Goal: Task Accomplishment & Management: Use online tool/utility

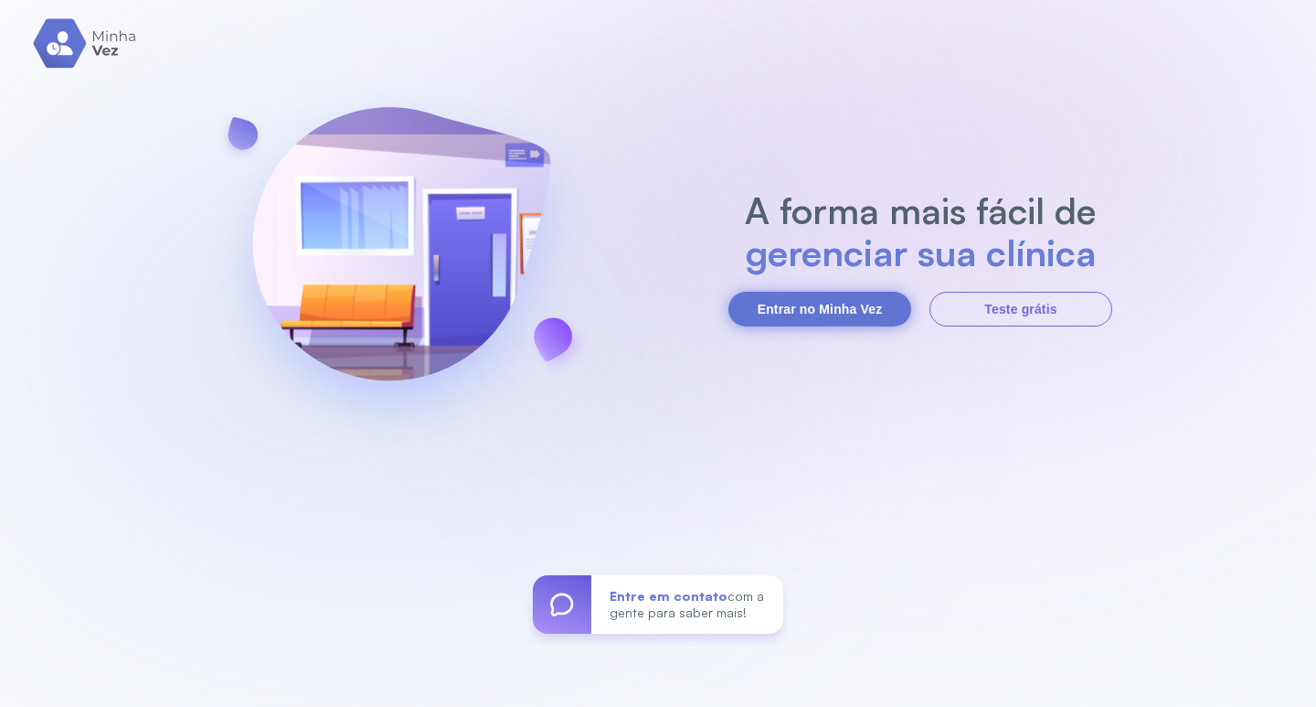
click at [795, 295] on button "Entrar no Minha Vez" at bounding box center [820, 309] width 183 height 35
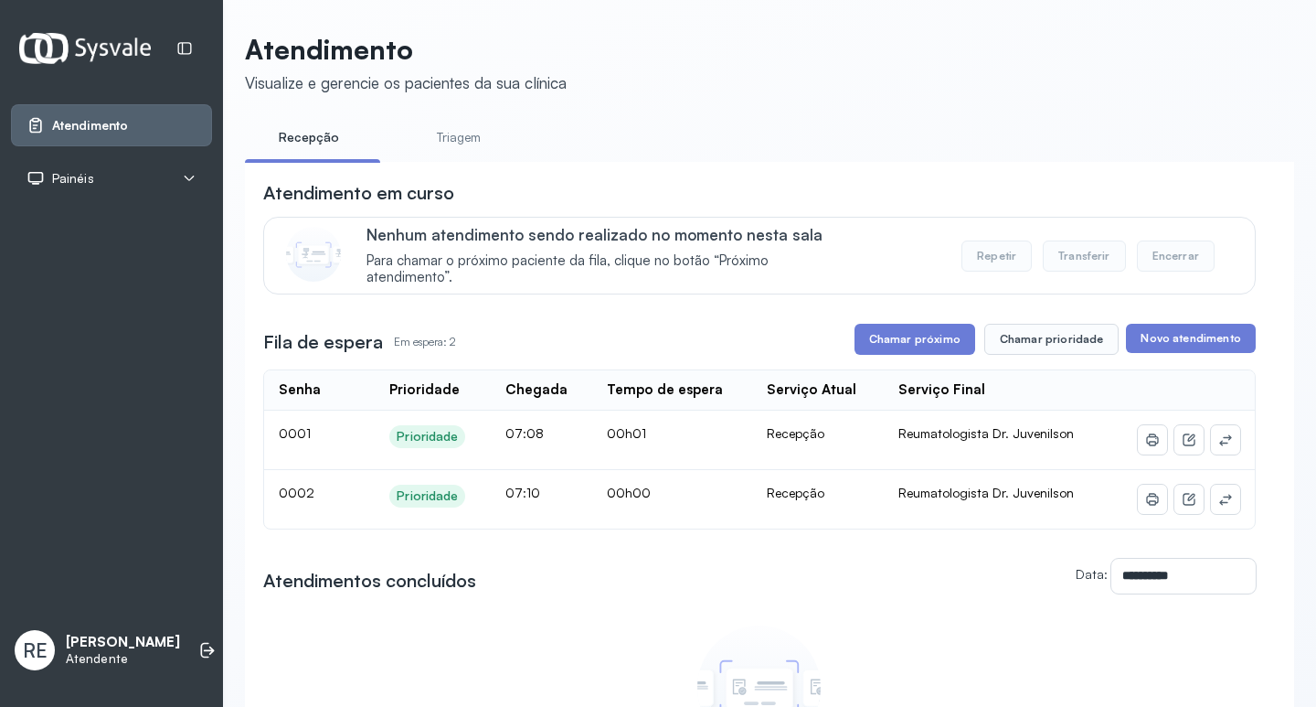
click at [127, 169] on div "Painéis" at bounding box center [112, 178] width 170 height 18
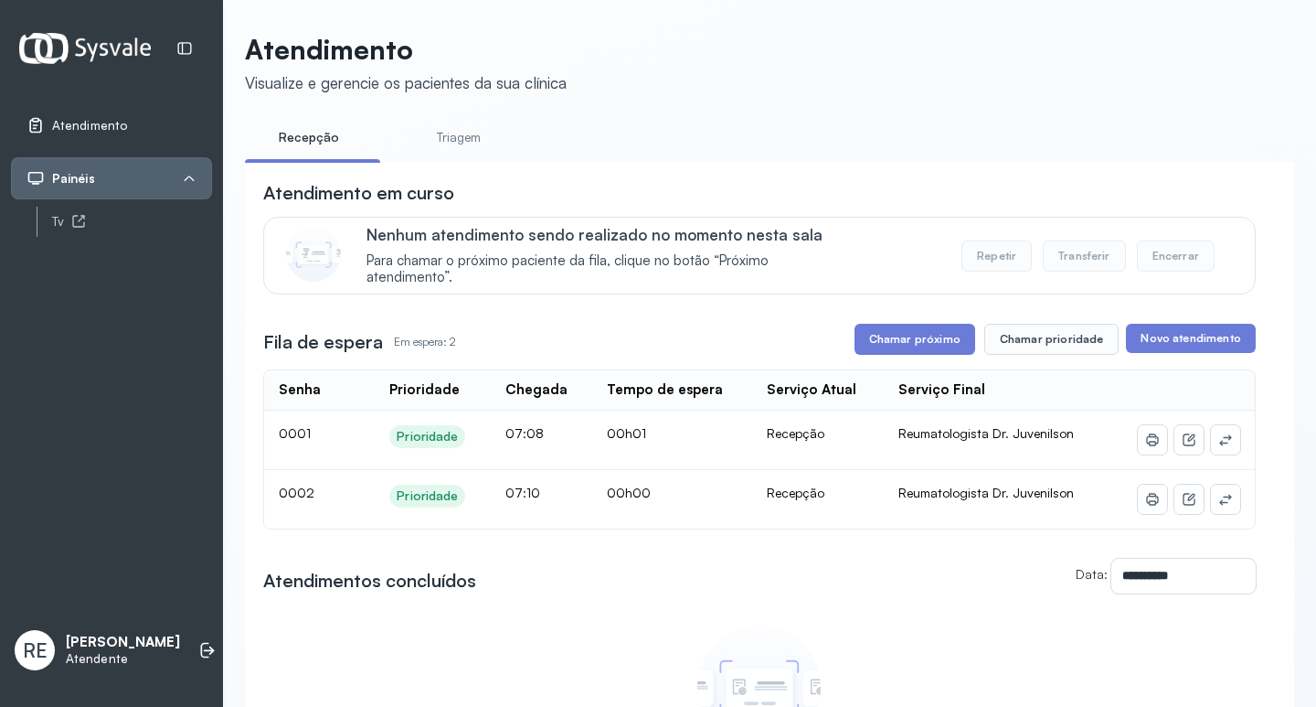
click at [47, 228] on div "Tv" at bounding box center [125, 222] width 176 height 30
click at [72, 213] on link "Tv" at bounding box center [132, 221] width 160 height 23
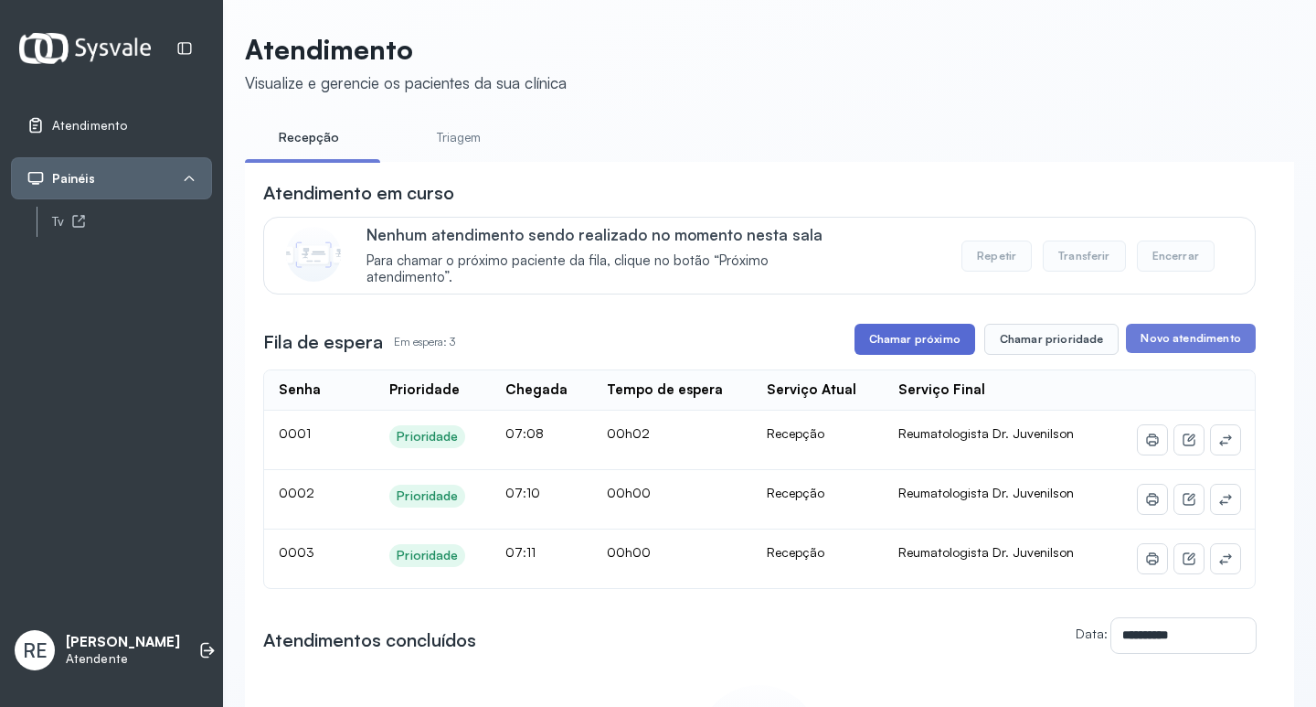
click at [906, 350] on button "Chamar próximo" at bounding box center [915, 339] width 121 height 31
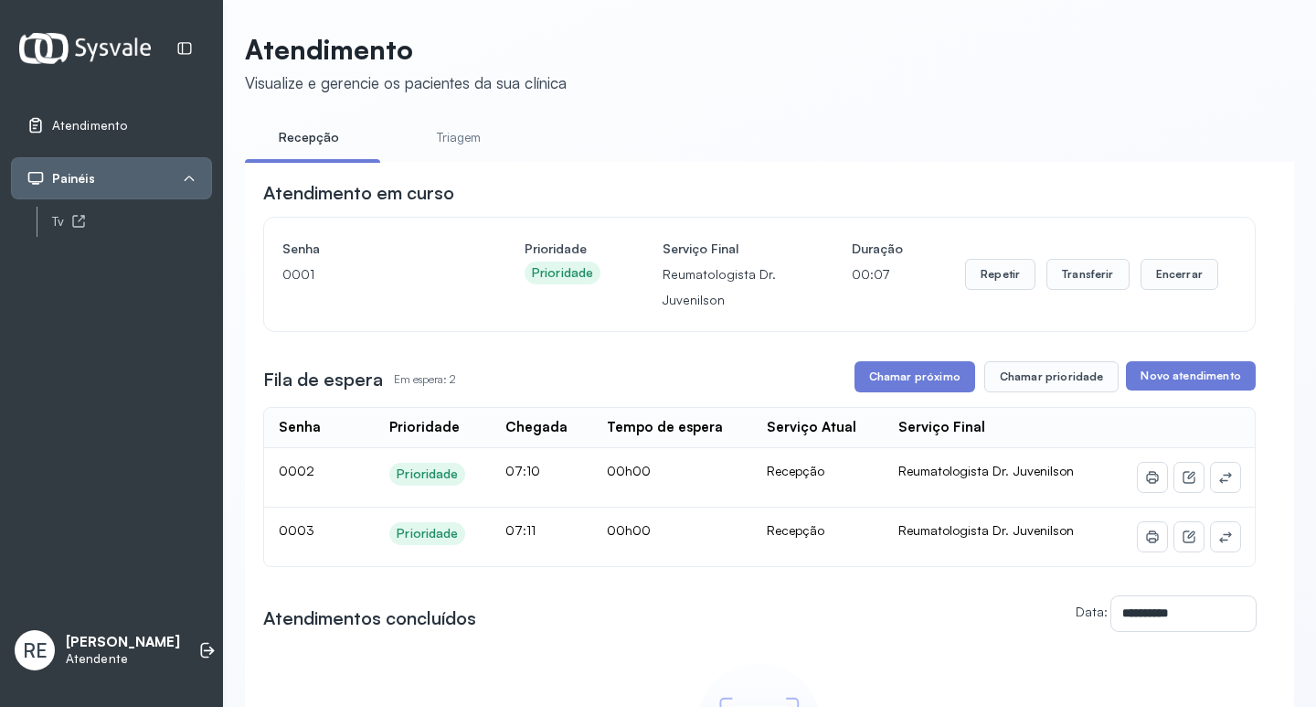
drag, startPoint x: 1001, startPoint y: 122, endPoint x: 1083, endPoint y: 209, distance: 119.6
click at [1000, 122] on ul "Recepção Triagem" at bounding box center [769, 142] width 1049 height 41
click at [1100, 280] on button "Transferir" at bounding box center [1088, 274] width 83 height 31
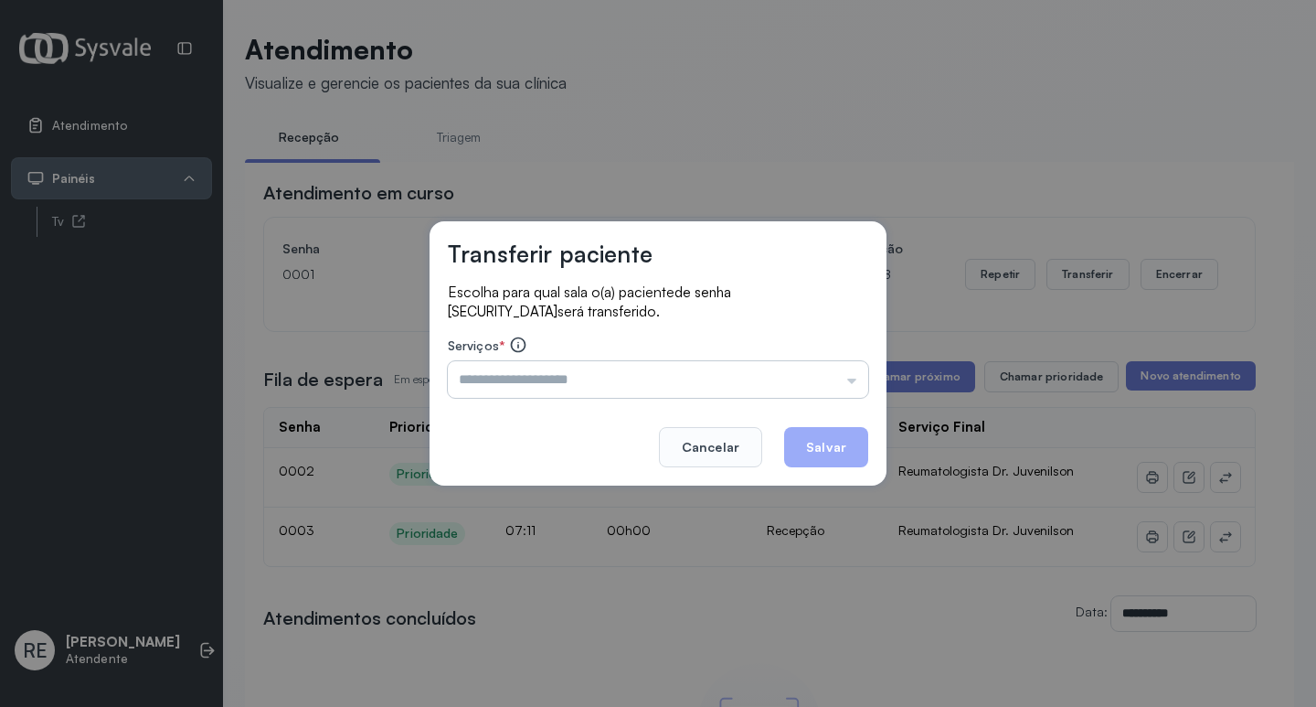
click at [548, 372] on input "text" at bounding box center [658, 379] width 420 height 37
type input "**********"
click at [837, 447] on button "Salvar" at bounding box center [826, 447] width 84 height 40
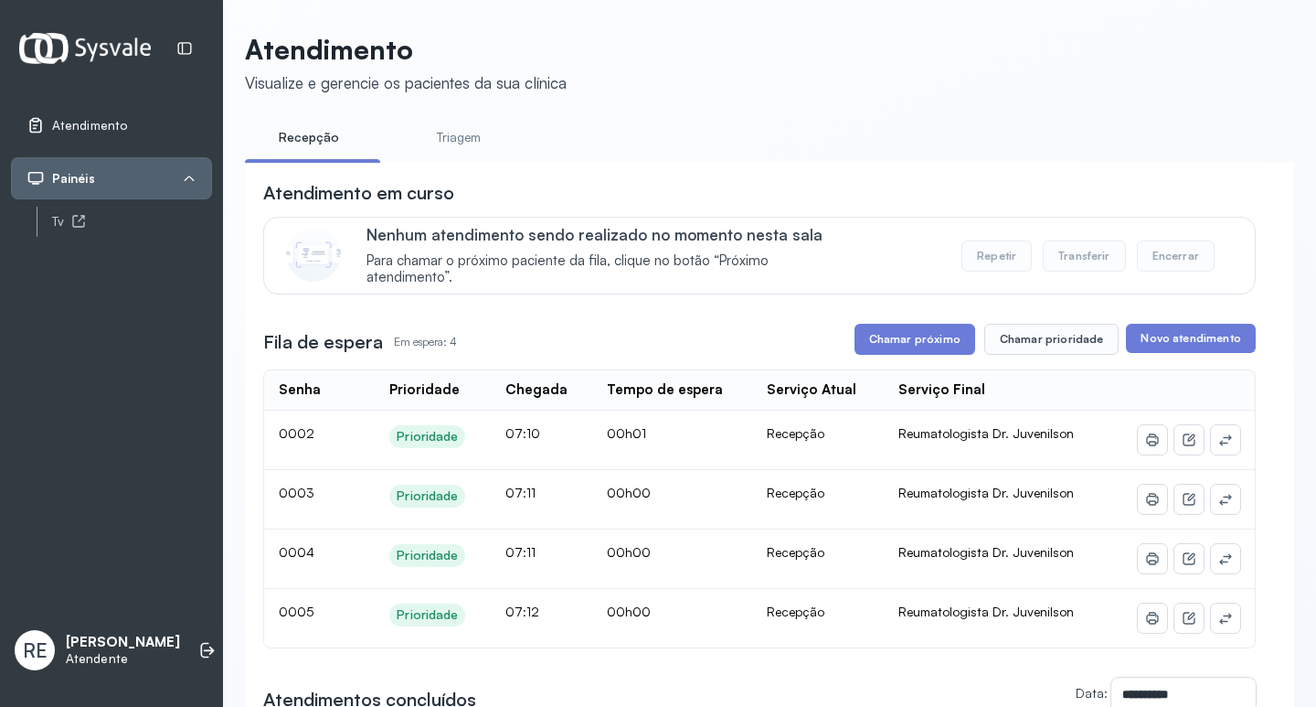
click at [923, 337] on button "Chamar próximo" at bounding box center [915, 339] width 121 height 31
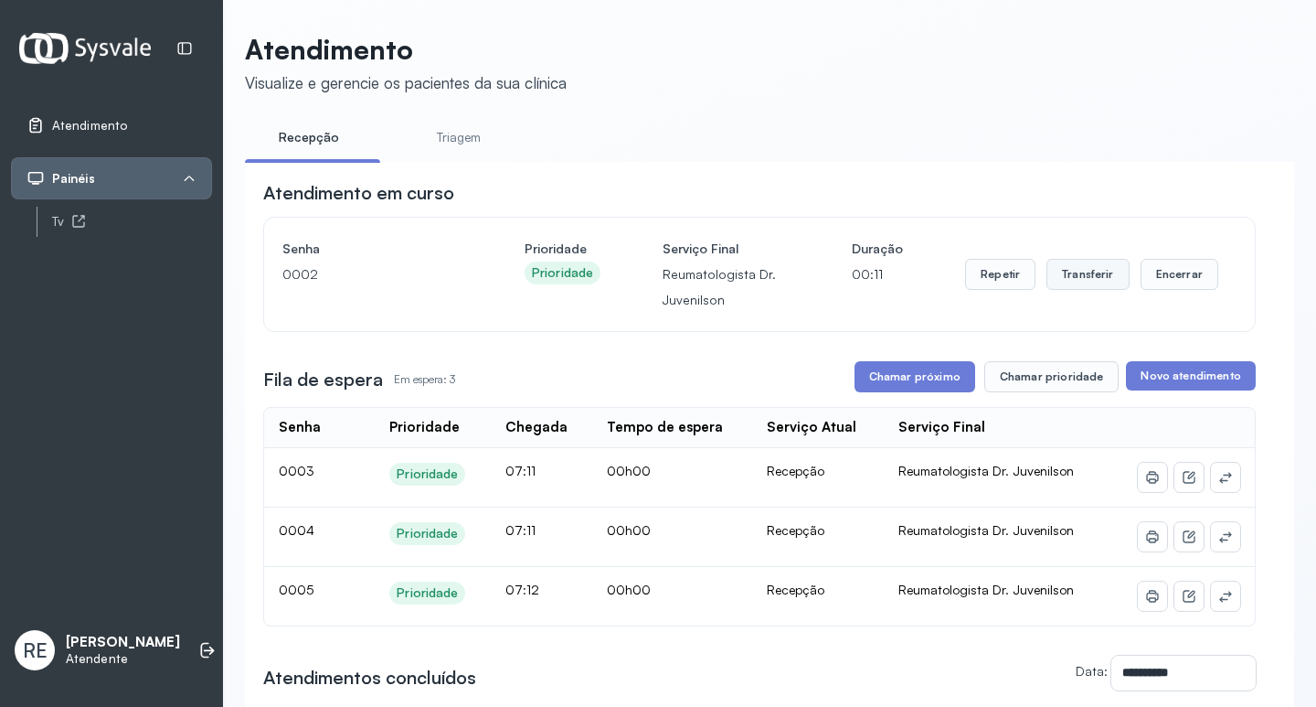
click at [1080, 282] on button "Transferir" at bounding box center [1088, 274] width 83 height 31
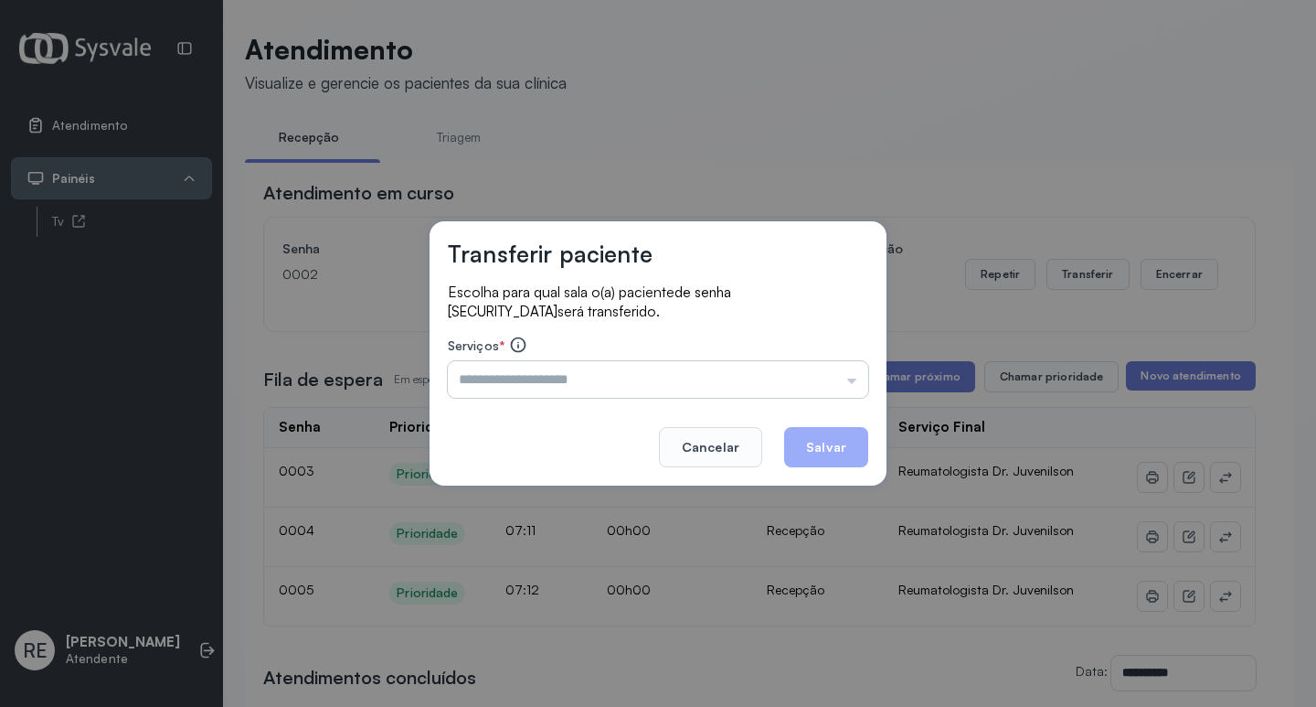
click at [521, 367] on input "text" at bounding box center [658, 379] width 420 height 37
type input "**********"
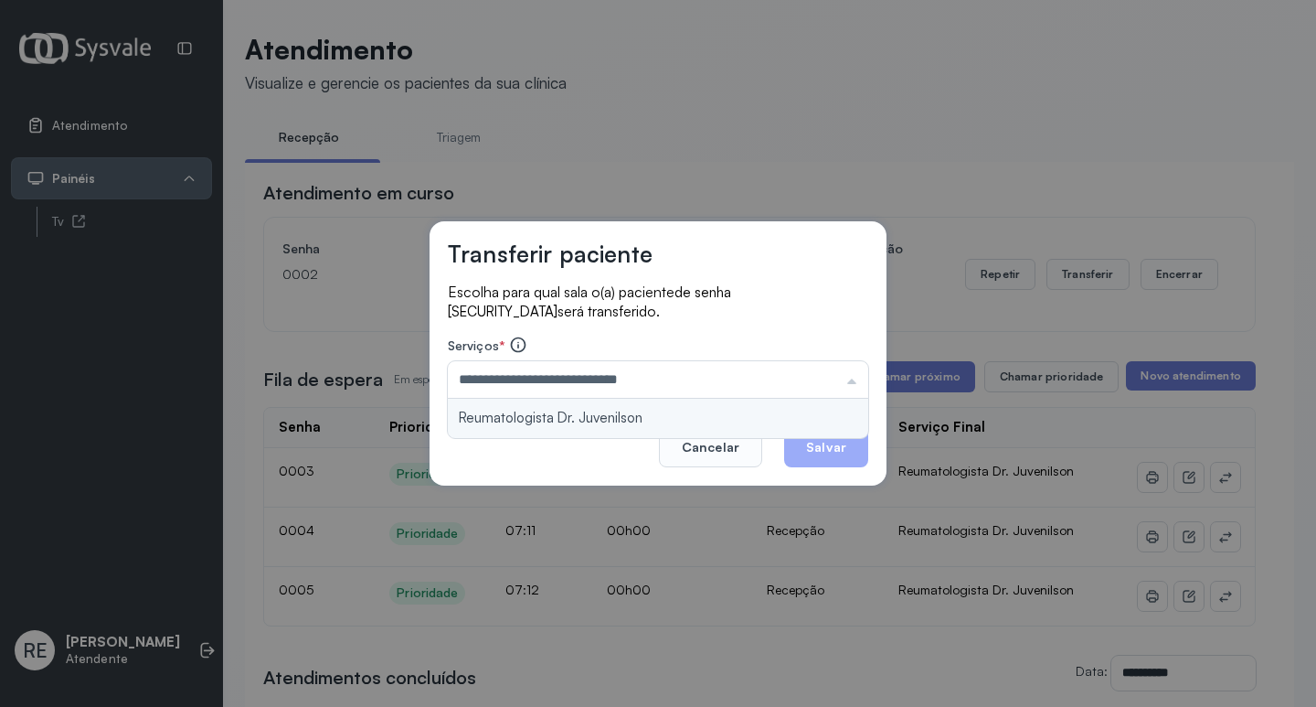
click at [622, 413] on div "**********" at bounding box center [658, 353] width 457 height 264
click at [832, 434] on button "Salvar" at bounding box center [826, 447] width 84 height 40
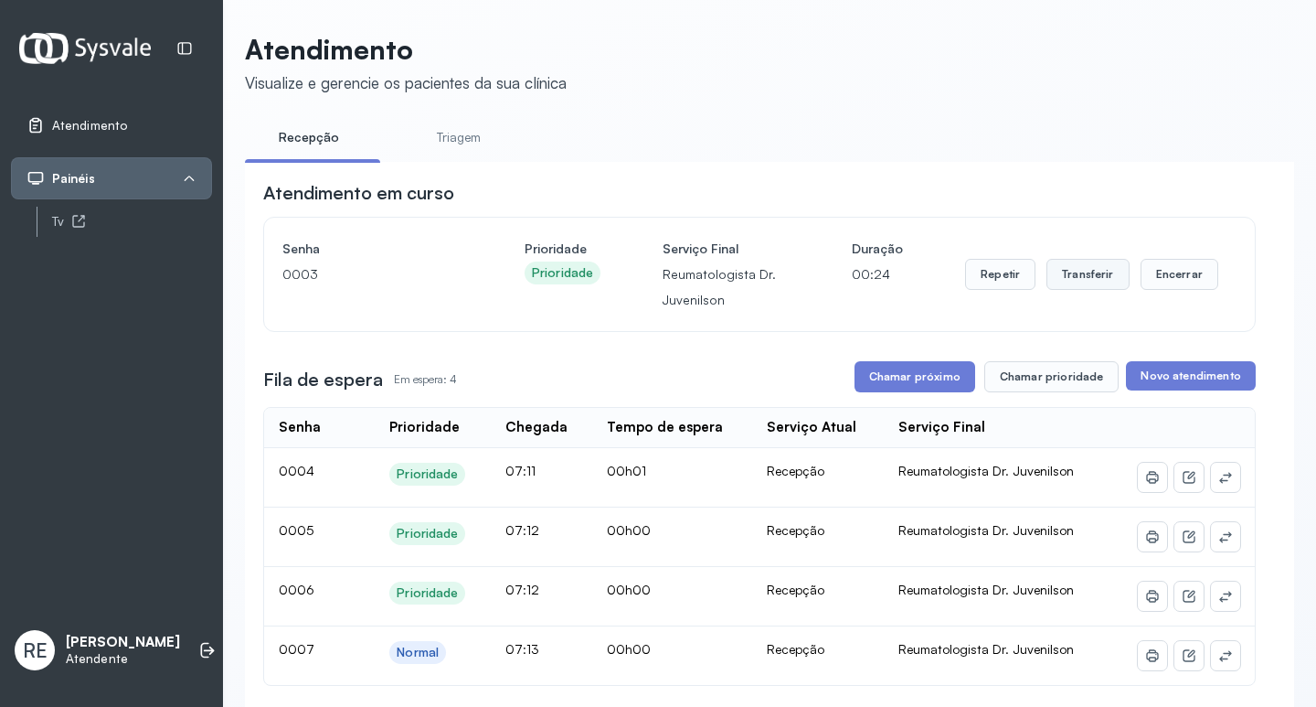
click at [1091, 287] on button "Transferir" at bounding box center [1088, 274] width 83 height 31
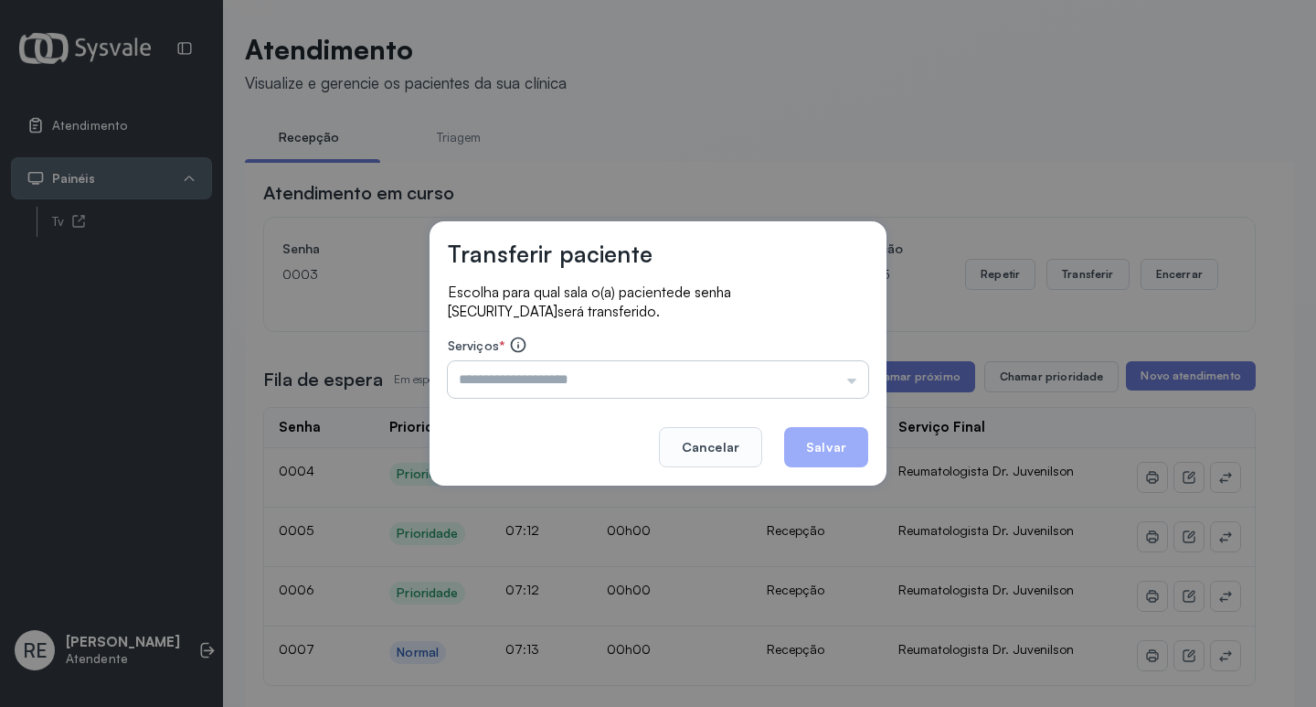
click at [535, 382] on input "text" at bounding box center [658, 379] width 420 height 37
type input "**********"
drag, startPoint x: 834, startPoint y: 437, endPoint x: 923, endPoint y: 388, distance: 101.8
click at [837, 434] on button "Salvar" at bounding box center [826, 447] width 84 height 40
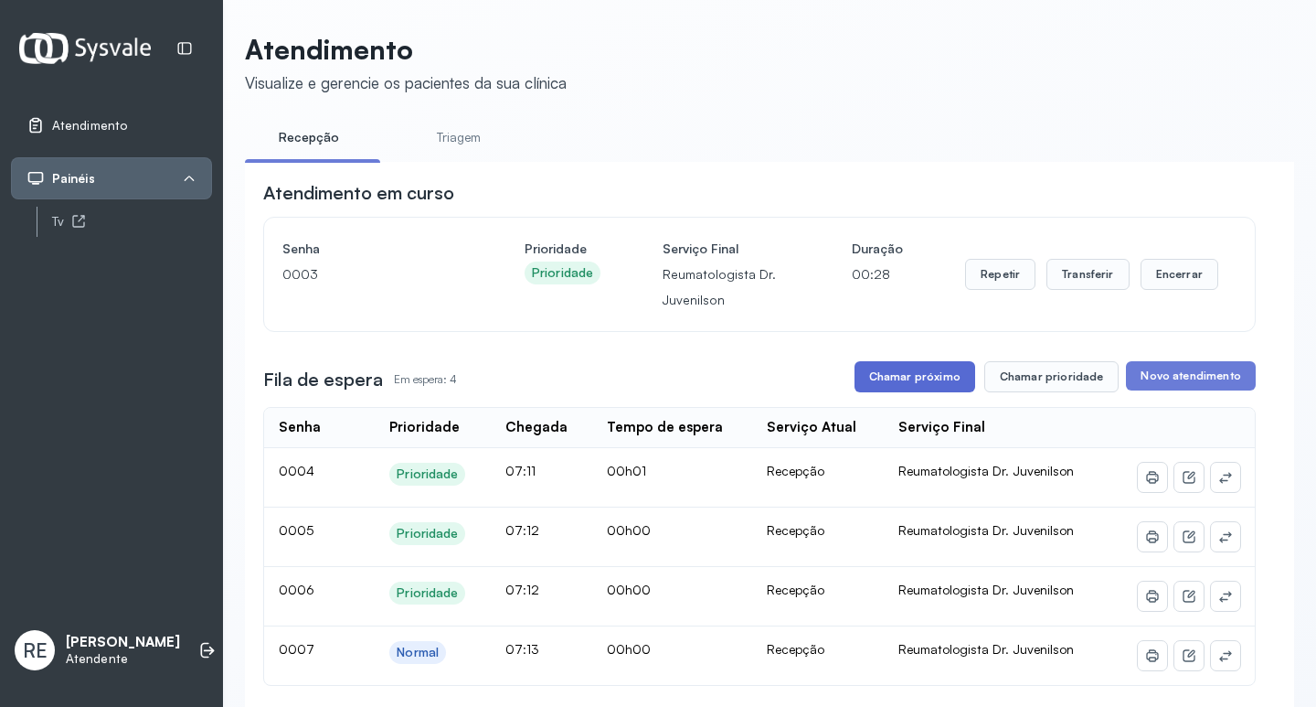
click at [923, 388] on button "Chamar próximo" at bounding box center [915, 376] width 121 height 31
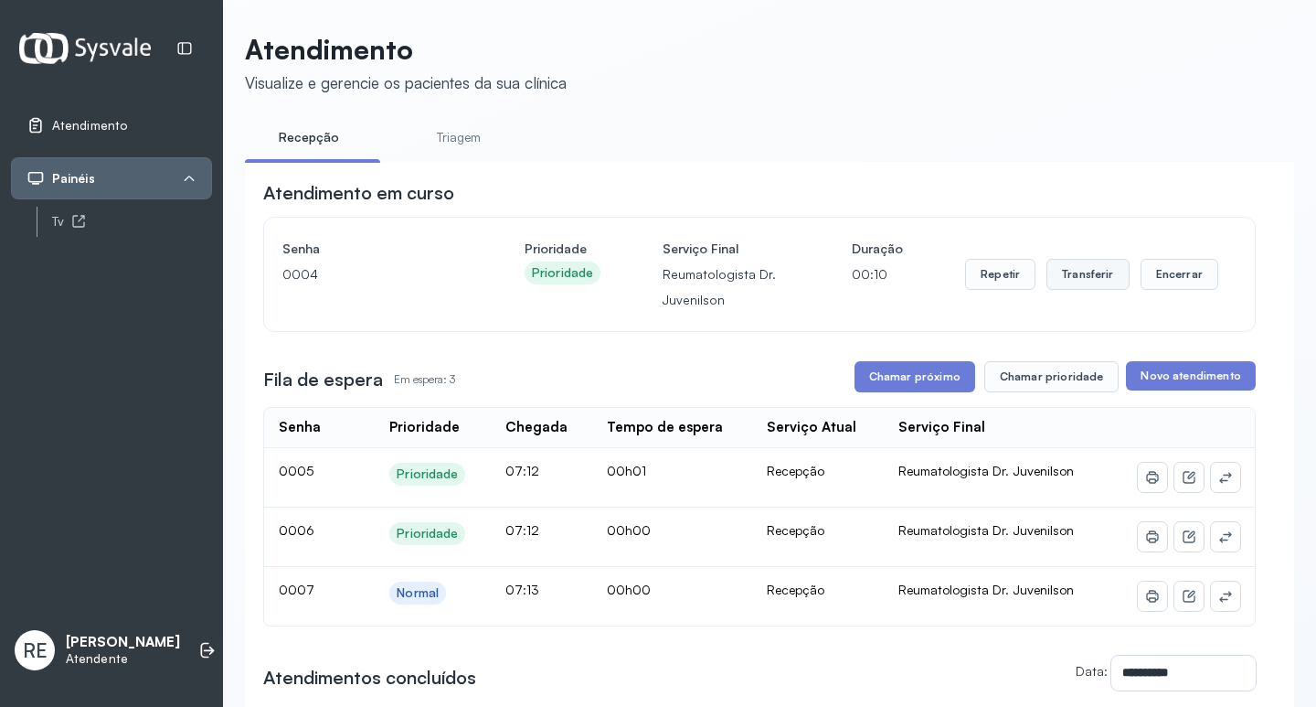
drag, startPoint x: 1086, startPoint y: 297, endPoint x: 1080, endPoint y: 286, distance: 12.7
click at [1085, 295] on div "Repetir Transferir Encerrar" at bounding box center [1091, 274] width 253 height 77
click at [1080, 286] on button "Transferir" at bounding box center [1088, 274] width 83 height 31
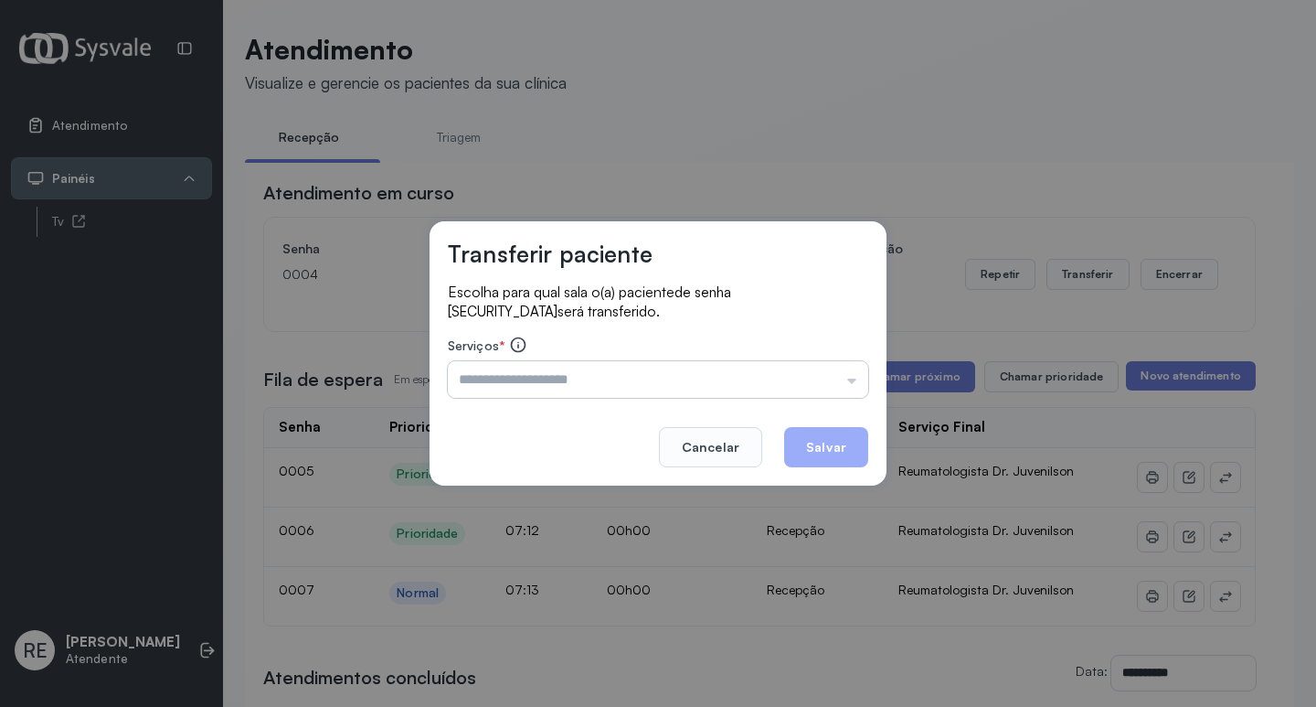
drag, startPoint x: 629, startPoint y: 404, endPoint x: 588, endPoint y: 392, distance: 42.8
click at [597, 395] on div "Transferir paciente Escolha para qual sala o(a) paciente de senha 0004 será tra…" at bounding box center [658, 353] width 457 height 264
click at [588, 392] on input "text" at bounding box center [658, 379] width 420 height 37
type input "**********"
click at [827, 450] on button "Salvar" at bounding box center [826, 447] width 84 height 40
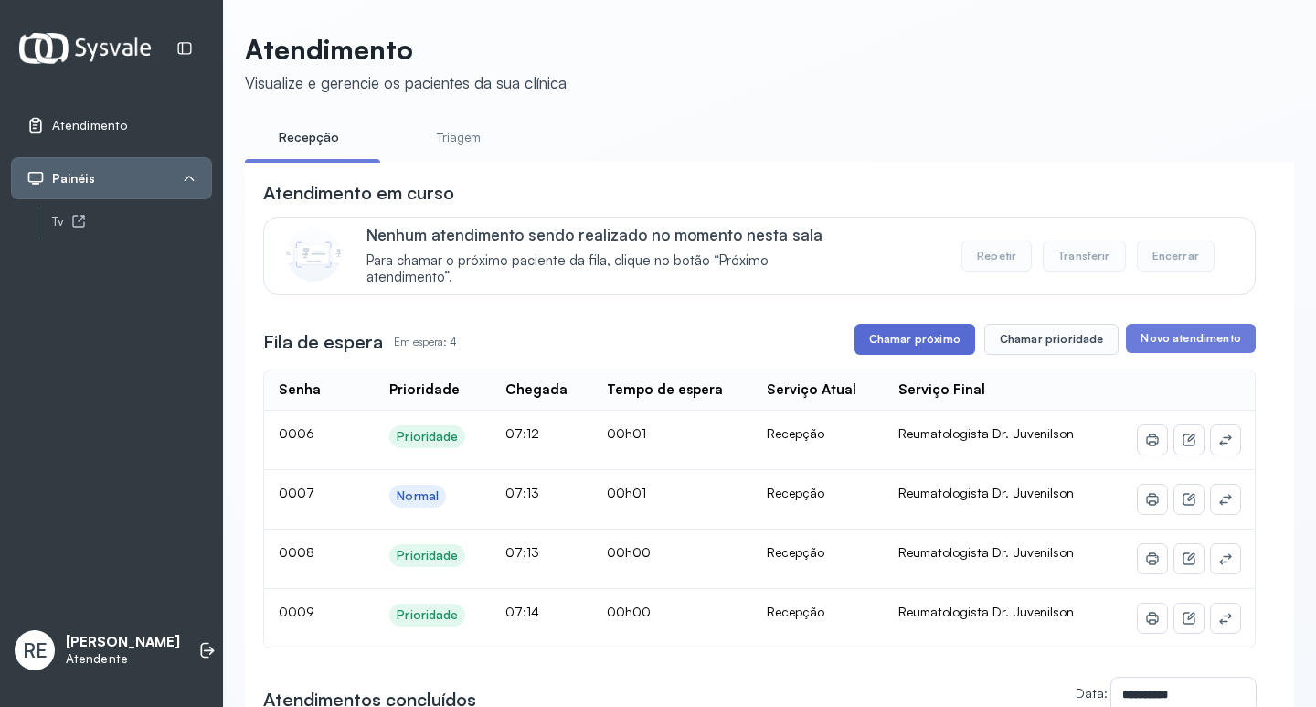
click at [864, 347] on button "Chamar próximo" at bounding box center [915, 339] width 121 height 31
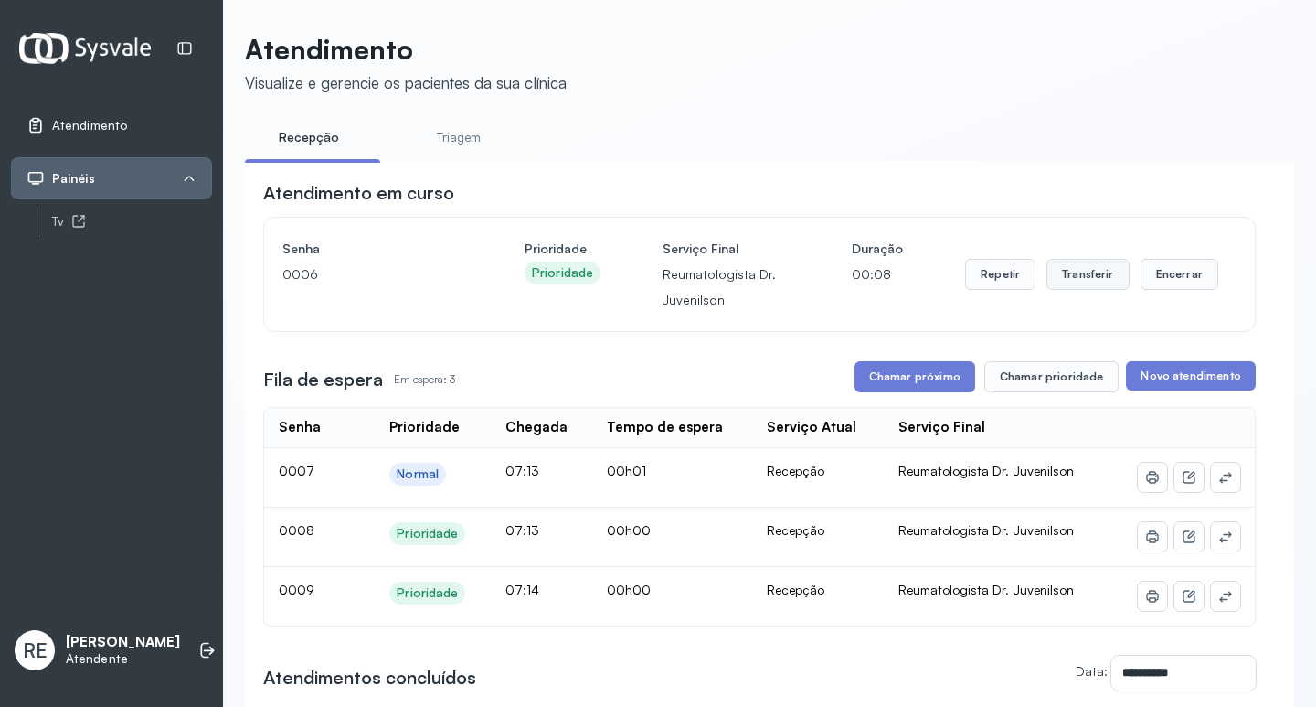
click at [1055, 278] on button "Transferir" at bounding box center [1088, 274] width 83 height 31
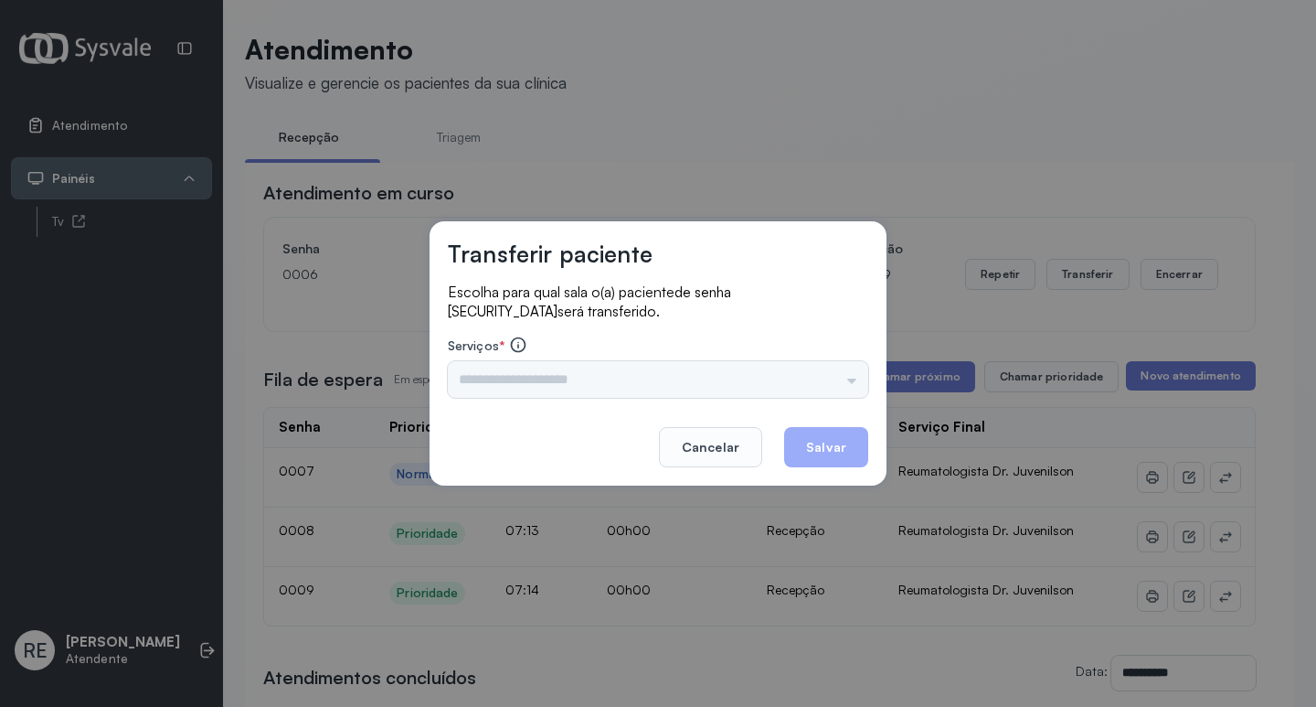
click at [596, 371] on input "text" at bounding box center [658, 379] width 420 height 37
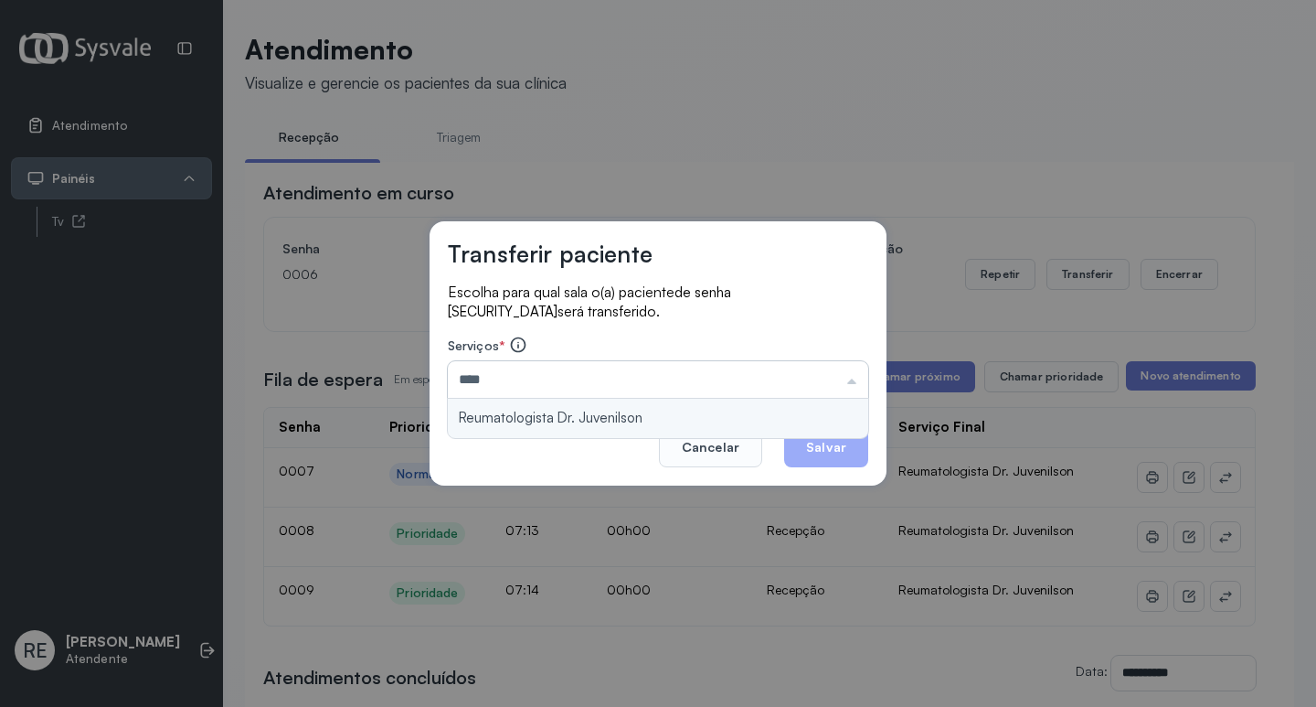
type input "**********"
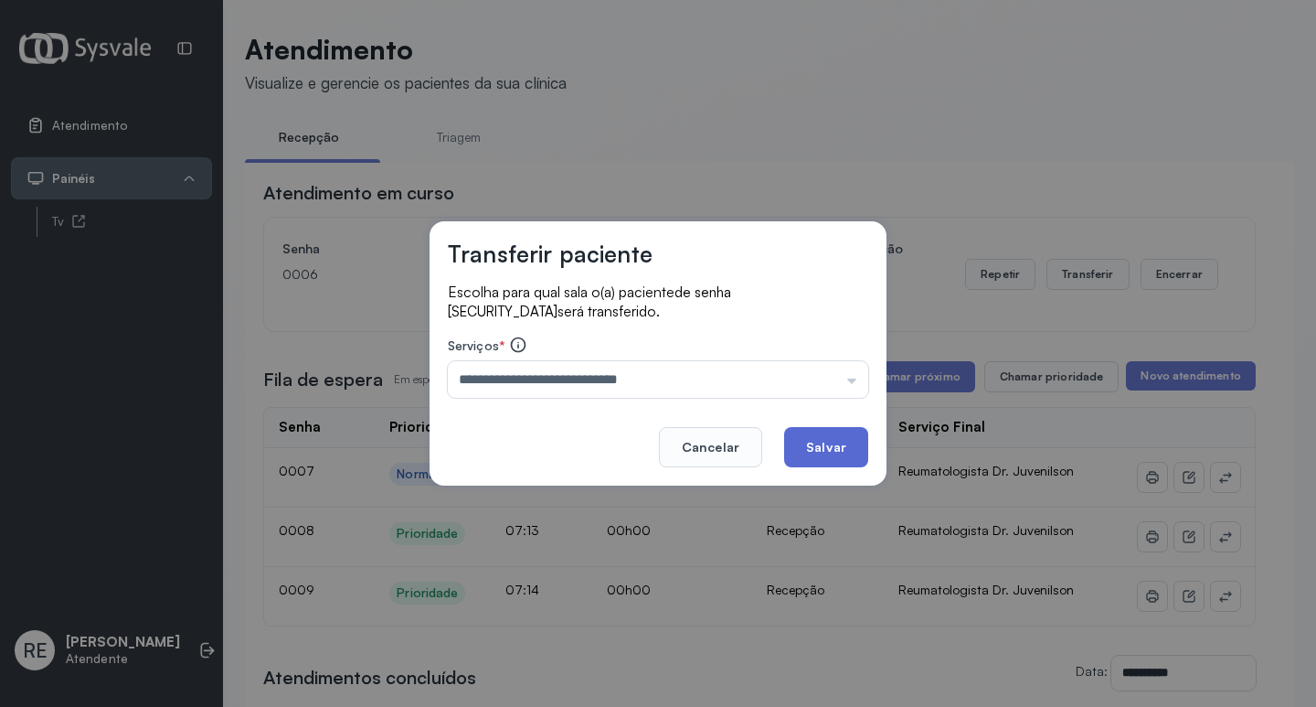
click at [807, 435] on button "Salvar" at bounding box center [826, 447] width 84 height 40
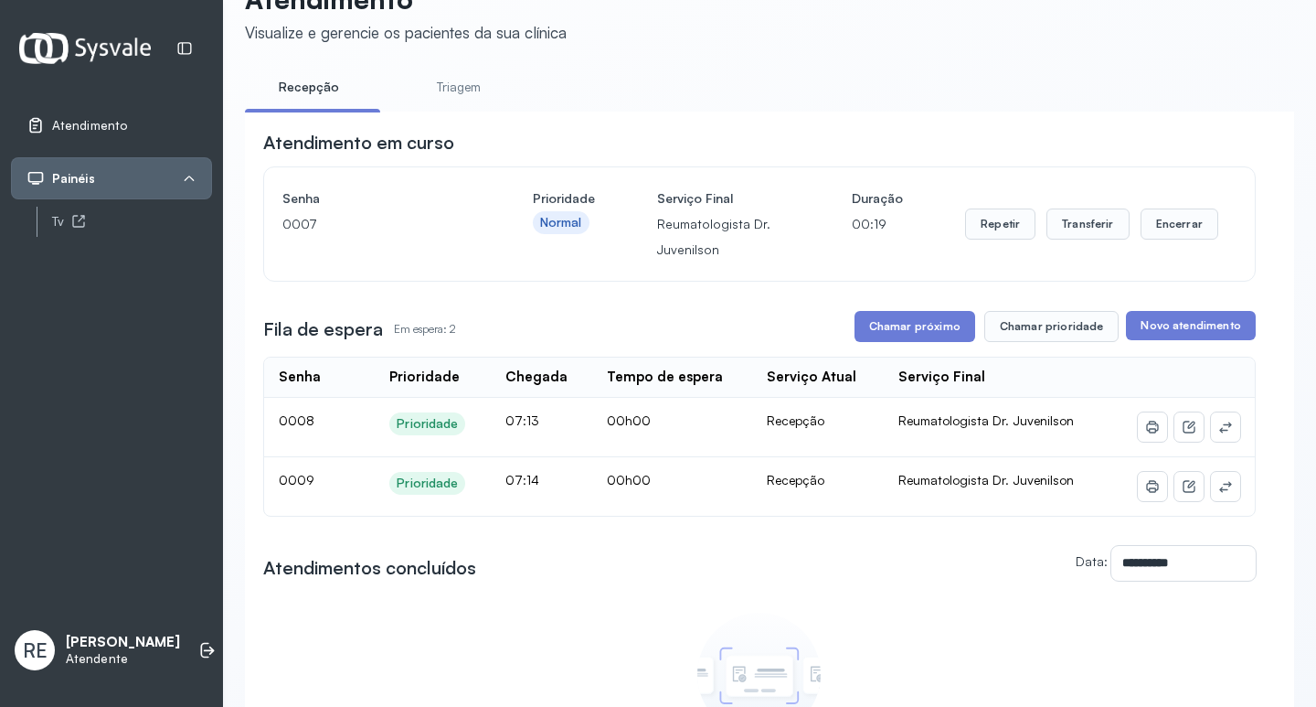
scroll to position [91, 0]
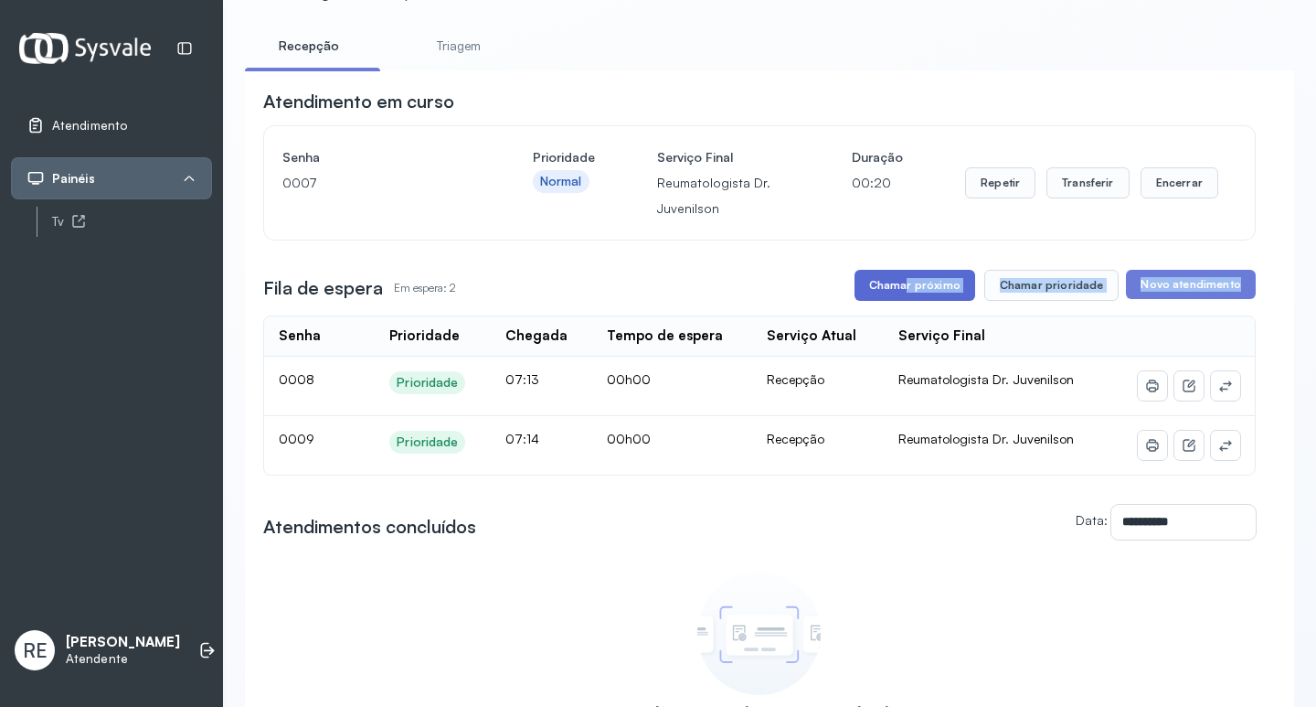
drag, startPoint x: 894, startPoint y: 310, endPoint x: 913, endPoint y: 285, distance: 31.3
click at [911, 287] on div "**********" at bounding box center [759, 422] width 993 height 667
click at [913, 285] on button "Chamar próximo" at bounding box center [915, 285] width 121 height 31
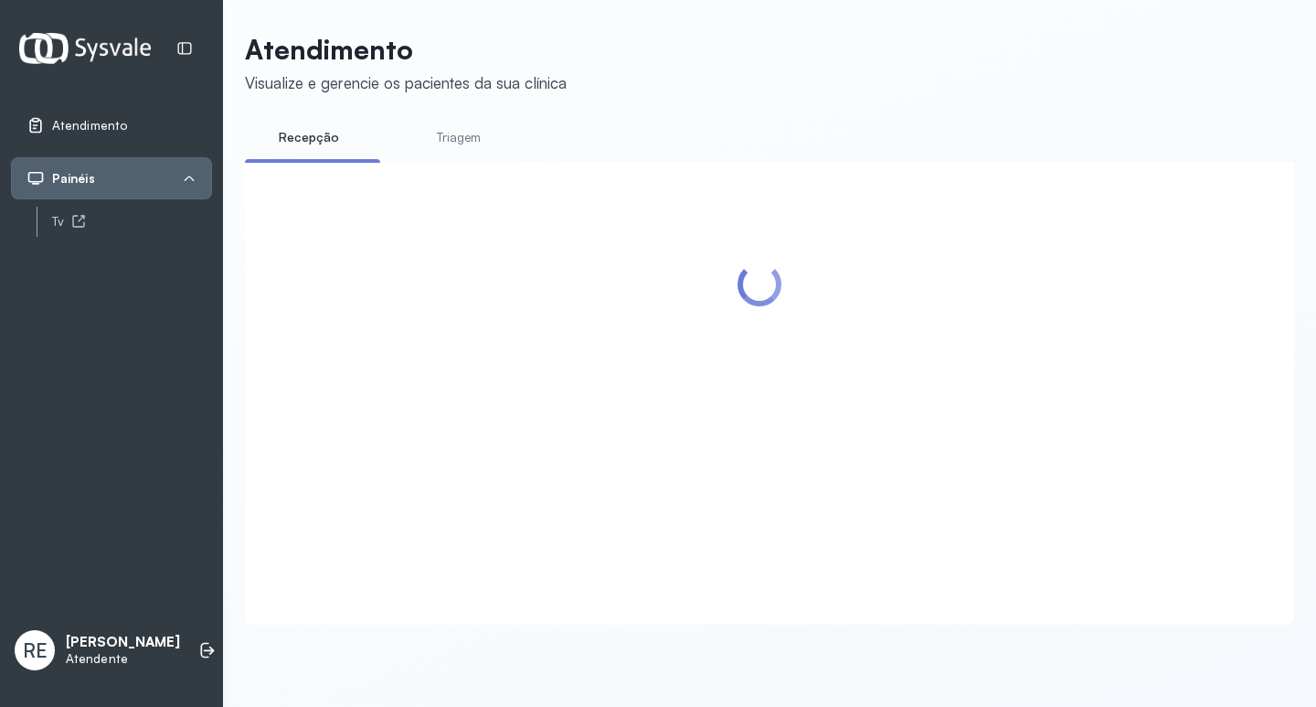
scroll to position [0, 0]
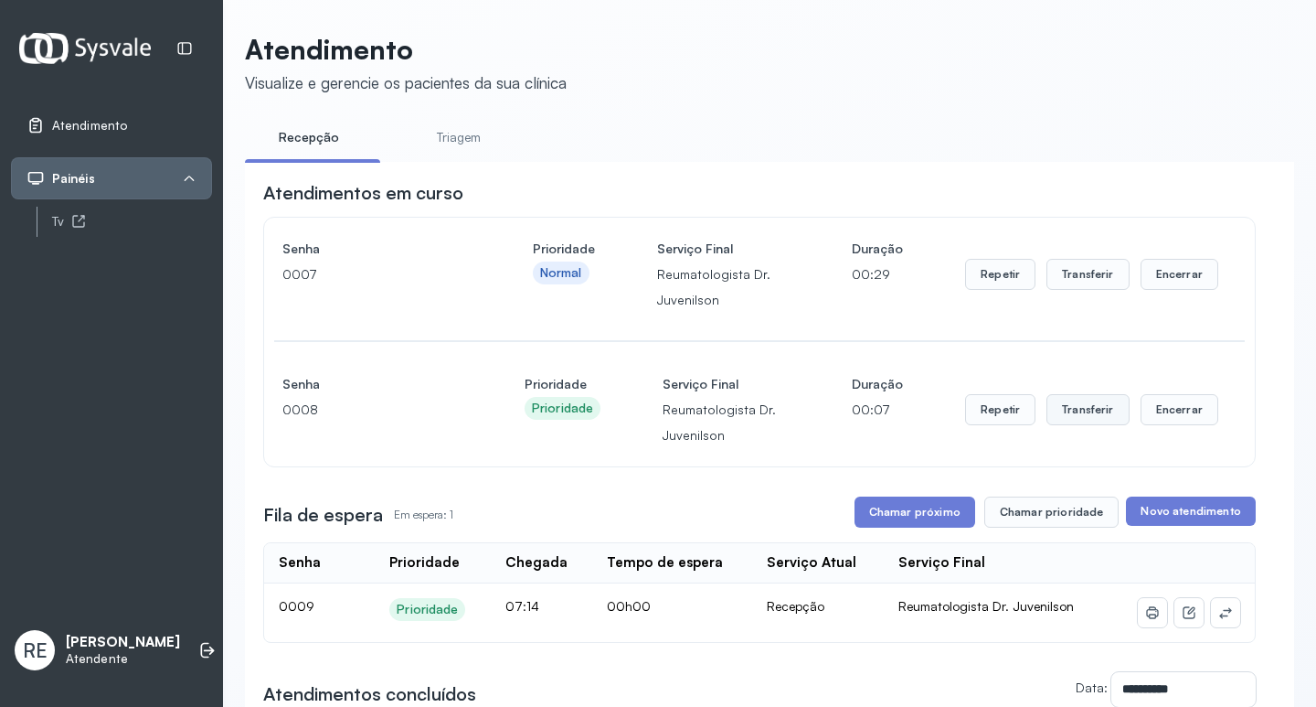
click at [1069, 290] on button "Transferir" at bounding box center [1088, 274] width 83 height 31
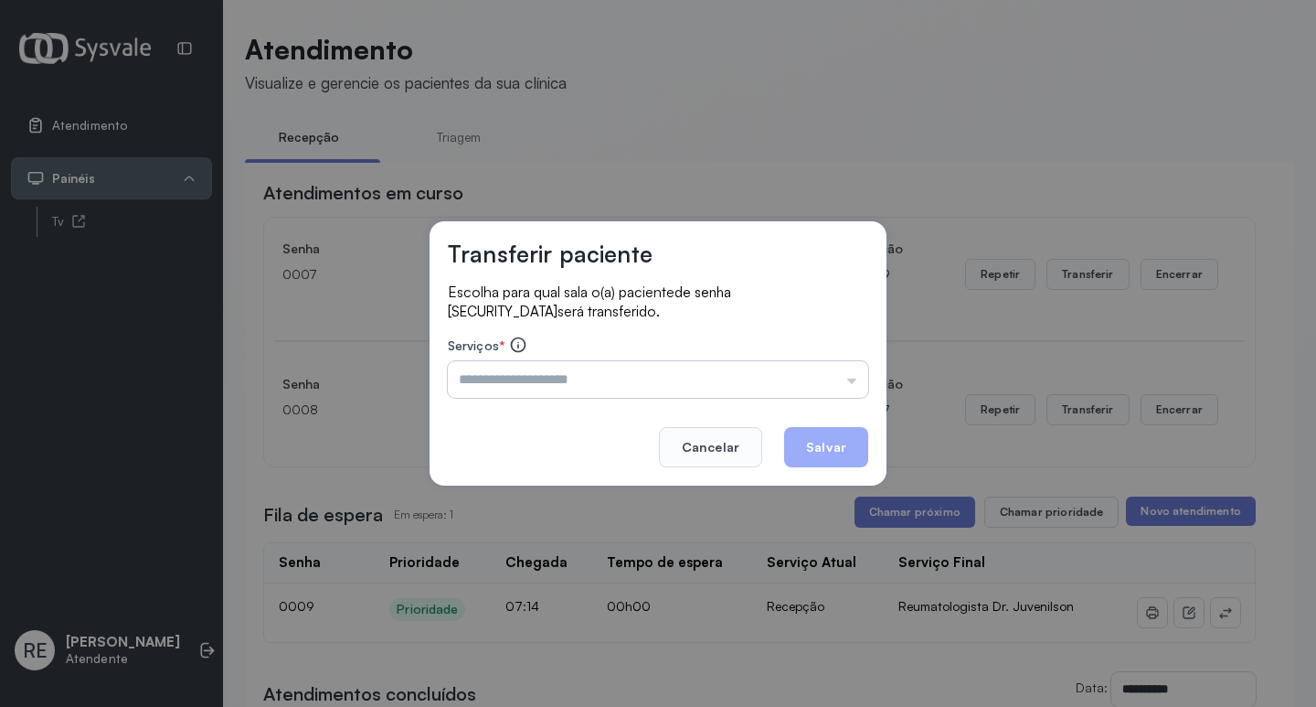
click at [563, 388] on input "text" at bounding box center [658, 379] width 420 height 37
click at [572, 386] on input "****" at bounding box center [658, 379] width 420 height 37
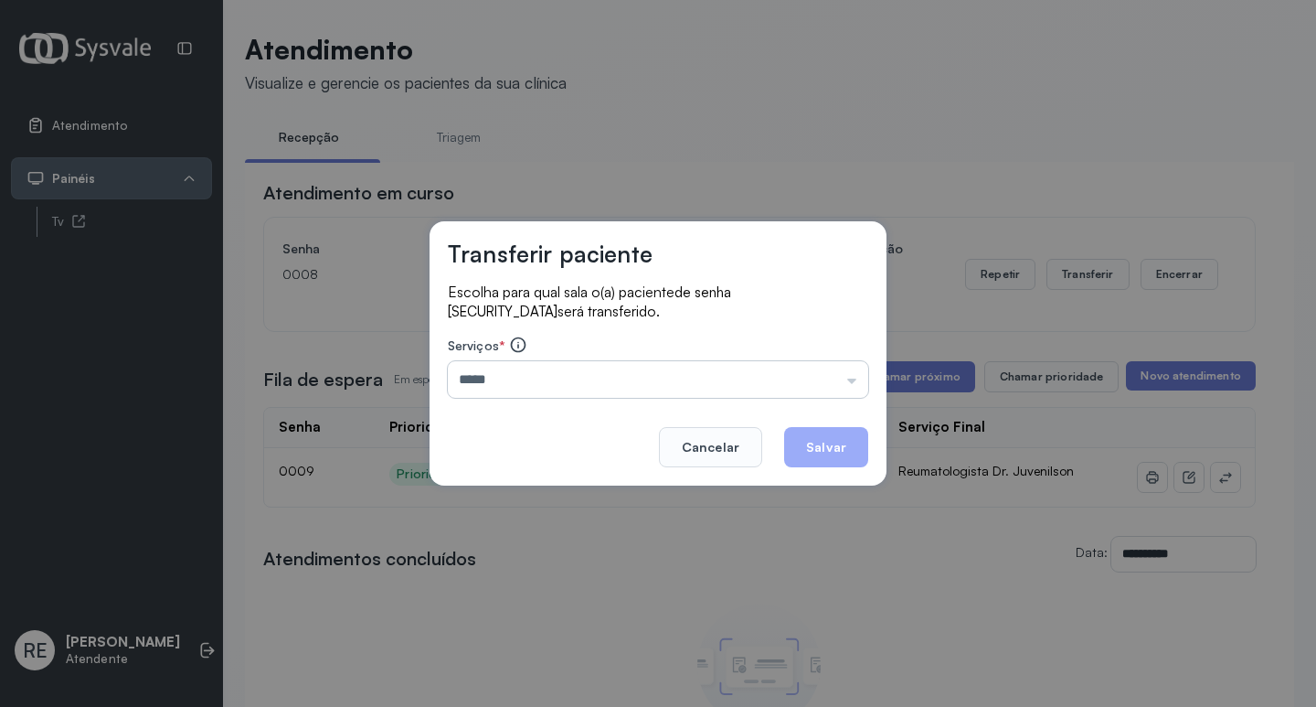
click at [622, 375] on input "*****" at bounding box center [658, 379] width 420 height 37
type input "**********"
click at [588, 422] on div "**********" at bounding box center [658, 353] width 457 height 264
click at [820, 441] on button "Salvar" at bounding box center [826, 447] width 84 height 40
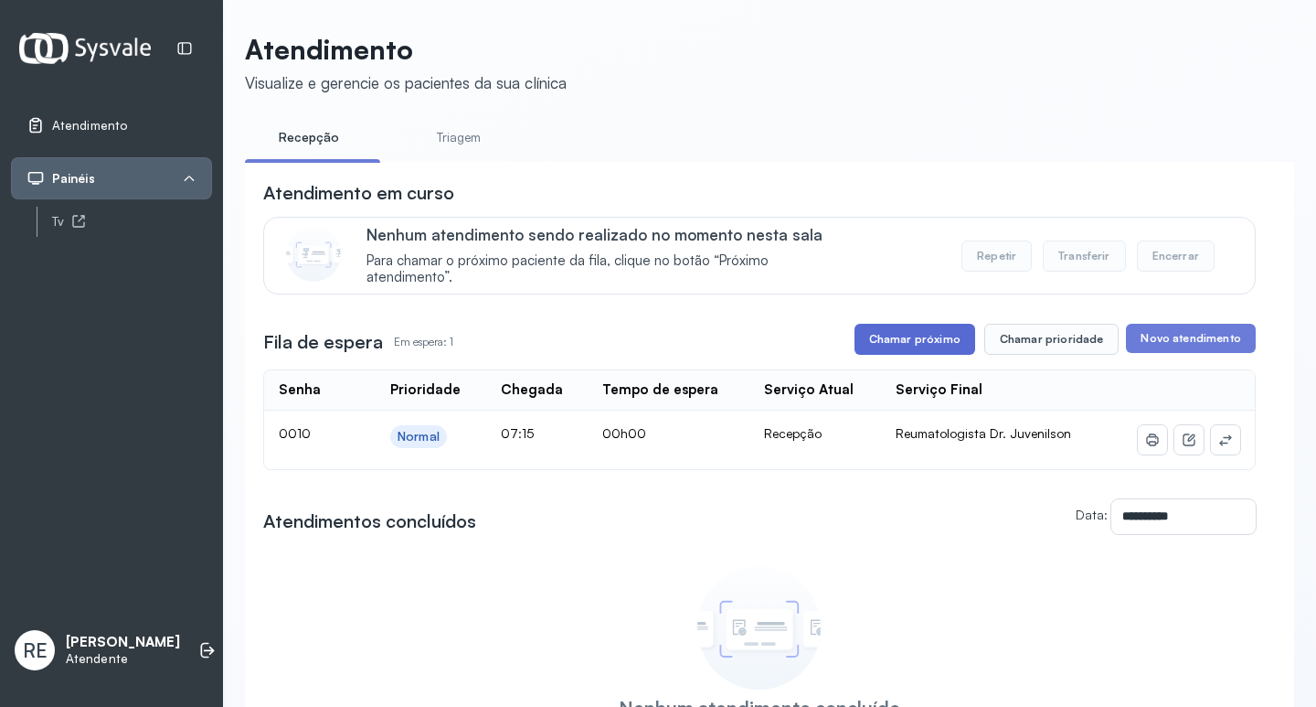
click at [909, 344] on button "Chamar próximo" at bounding box center [915, 339] width 121 height 31
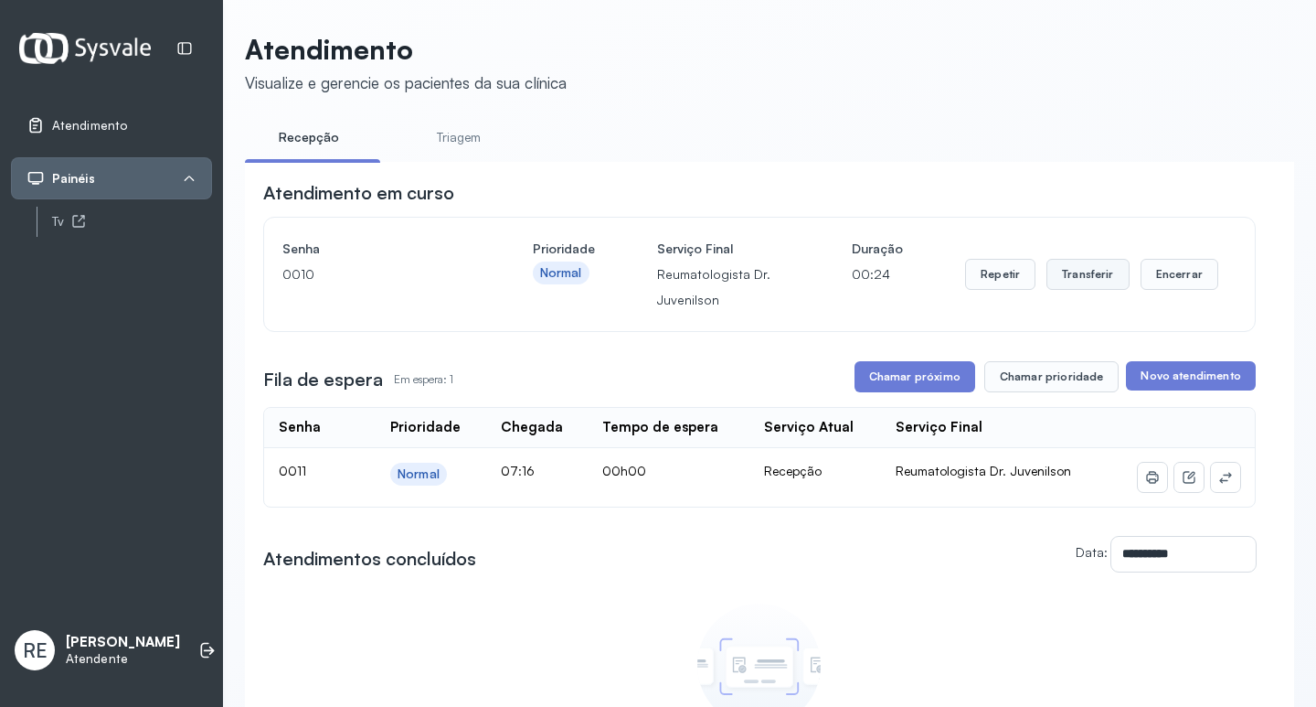
click at [1071, 278] on button "Transferir" at bounding box center [1088, 274] width 83 height 31
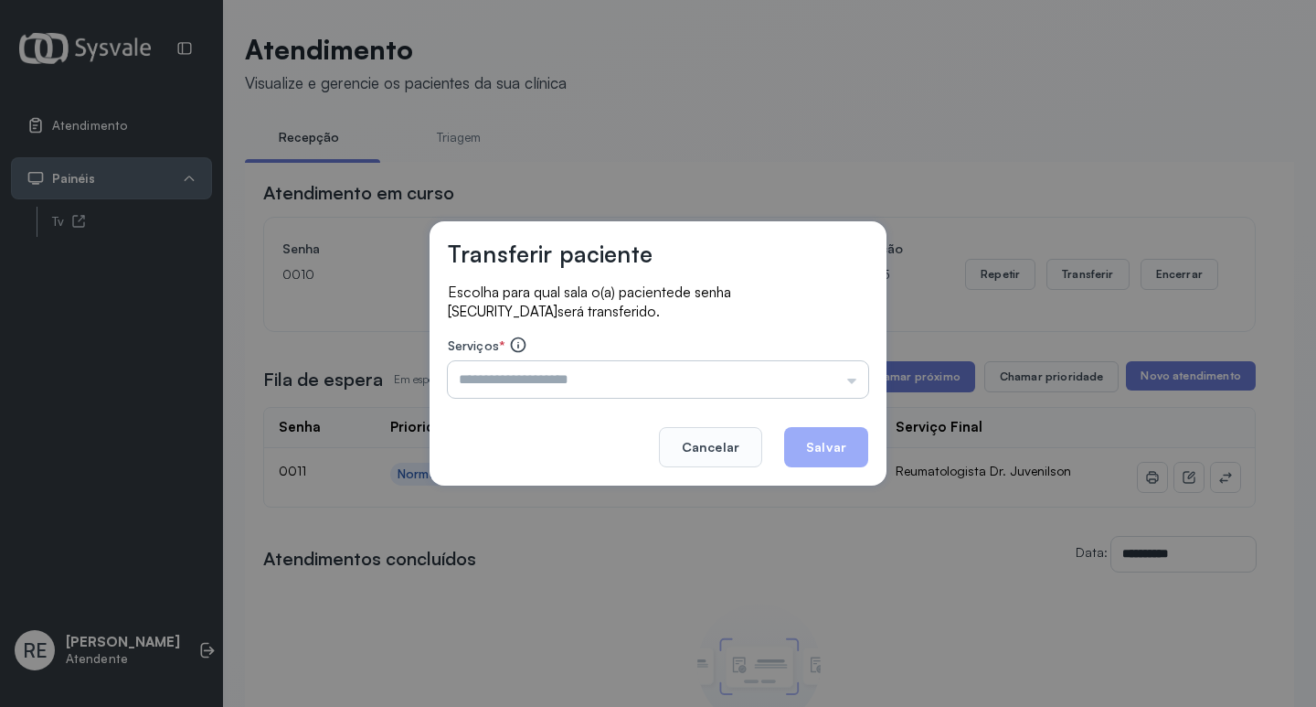
click at [581, 376] on input "text" at bounding box center [658, 379] width 420 height 37
type input "**********"
click at [832, 449] on button "Salvar" at bounding box center [826, 447] width 84 height 40
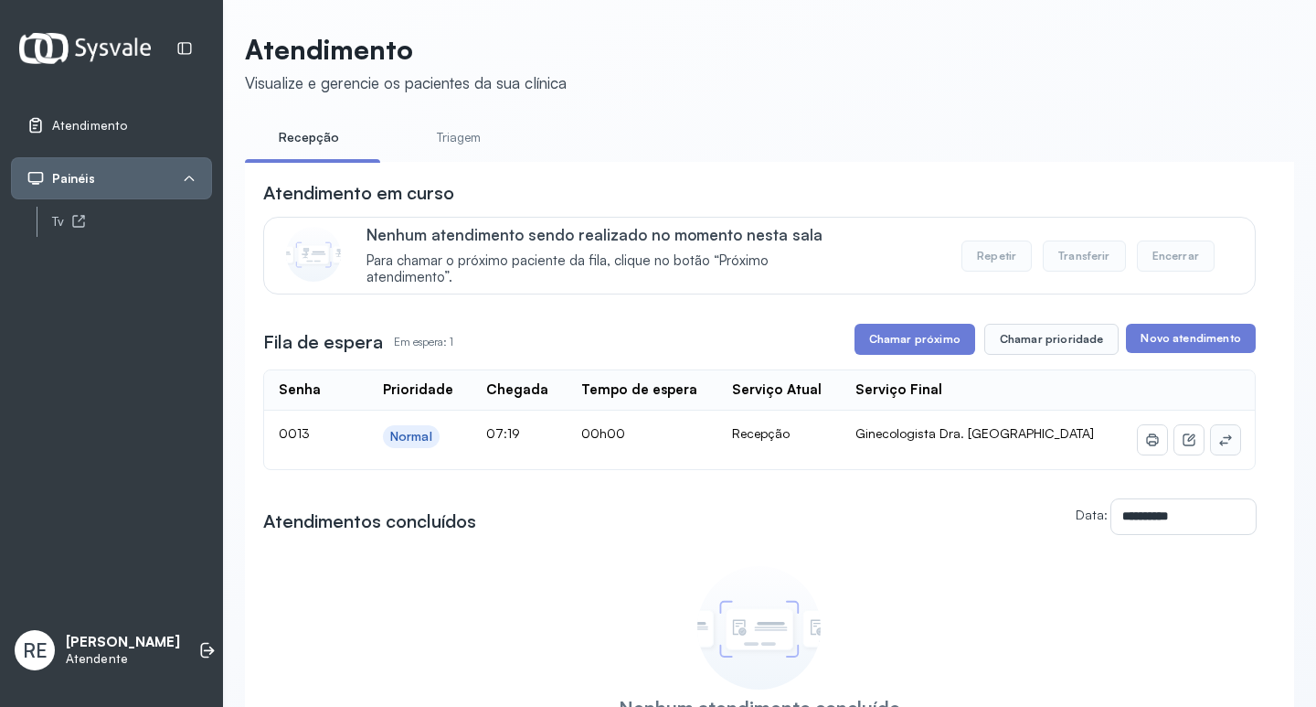
click at [1218, 441] on icon at bounding box center [1225, 439] width 15 height 15
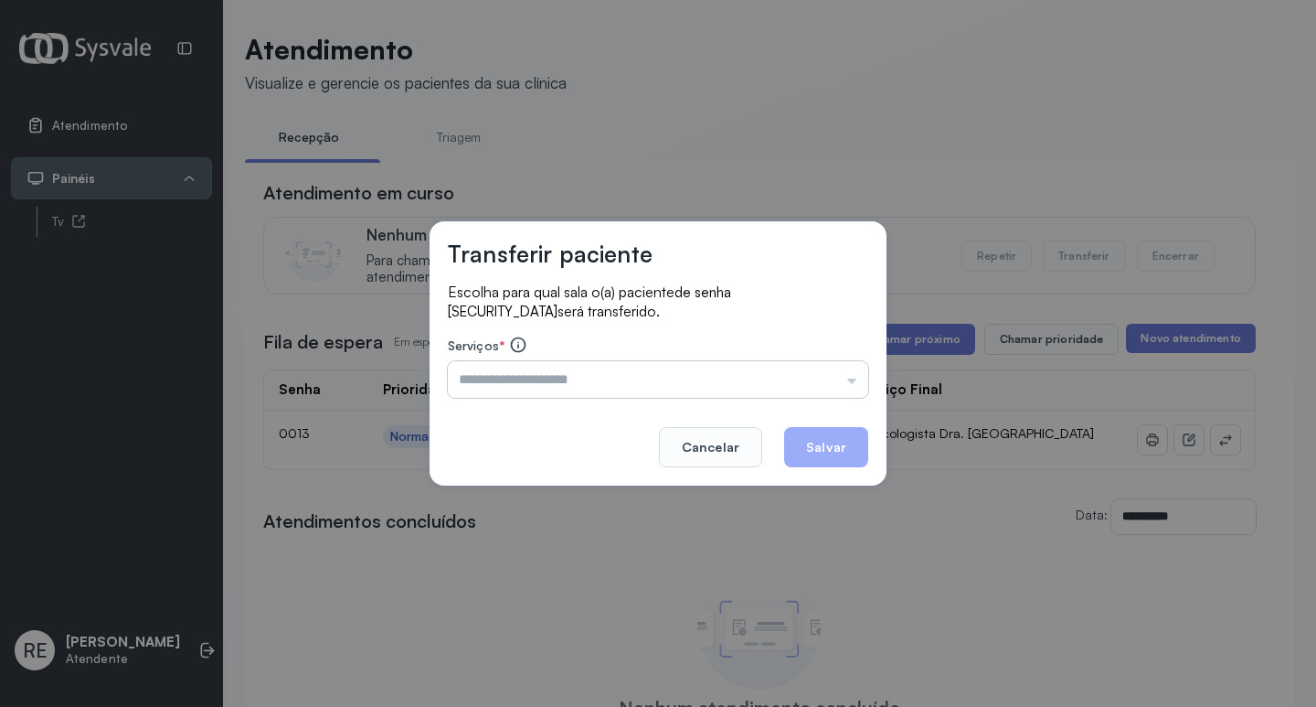
click at [610, 378] on input "text" at bounding box center [658, 379] width 420 height 37
type input "**********"
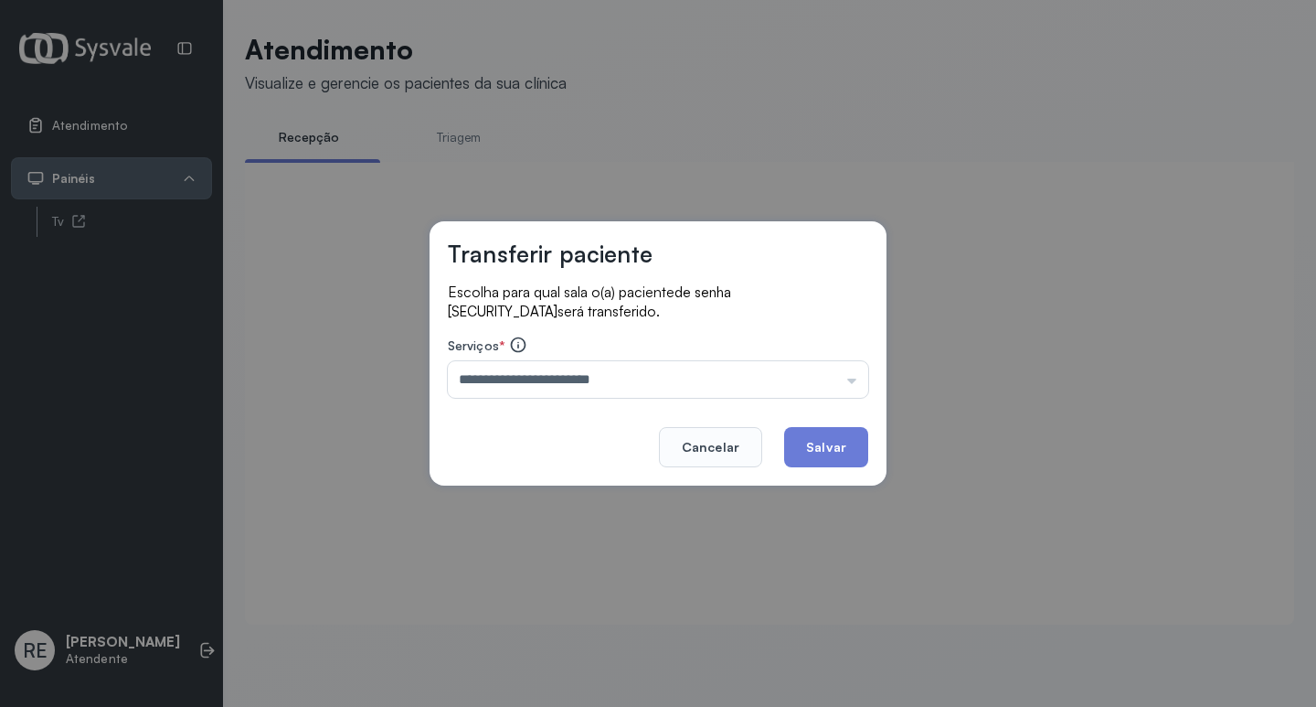
drag, startPoint x: 823, startPoint y: 443, endPoint x: 702, endPoint y: 410, distance: 125.3
click at [823, 442] on button "Salvar" at bounding box center [826, 447] width 84 height 40
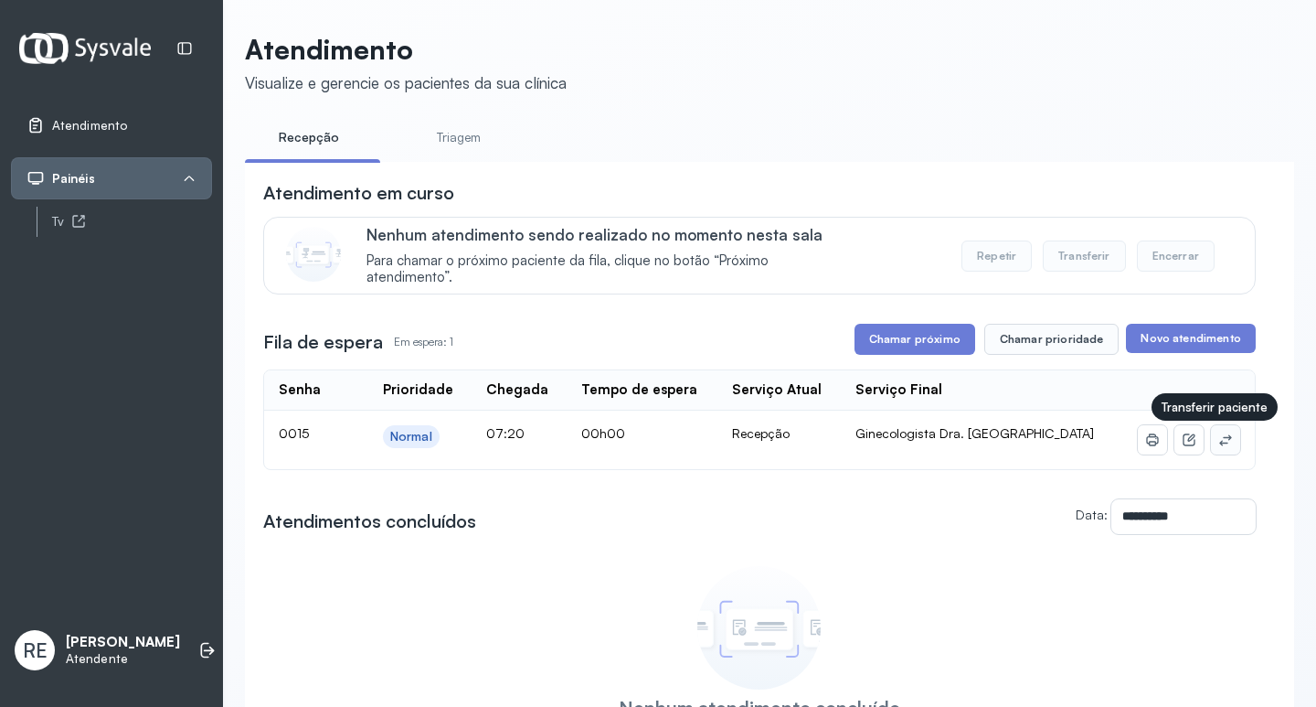
click at [1211, 438] on button at bounding box center [1225, 439] width 29 height 29
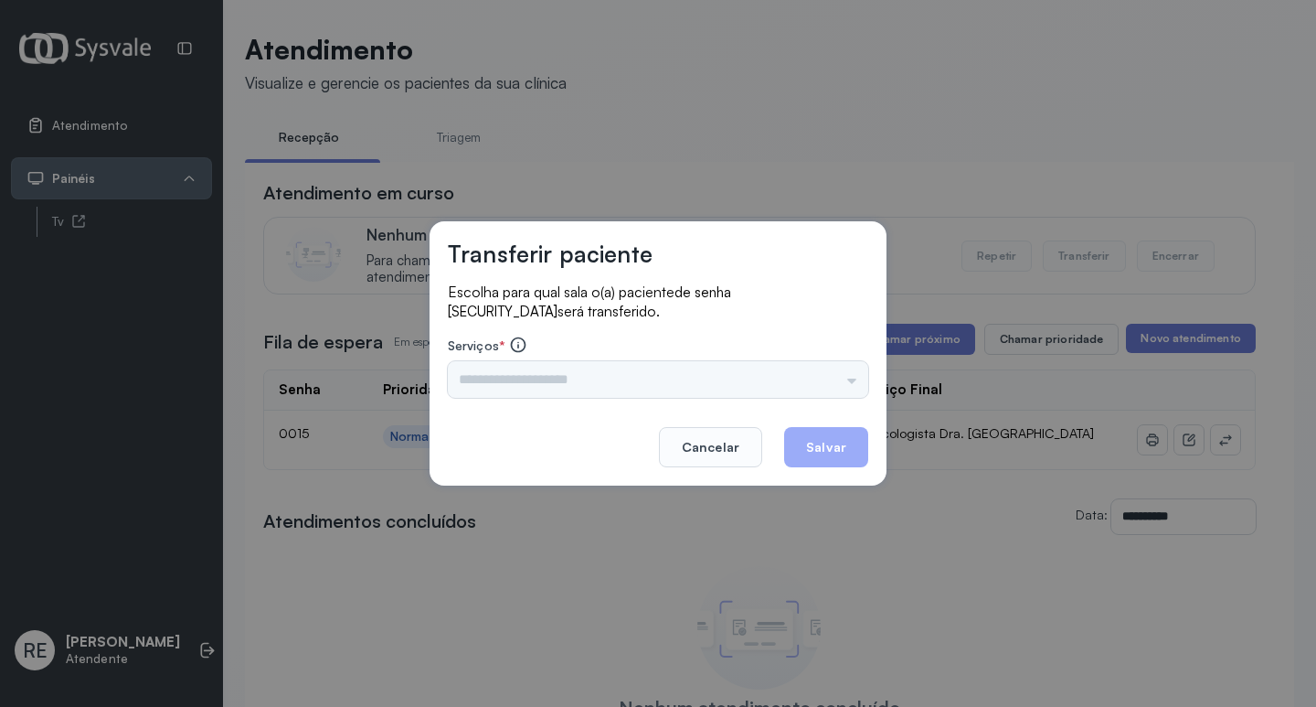
click at [580, 379] on input "text" at bounding box center [658, 379] width 420 height 37
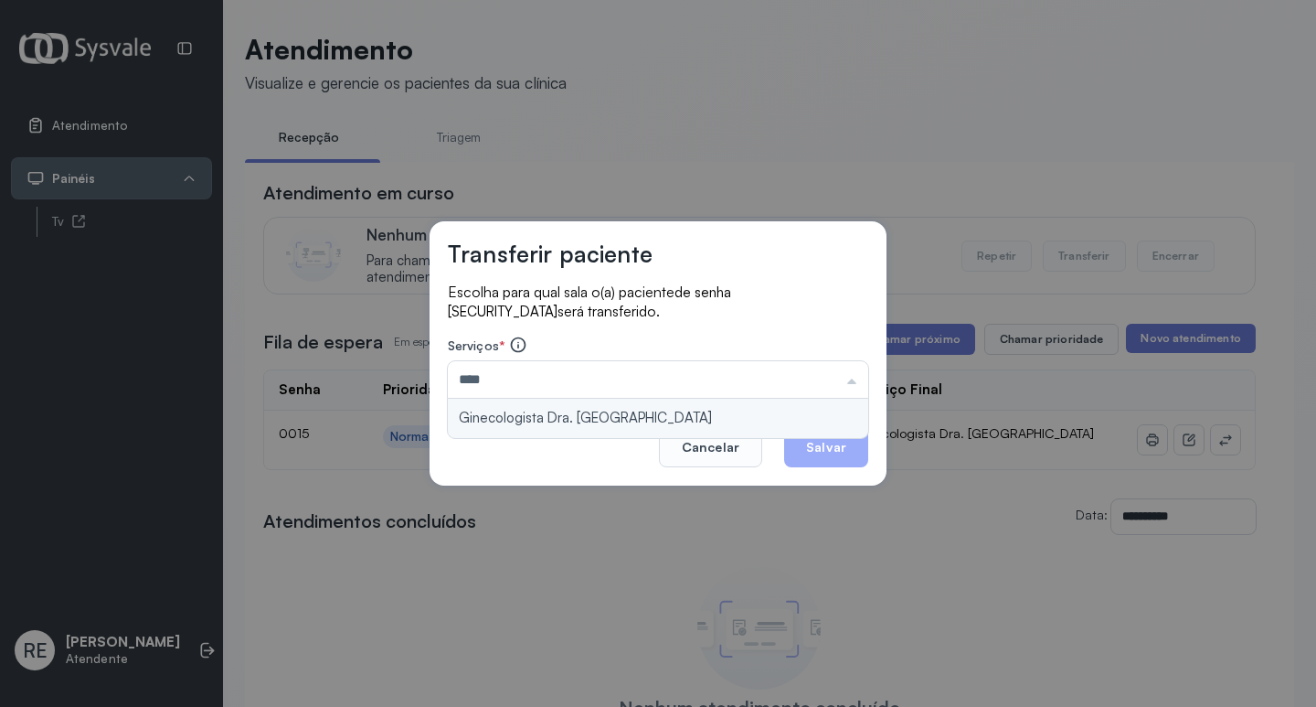
type input "**********"
click at [617, 414] on div "**********" at bounding box center [658, 353] width 457 height 264
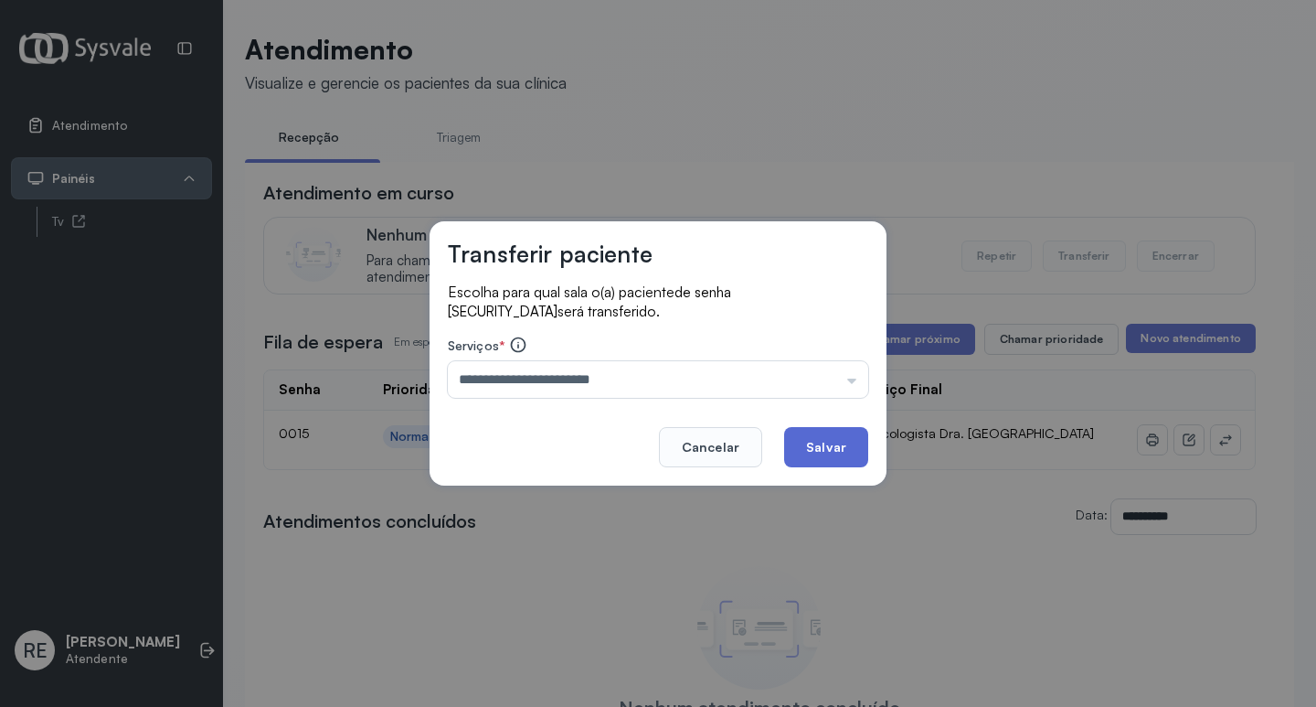
click at [835, 447] on button "Salvar" at bounding box center [826, 447] width 84 height 40
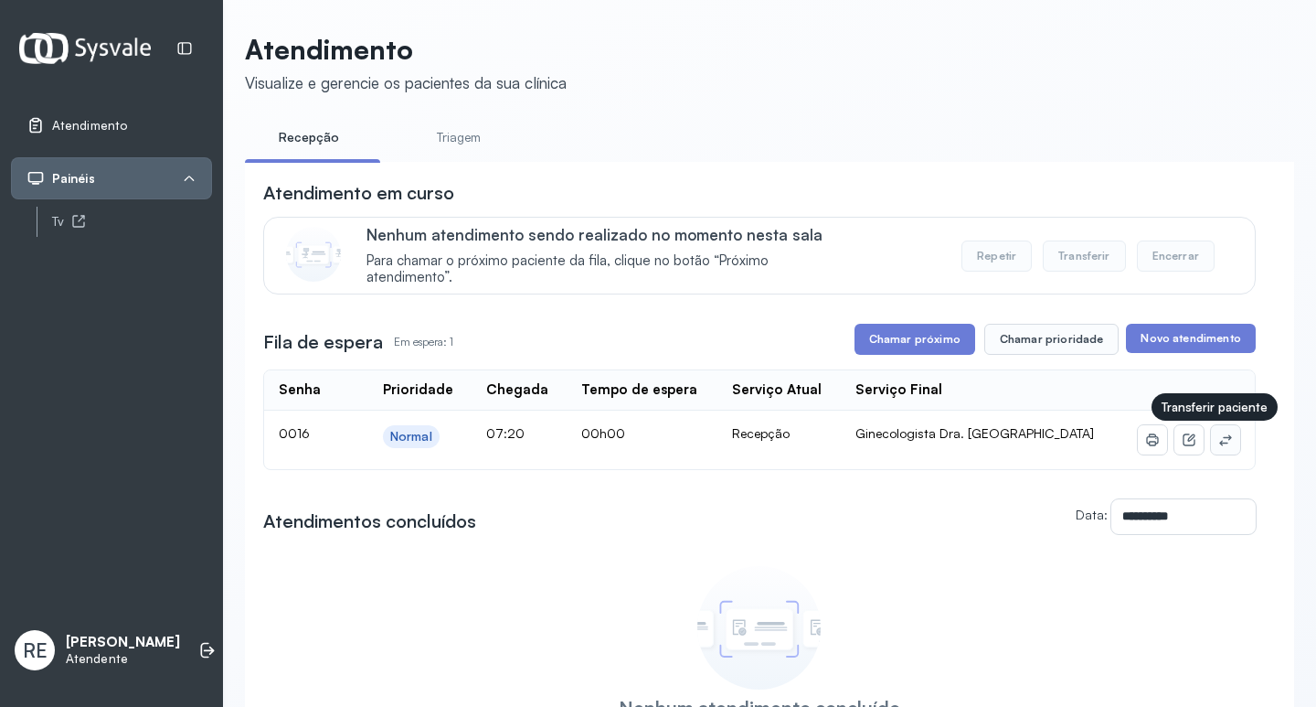
click at [1218, 437] on icon at bounding box center [1225, 439] width 15 height 15
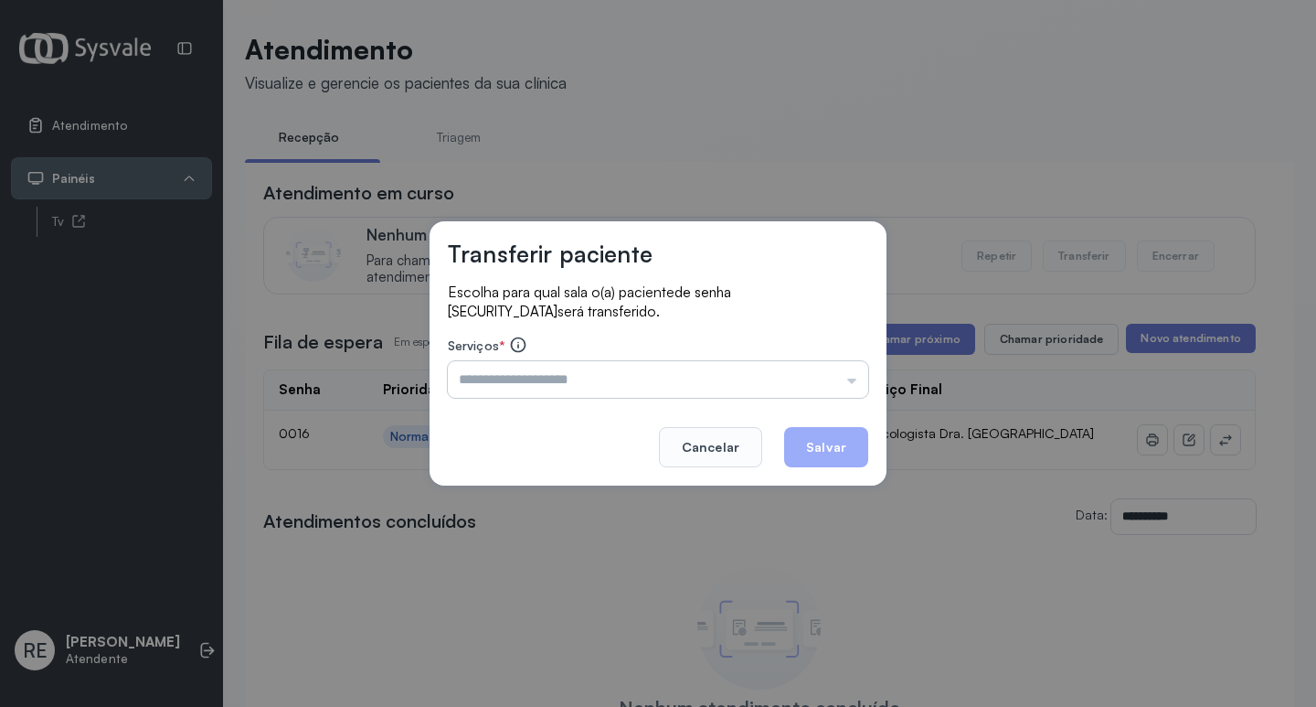
click at [706, 377] on input "text" at bounding box center [658, 379] width 420 height 37
type input "**********"
click at [793, 437] on button "Salvar" at bounding box center [826, 447] width 84 height 40
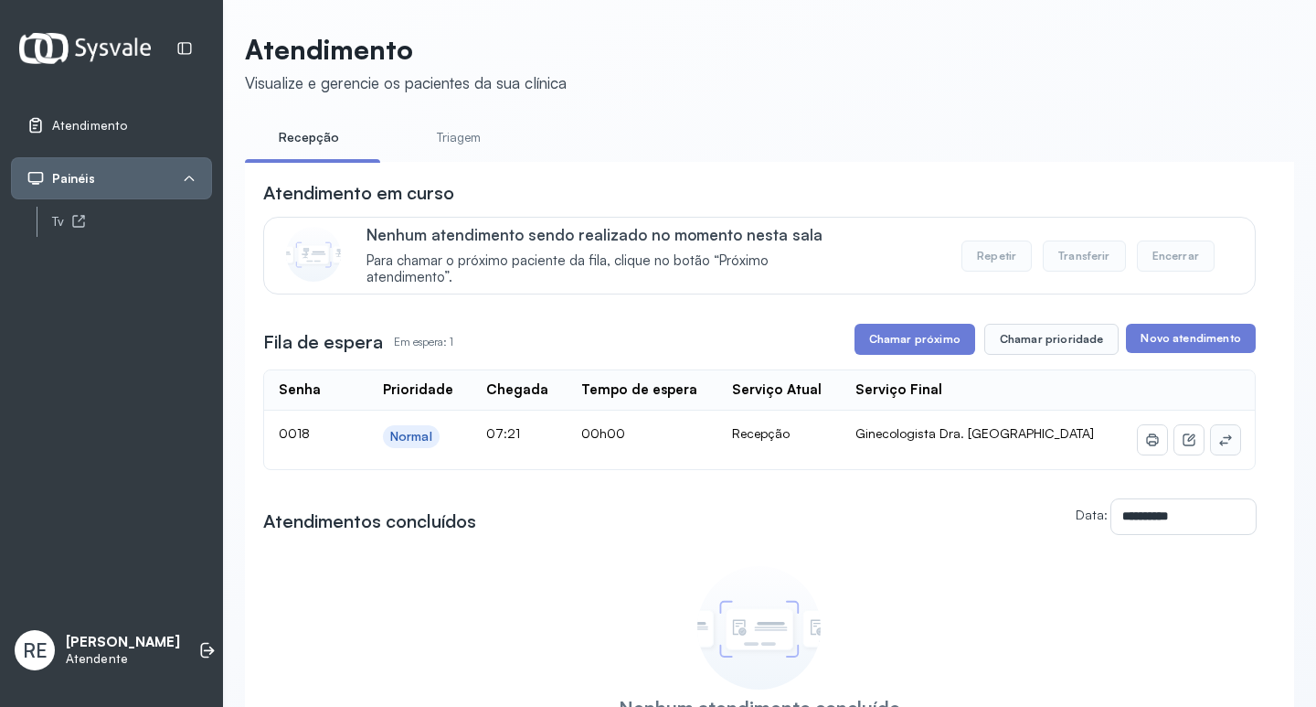
click at [1218, 442] on icon at bounding box center [1225, 439] width 15 height 15
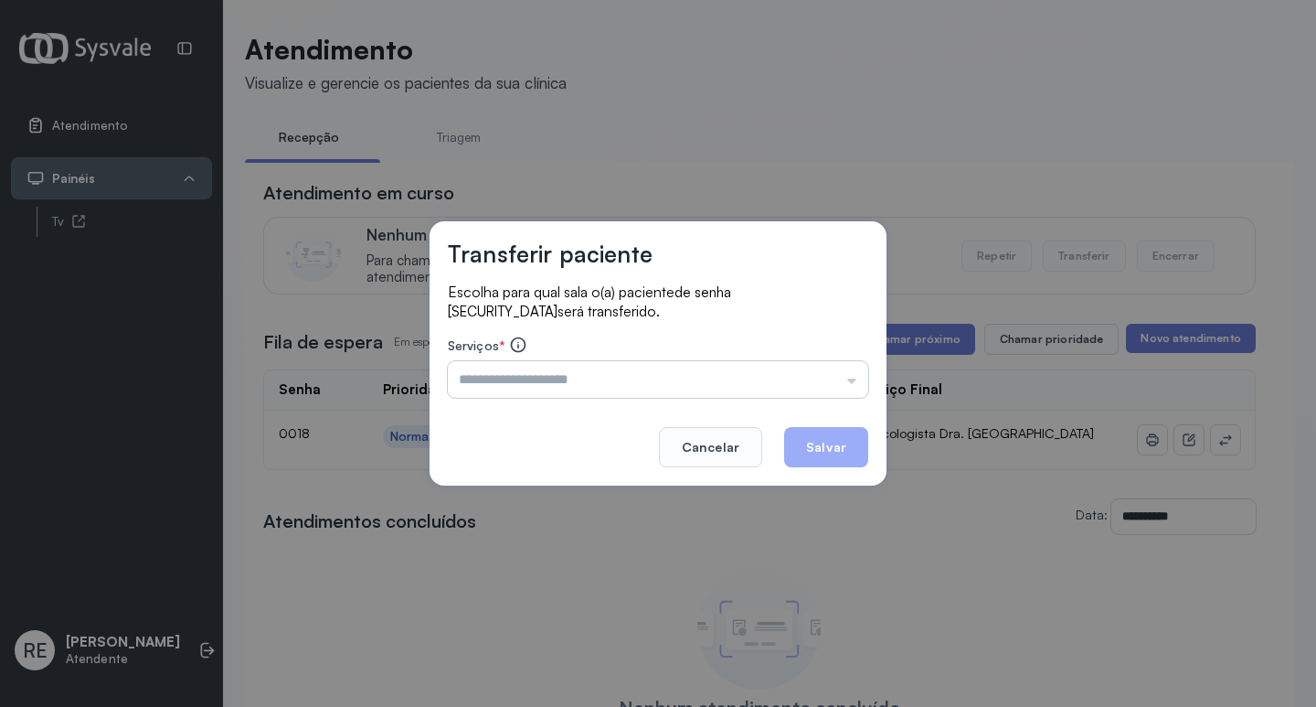
click at [572, 375] on input "text" at bounding box center [658, 379] width 420 height 37
type input "**********"
click at [816, 454] on button "Salvar" at bounding box center [826, 447] width 84 height 40
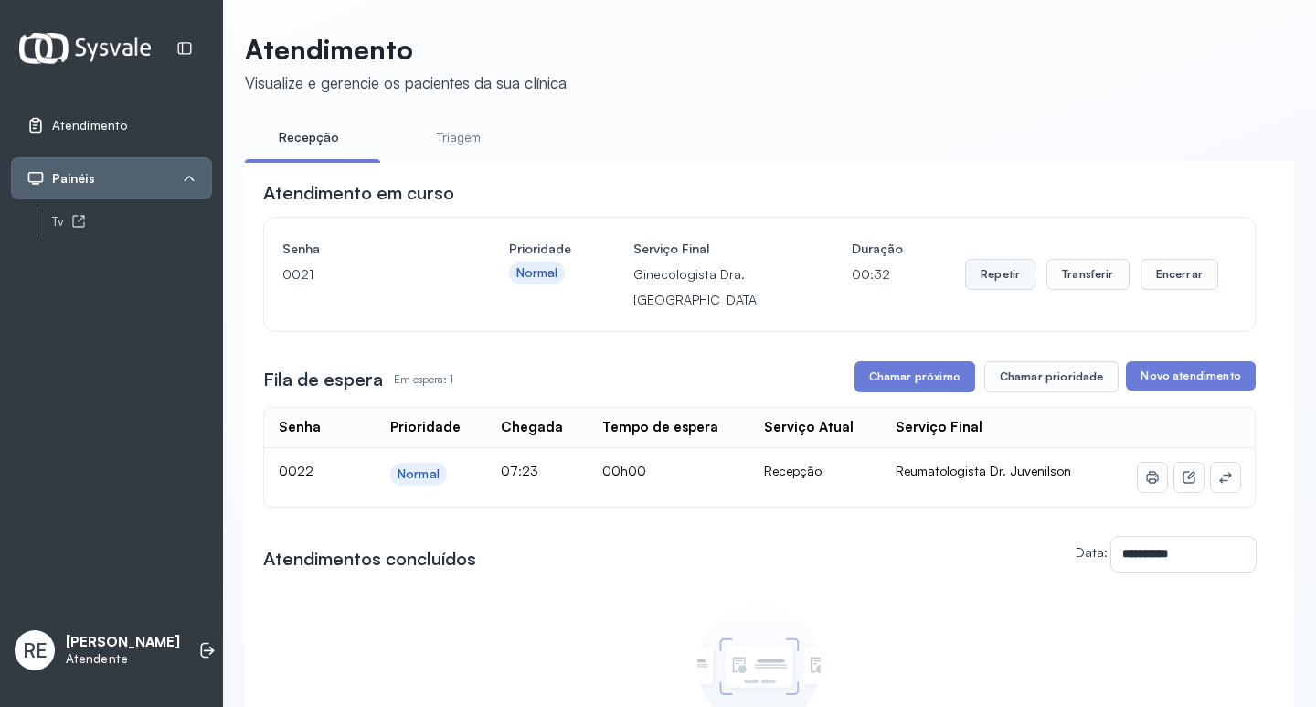
click at [990, 280] on button "Repetir" at bounding box center [1000, 274] width 70 height 31
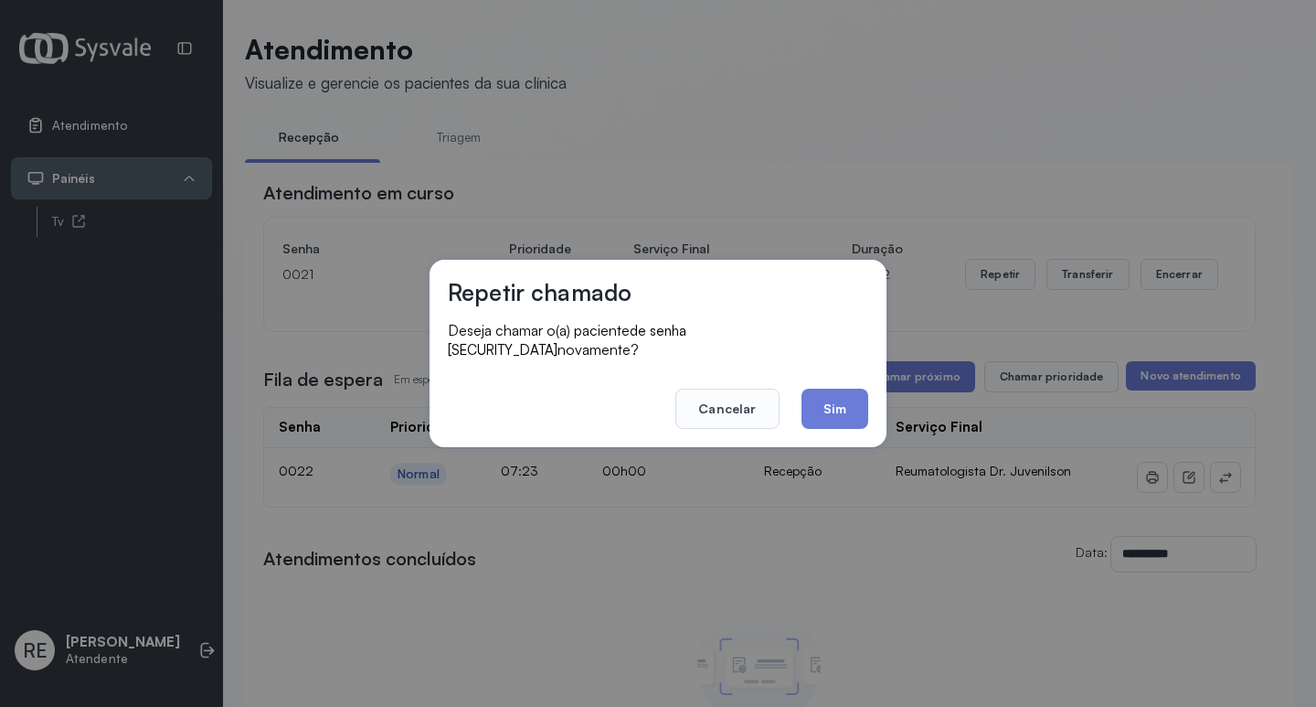
click at [862, 407] on button "Sim" at bounding box center [835, 408] width 67 height 40
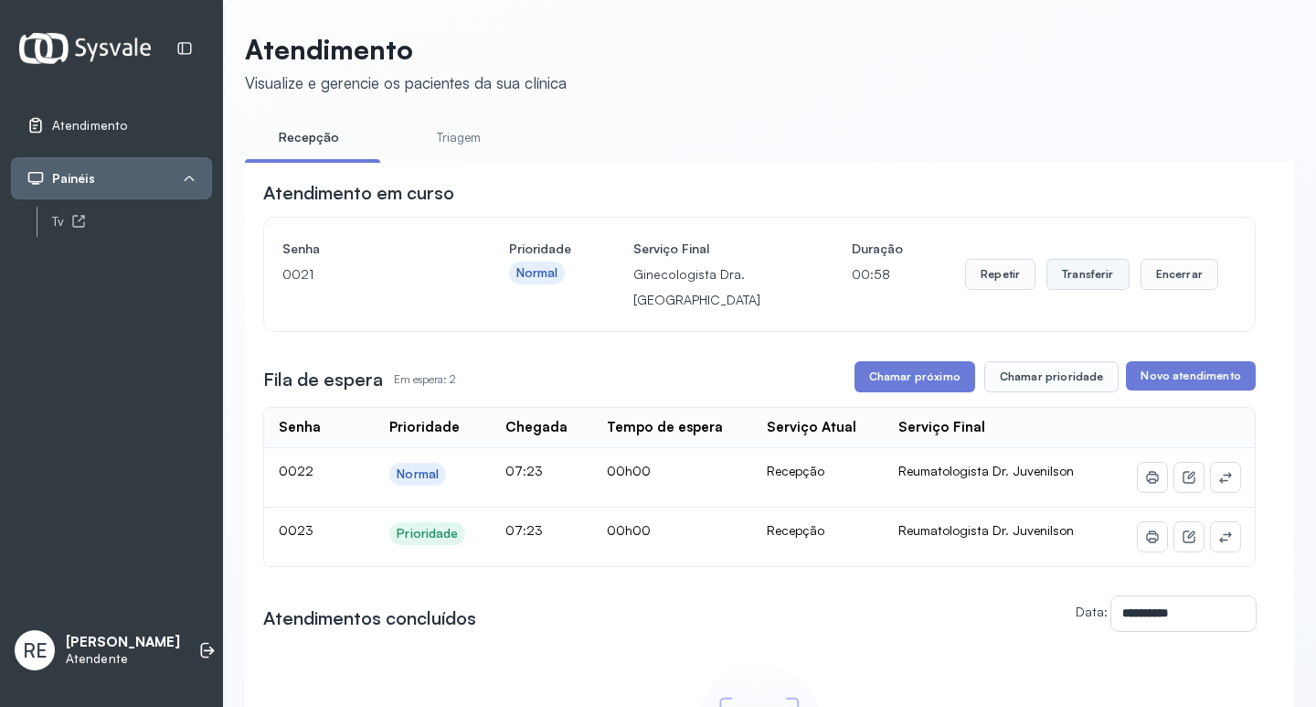
click at [1081, 282] on button "Transferir" at bounding box center [1088, 274] width 83 height 31
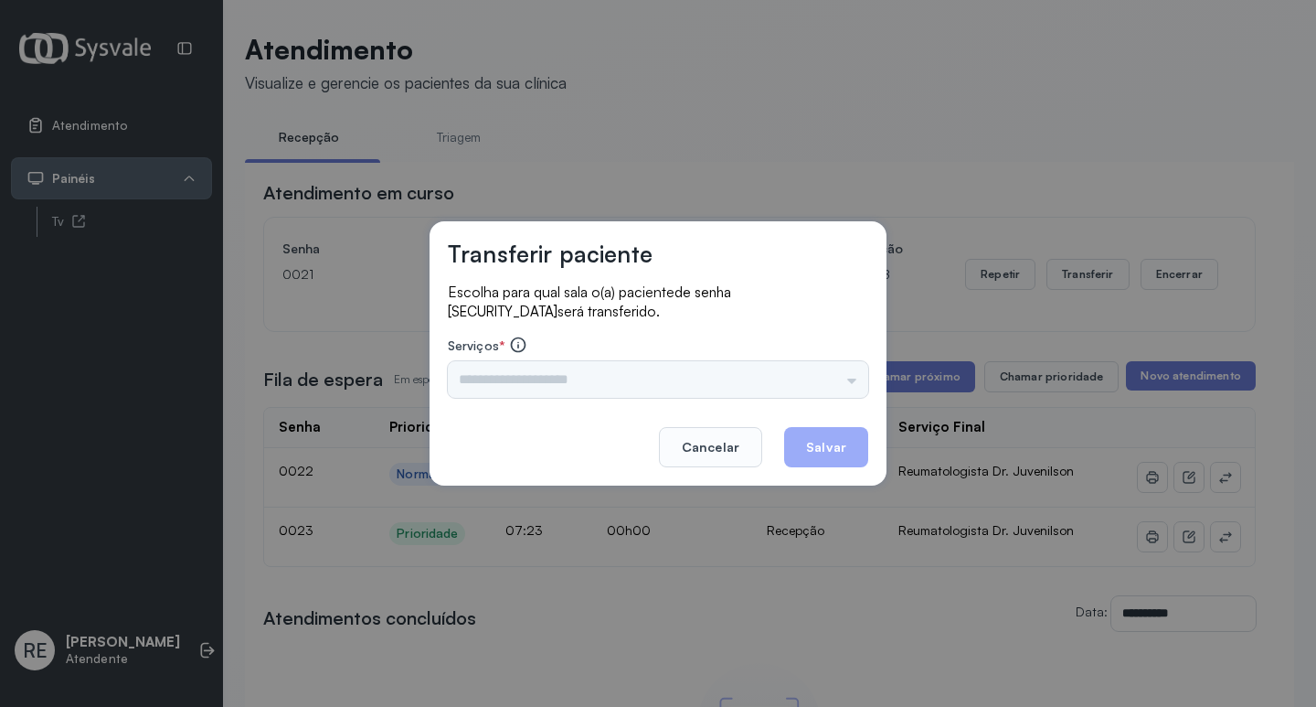
click at [544, 387] on input "text" at bounding box center [658, 379] width 420 height 37
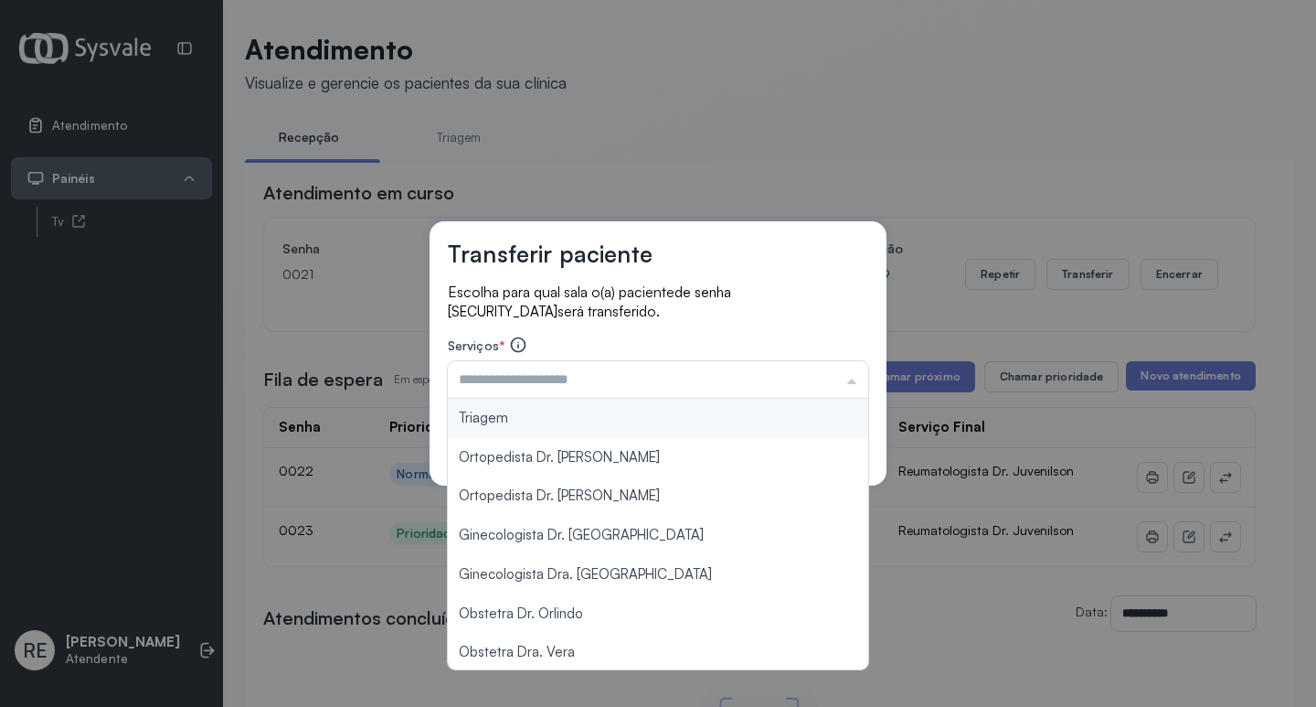
click at [542, 185] on div "Transferir paciente Escolha para qual sala o(a) paciente de senha 0021 será tra…" at bounding box center [658, 353] width 1316 height 707
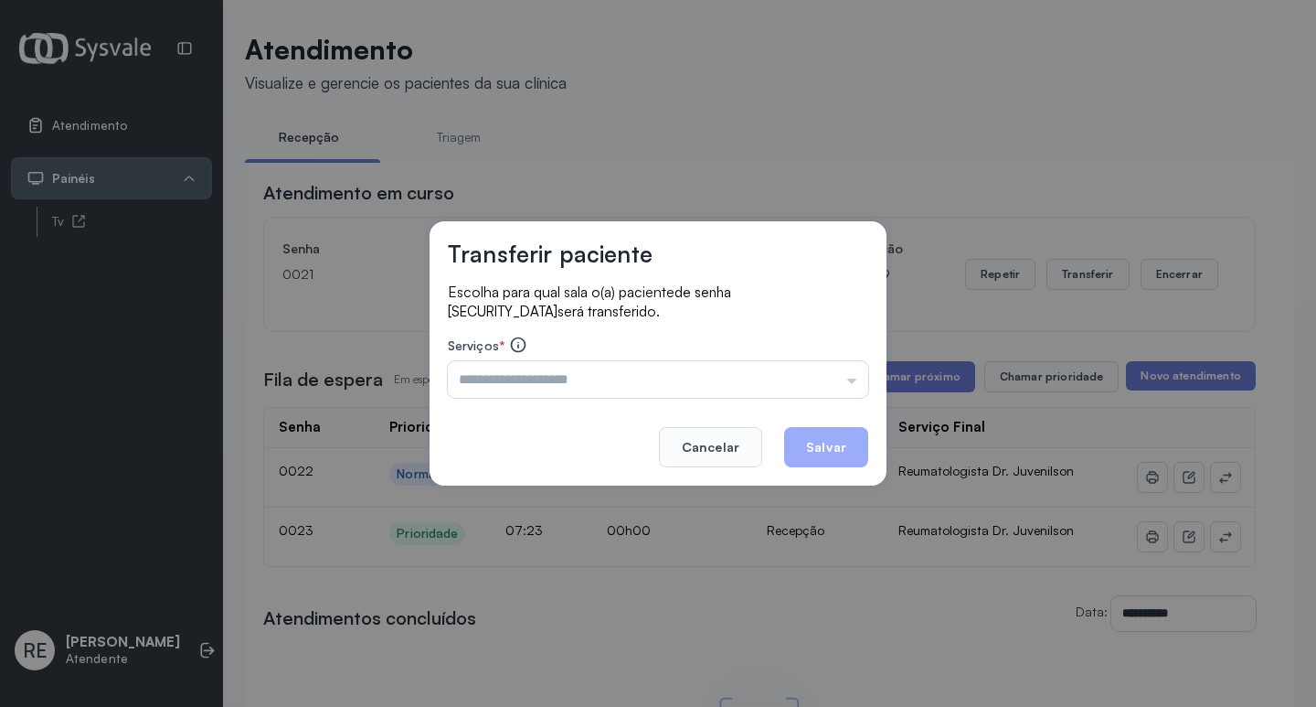
drag, startPoint x: 528, startPoint y: 141, endPoint x: 538, endPoint y: 165, distance: 25.8
click at [528, 142] on div "Transferir paciente Escolha para qual sala o(a) paciente de senha 0021 será tra…" at bounding box center [658, 353] width 1316 height 707
drag, startPoint x: 719, startPoint y: 460, endPoint x: 716, endPoint y: 448, distance: 12.4
click at [717, 461] on button "Cancelar" at bounding box center [710, 447] width 103 height 40
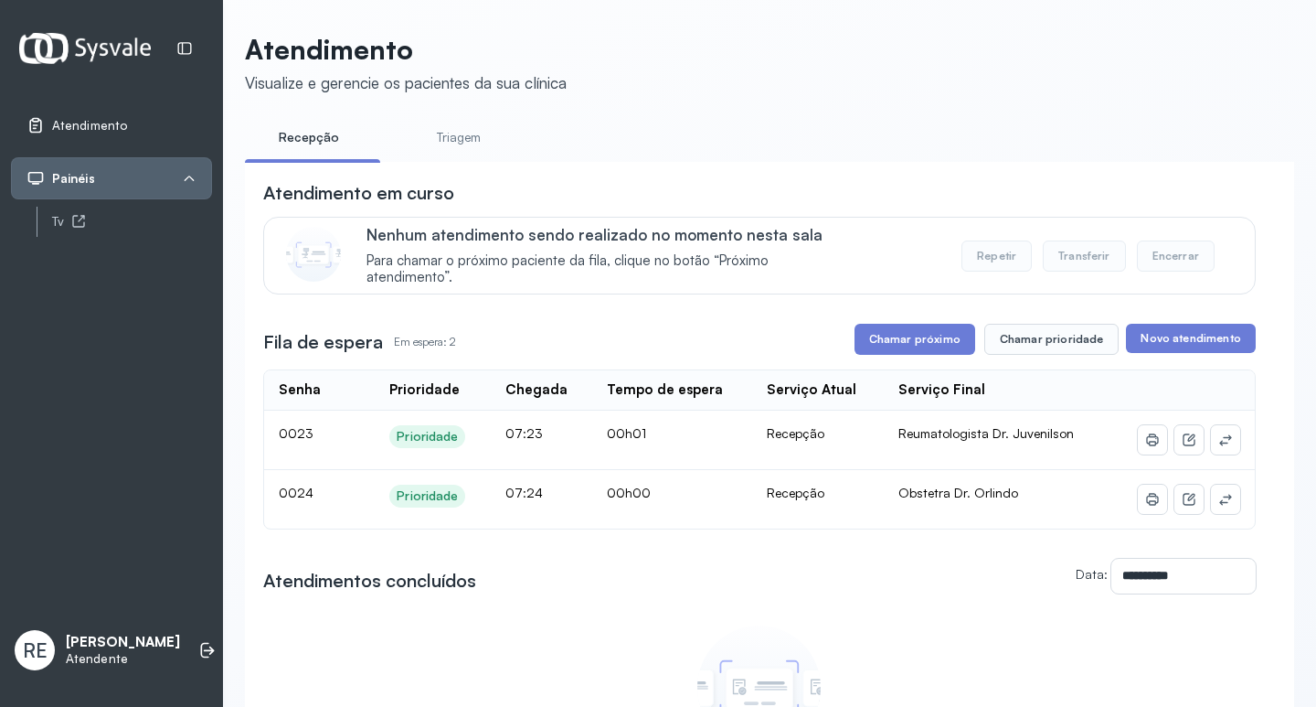
scroll to position [91, 0]
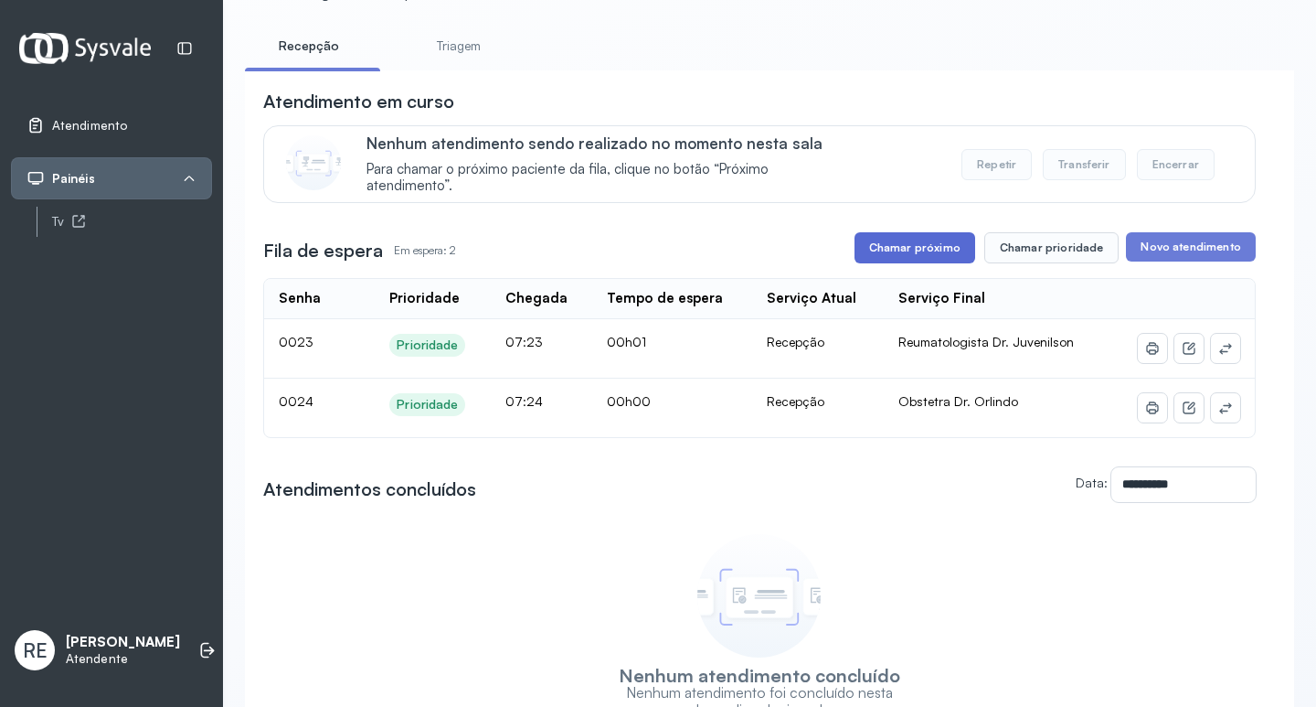
click at [931, 244] on button "Chamar próximo" at bounding box center [915, 247] width 121 height 31
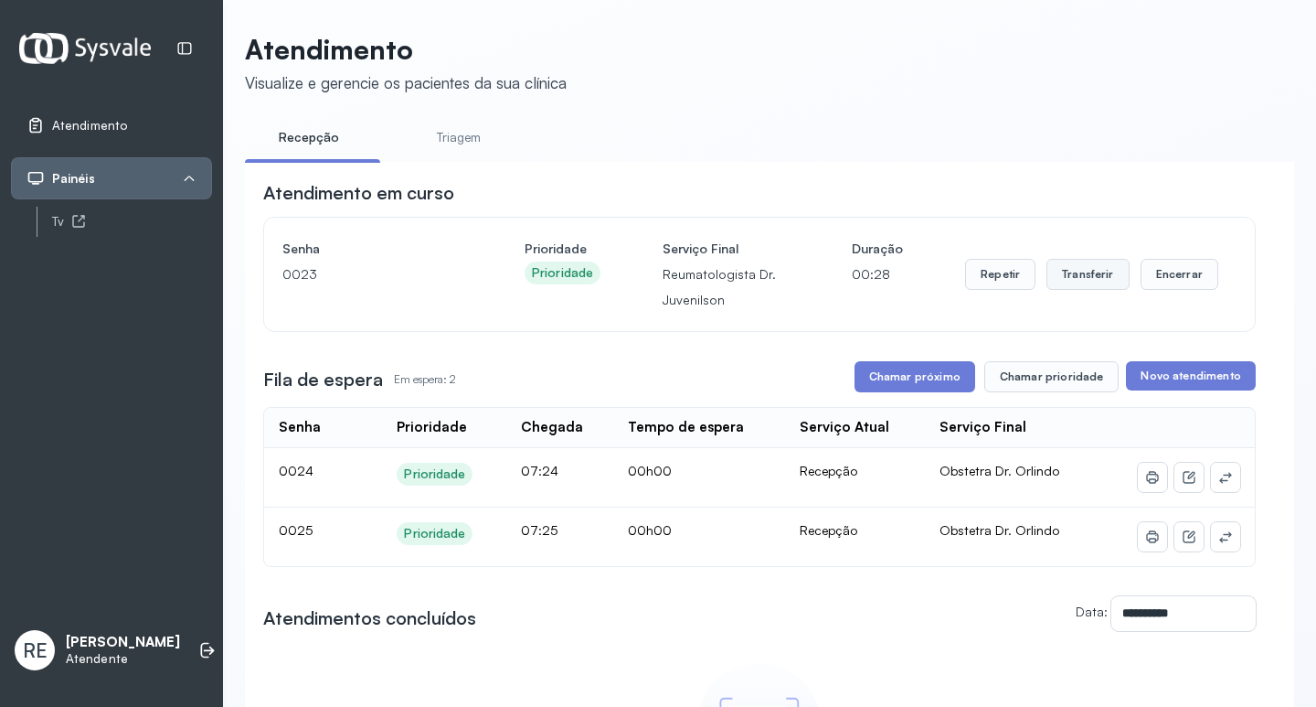
click at [1069, 274] on button "Transferir" at bounding box center [1088, 274] width 83 height 31
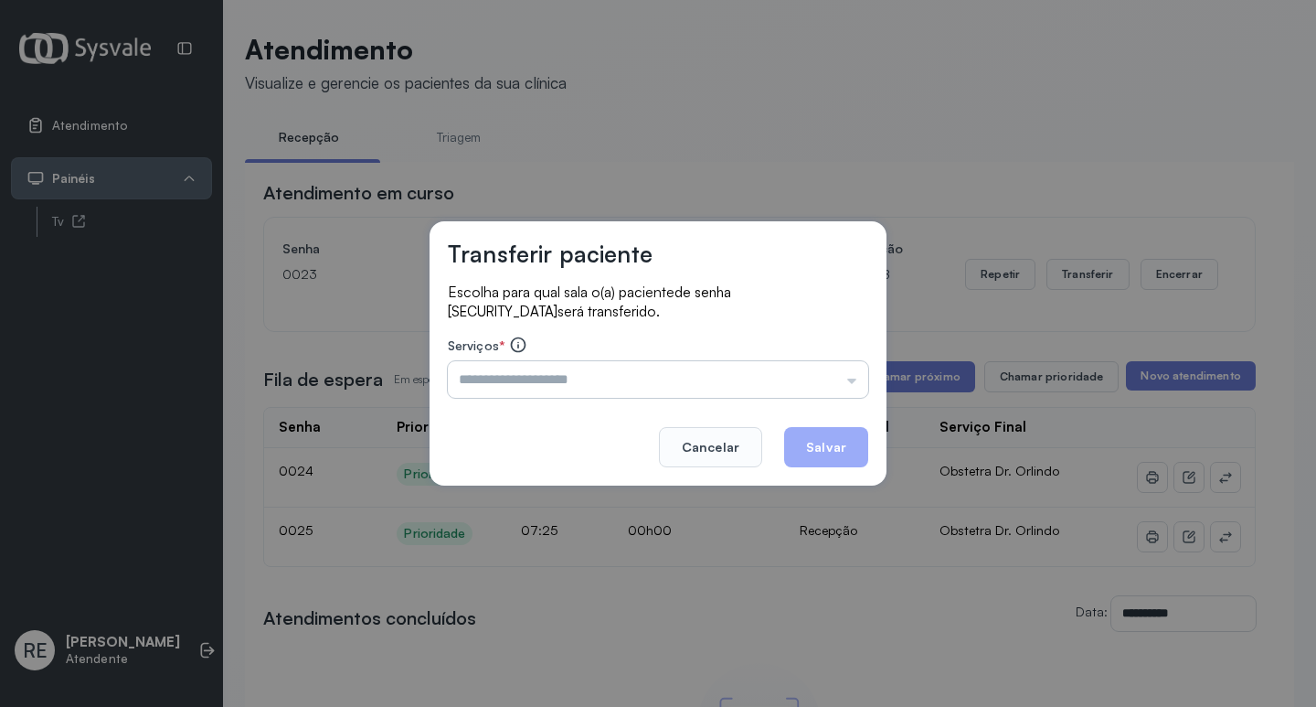
click at [543, 380] on input "text" at bounding box center [658, 379] width 420 height 37
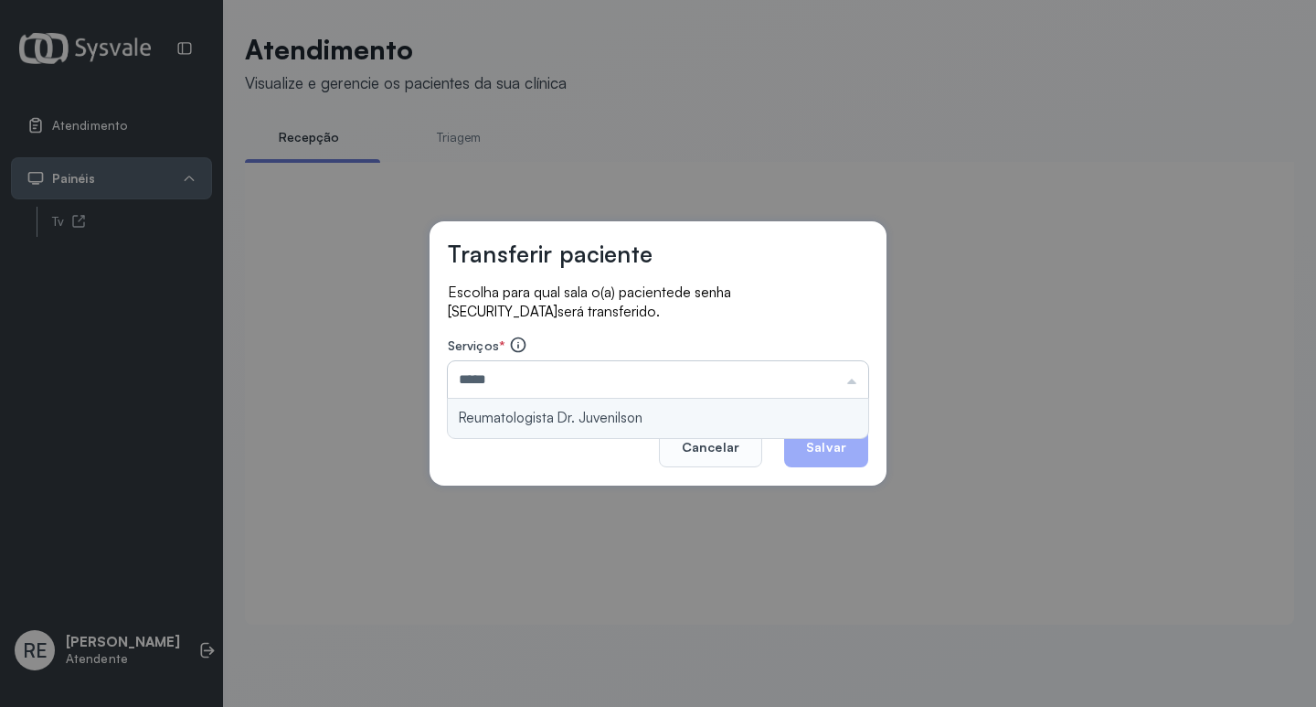
type input "**********"
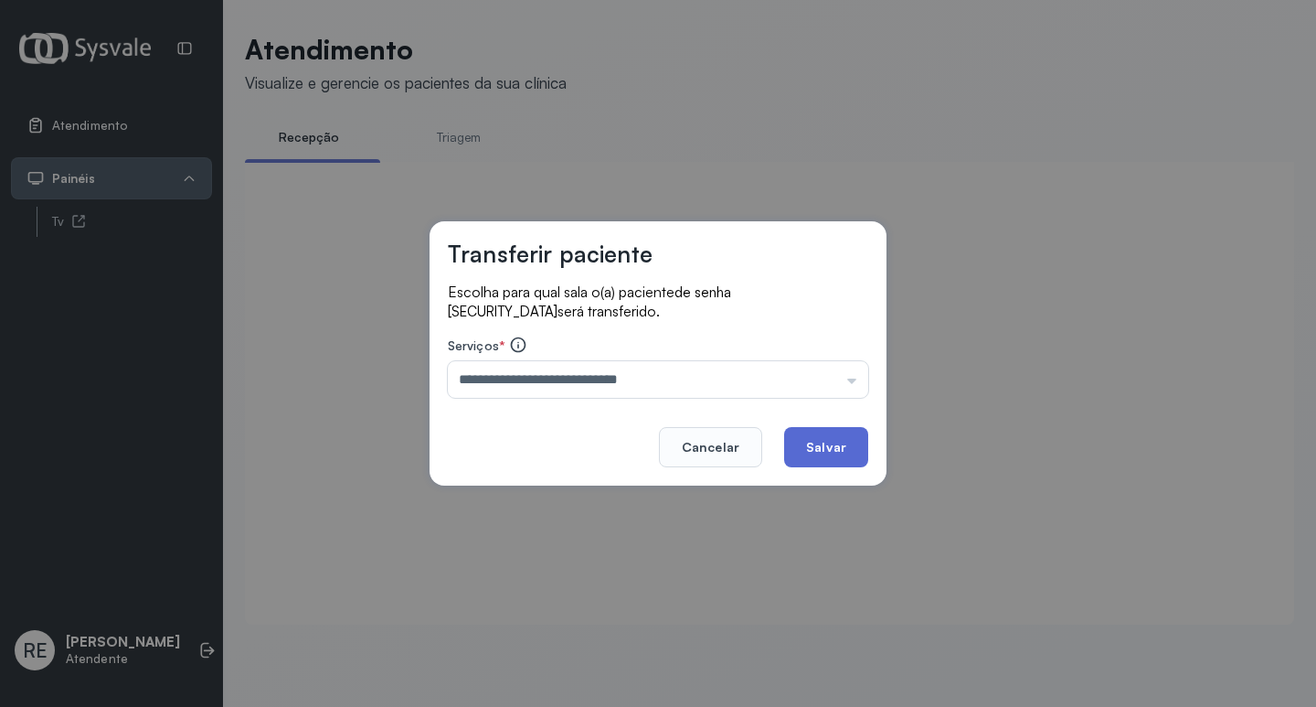
click at [835, 432] on button "Salvar" at bounding box center [826, 447] width 84 height 40
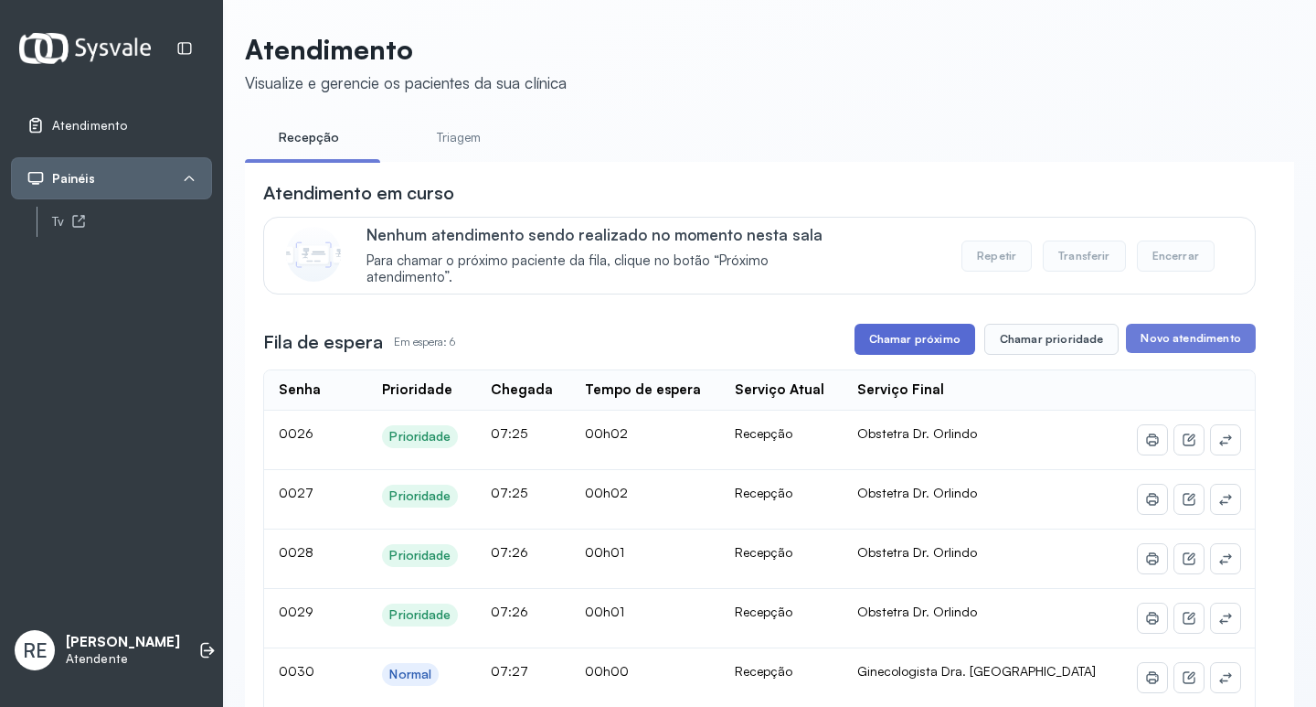
click at [878, 340] on button "Chamar próximo" at bounding box center [915, 339] width 121 height 31
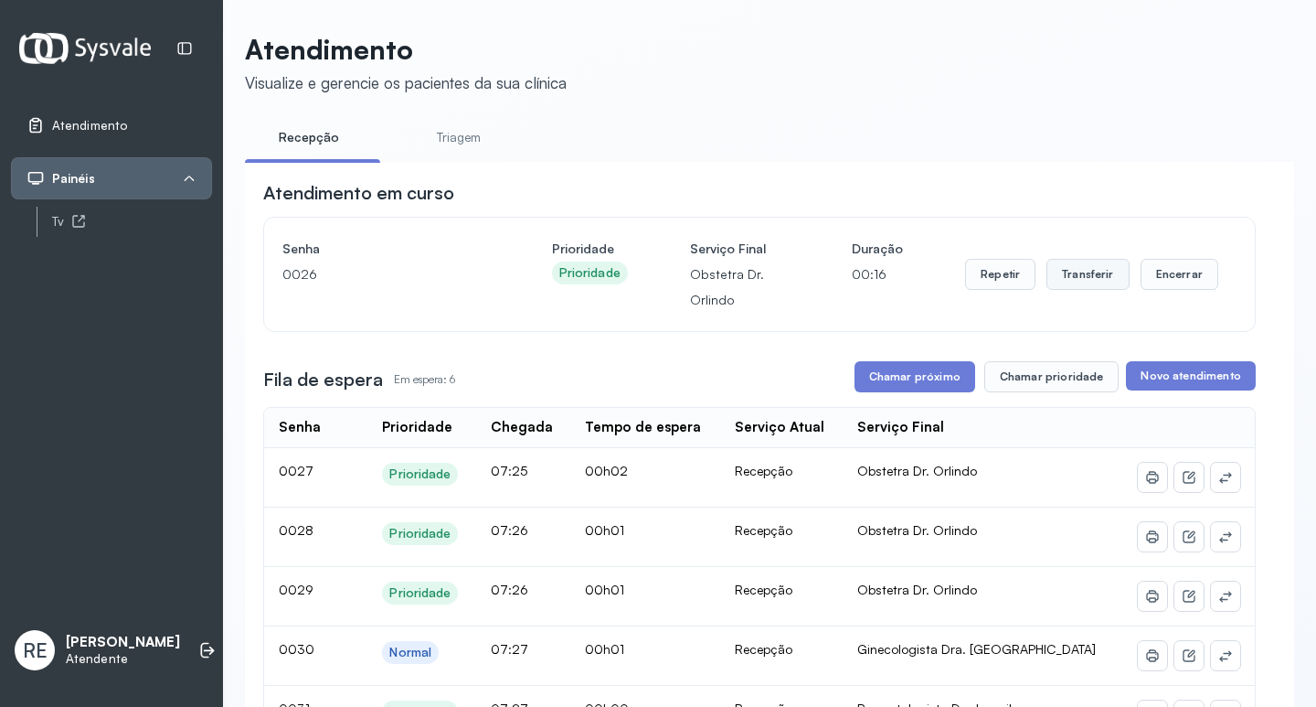
click at [1077, 278] on button "Transferir" at bounding box center [1088, 274] width 83 height 31
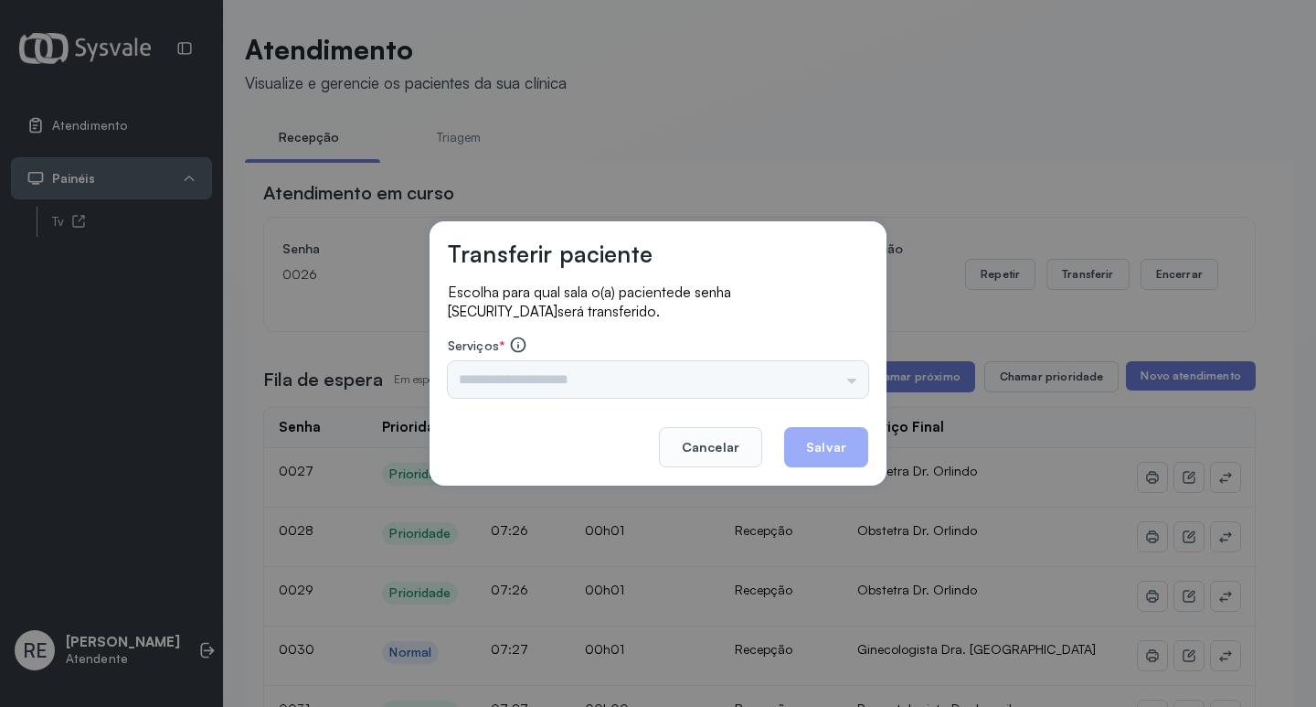
click at [581, 384] on div "Triagem Ortopedista Dr. [PERSON_NAME] Dr. [PERSON_NAME] Dr. [PERSON_NAME] Dra. …" at bounding box center [658, 379] width 420 height 37
click at [505, 387] on input "text" at bounding box center [658, 379] width 420 height 37
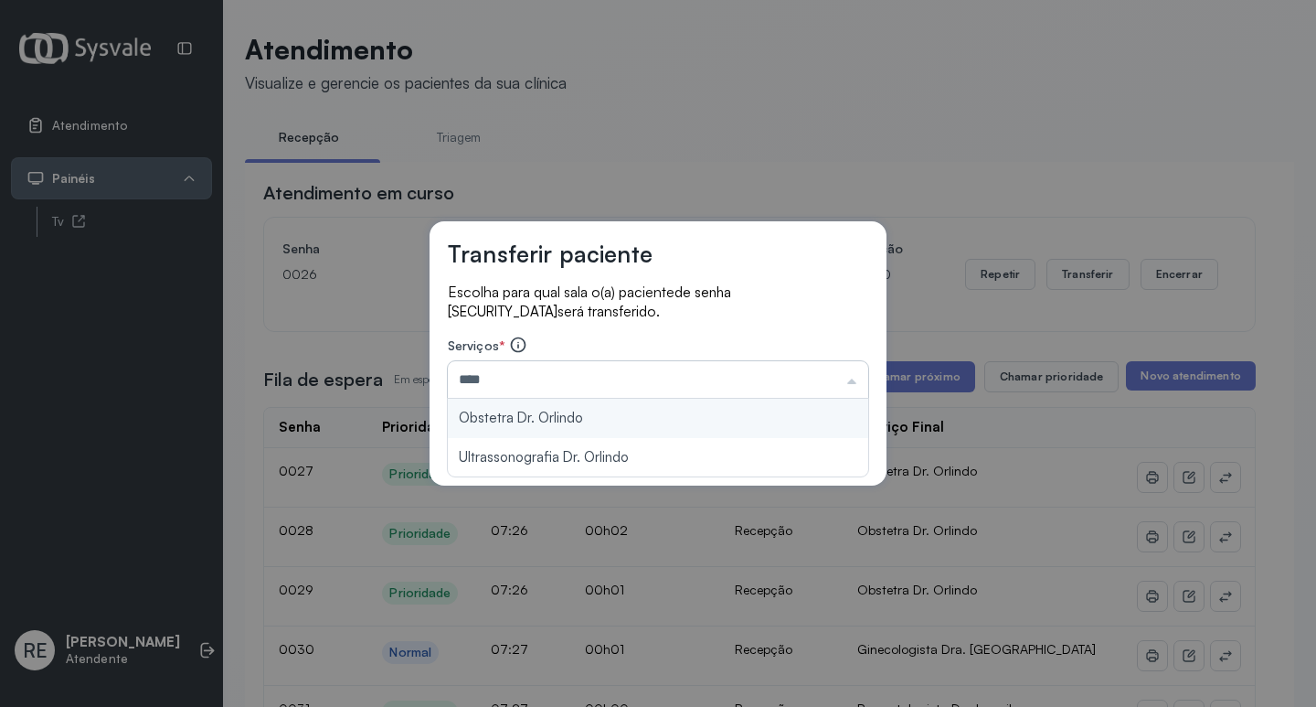
type input "**********"
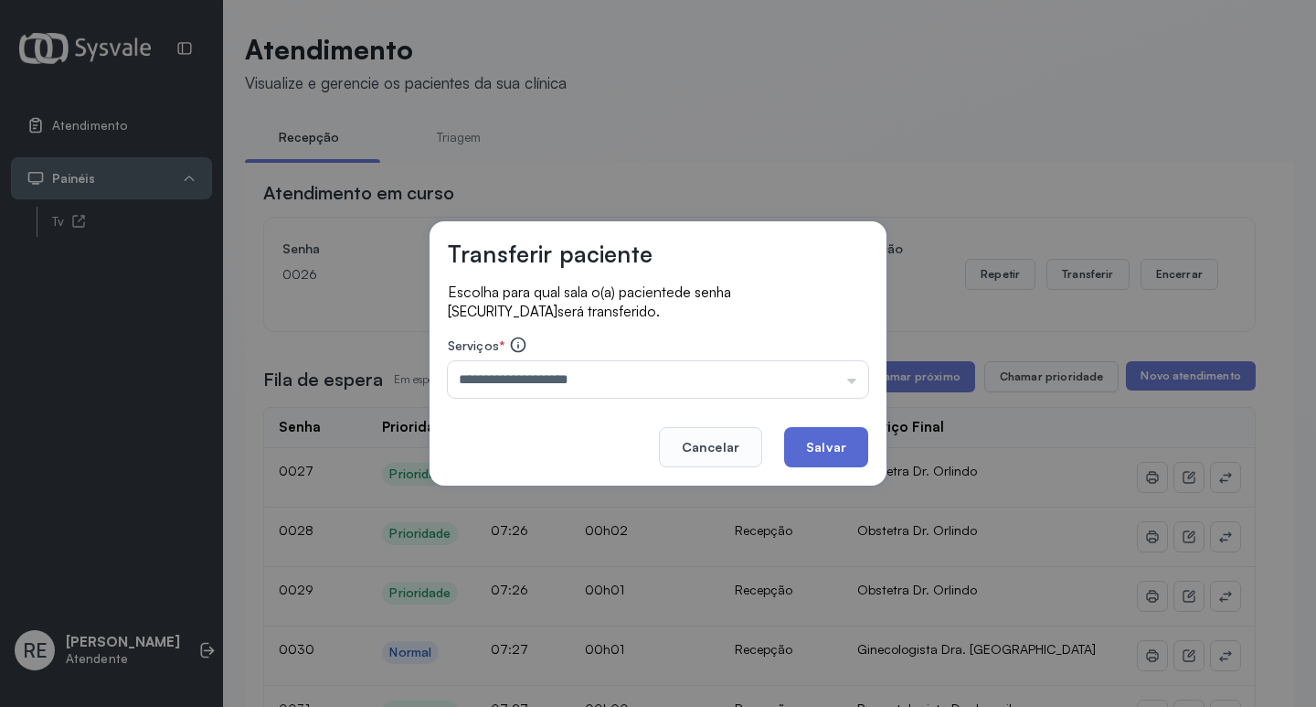
click at [807, 444] on button "Salvar" at bounding box center [826, 447] width 84 height 40
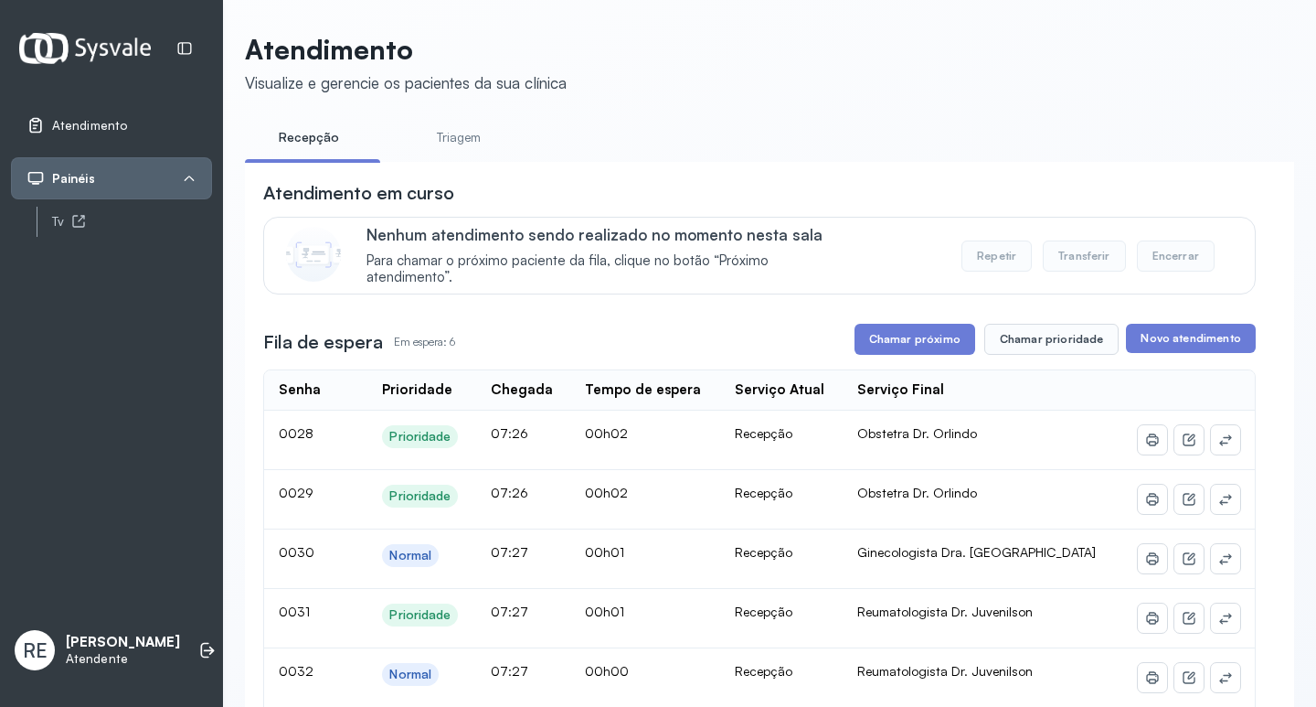
click at [876, 346] on button "Chamar próximo" at bounding box center [915, 339] width 121 height 31
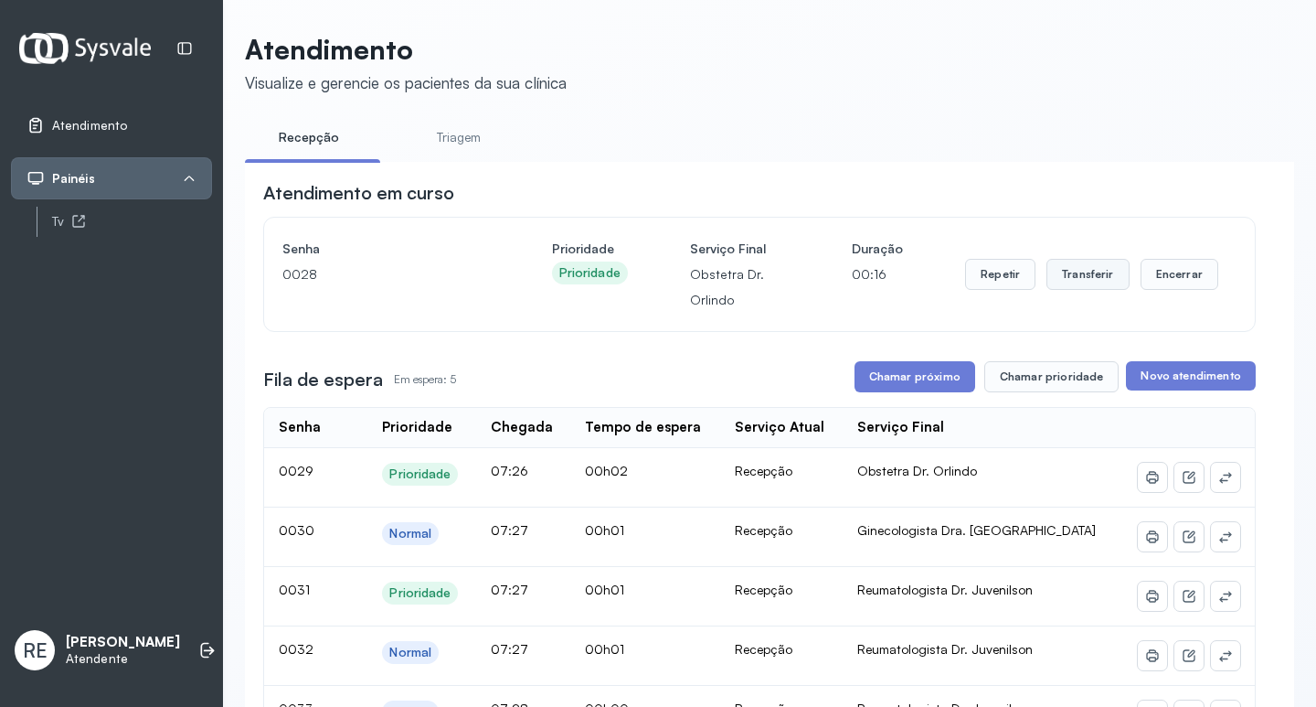
click at [1090, 283] on button "Transferir" at bounding box center [1088, 274] width 83 height 31
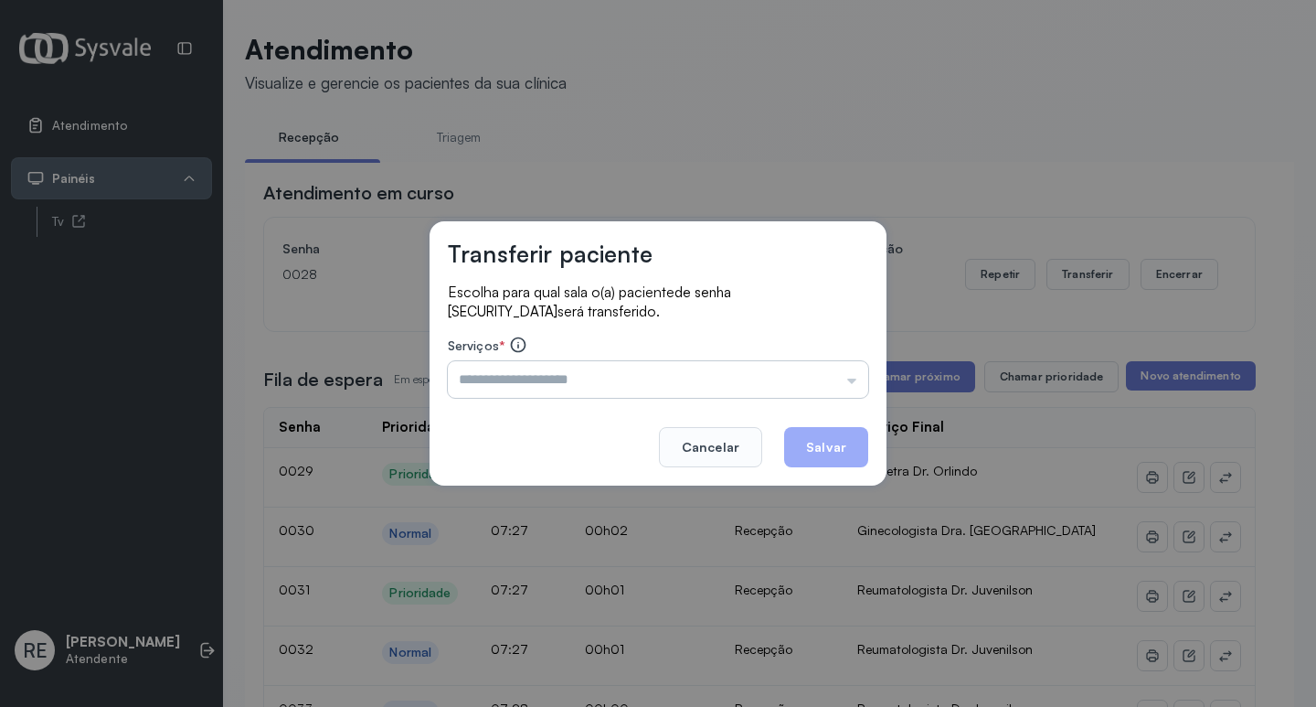
click at [518, 378] on input "text" at bounding box center [658, 379] width 420 height 37
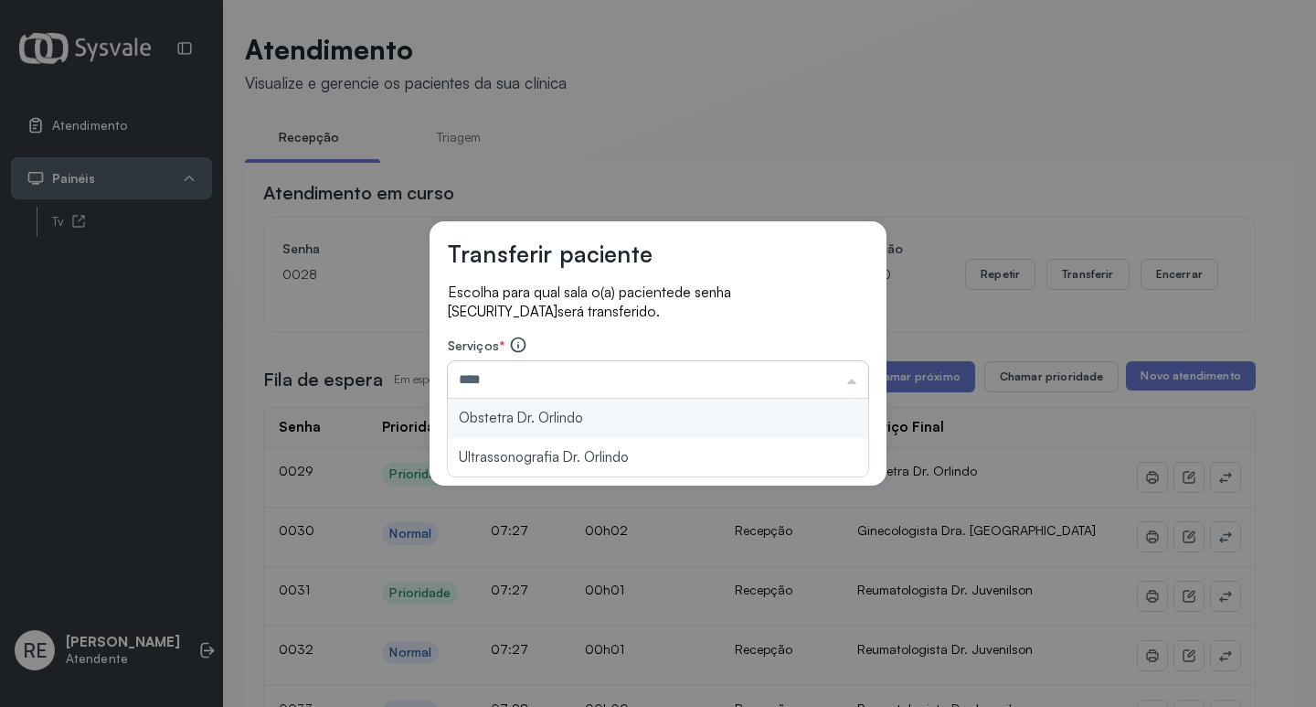
type input "**********"
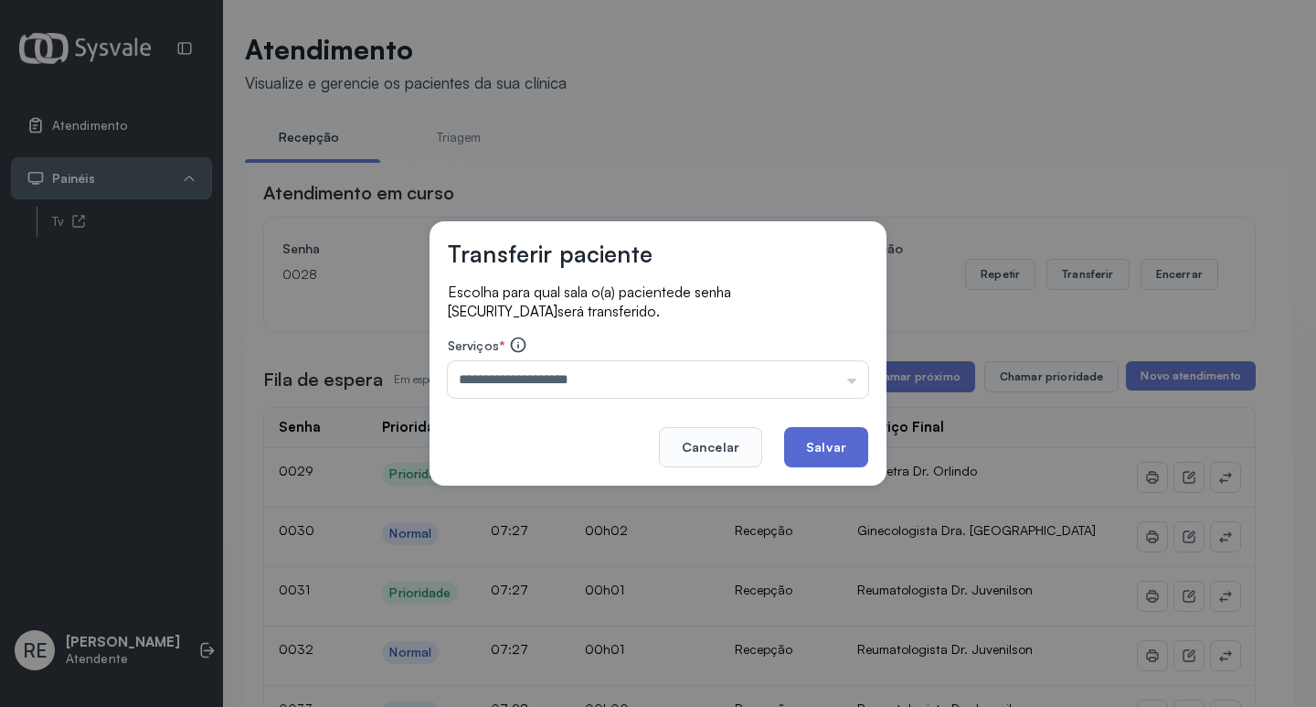
click at [807, 450] on button "Salvar" at bounding box center [826, 447] width 84 height 40
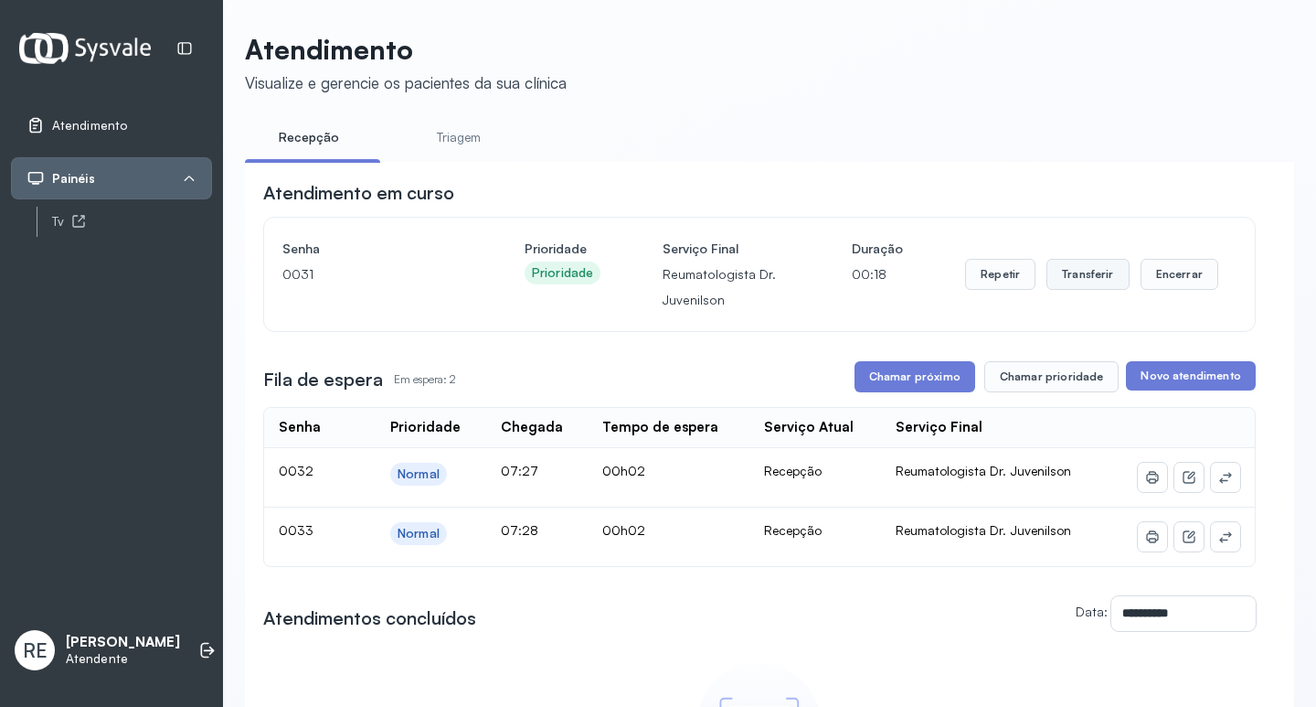
click at [1061, 275] on button "Transferir" at bounding box center [1088, 274] width 83 height 31
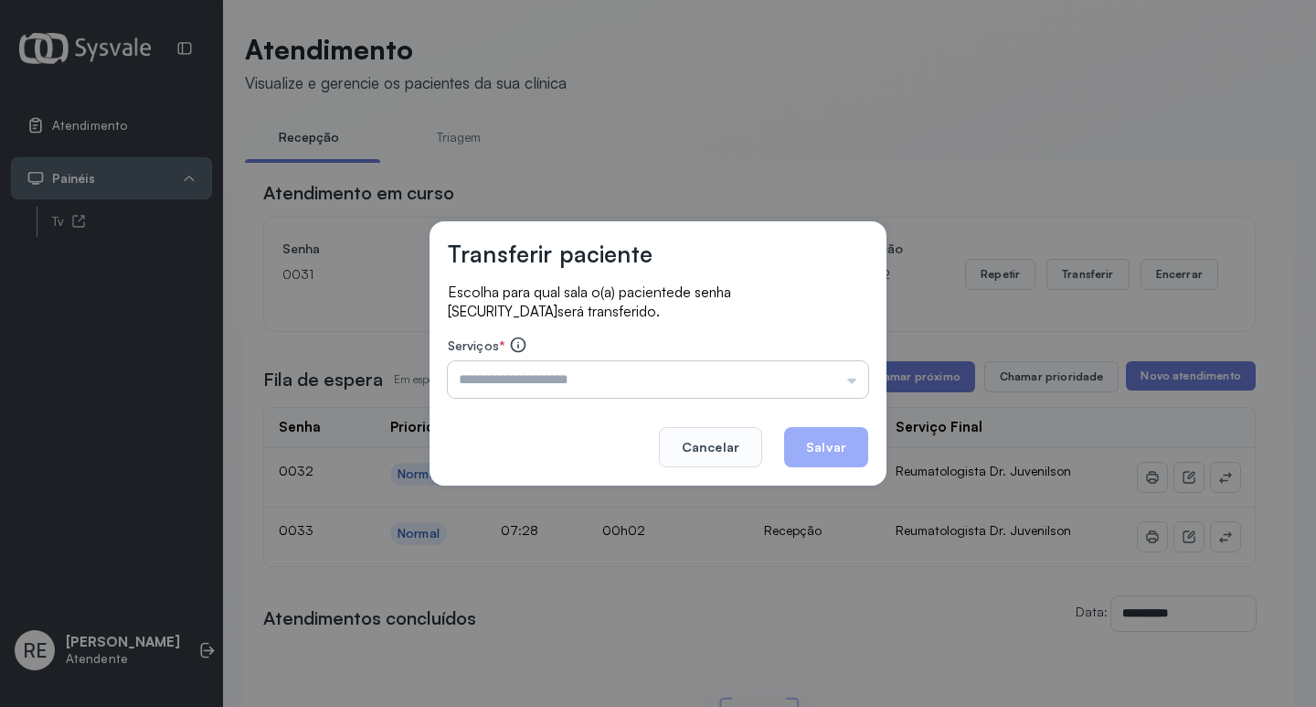
drag, startPoint x: 672, startPoint y: 399, endPoint x: 654, endPoint y: 396, distance: 17.7
click at [670, 399] on div "Escolha para qual sala o(a) paciente de senha 0031 será transferido. Serviços *…" at bounding box center [658, 341] width 420 height 118
click at [595, 379] on input "text" at bounding box center [658, 379] width 420 height 37
click at [729, 459] on button "Cancelar" at bounding box center [710, 447] width 103 height 40
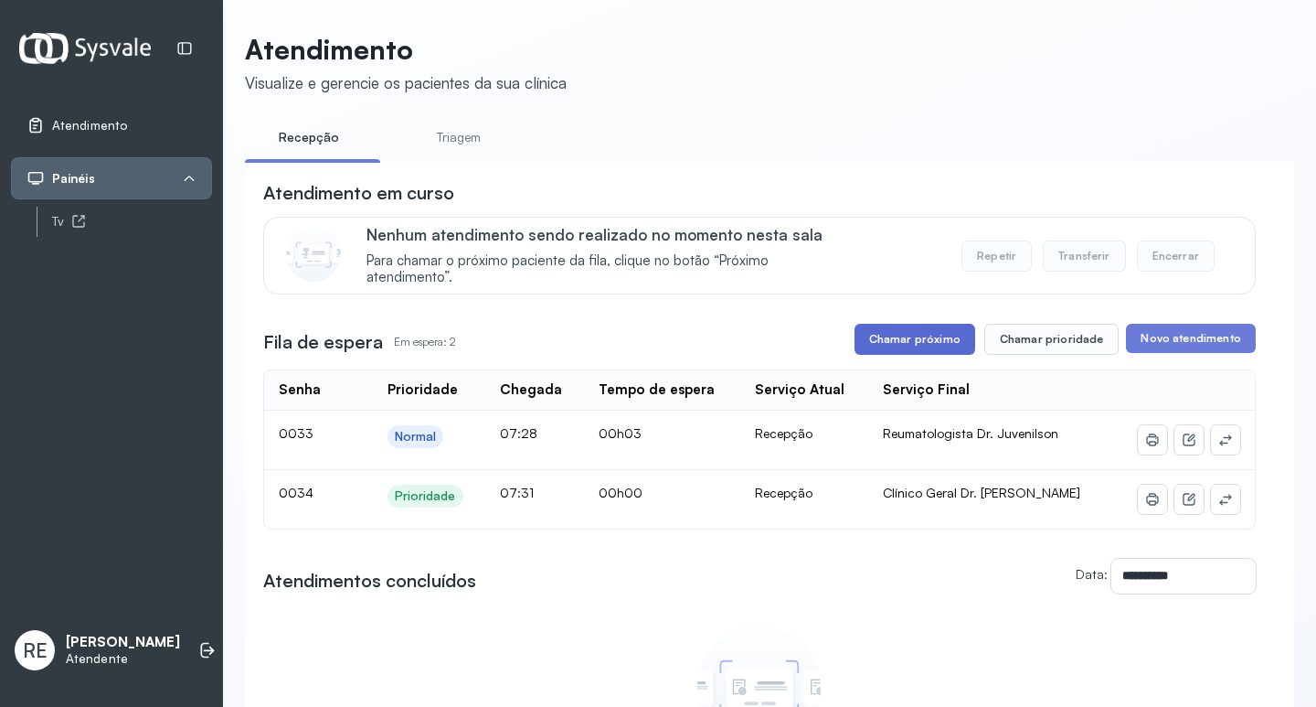
click at [934, 331] on button "Chamar próximo" at bounding box center [915, 339] width 121 height 31
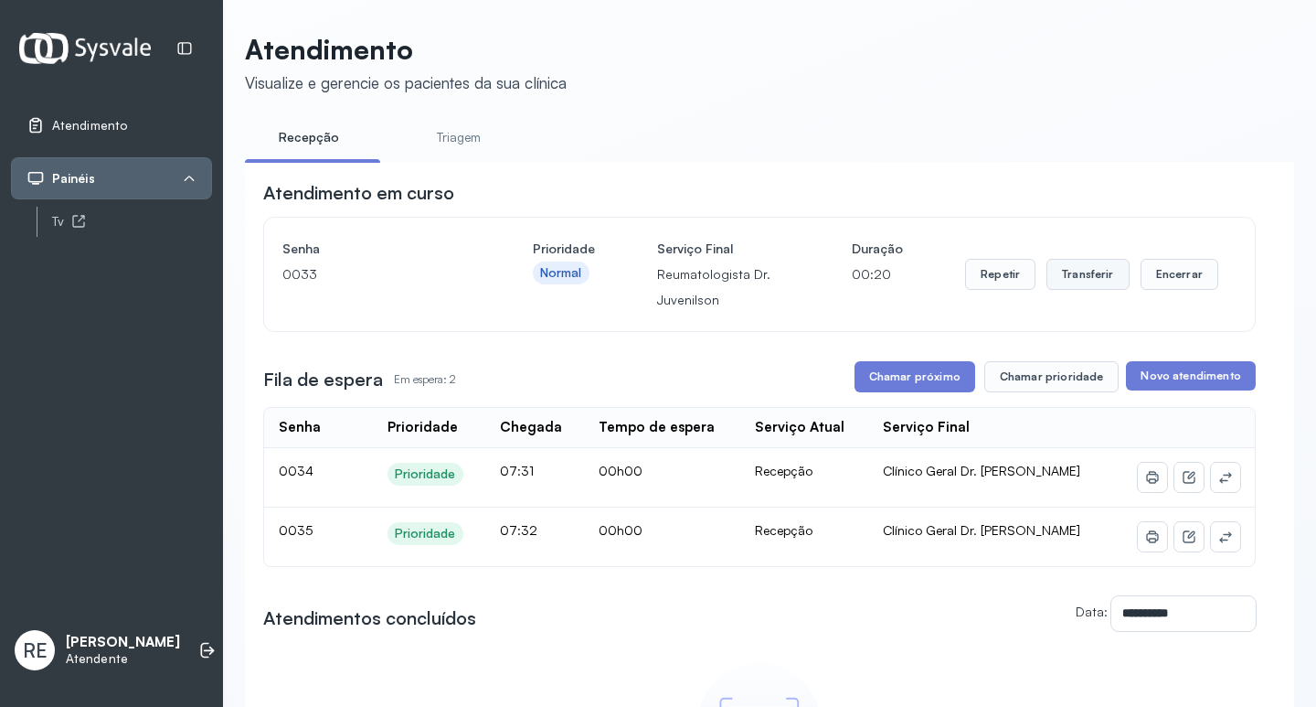
click at [1060, 286] on button "Transferir" at bounding box center [1088, 274] width 83 height 31
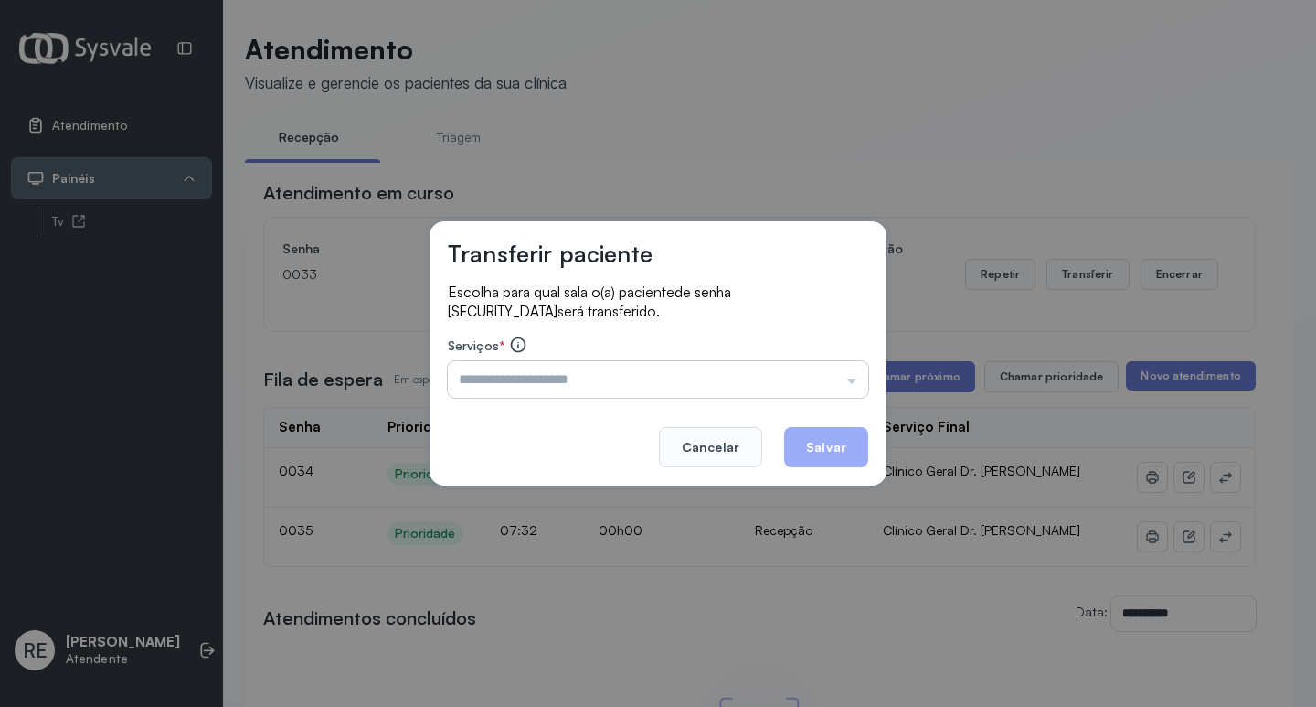
click at [532, 371] on input "text" at bounding box center [658, 379] width 420 height 37
type input "**********"
click at [797, 433] on button "Salvar" at bounding box center [826, 447] width 84 height 40
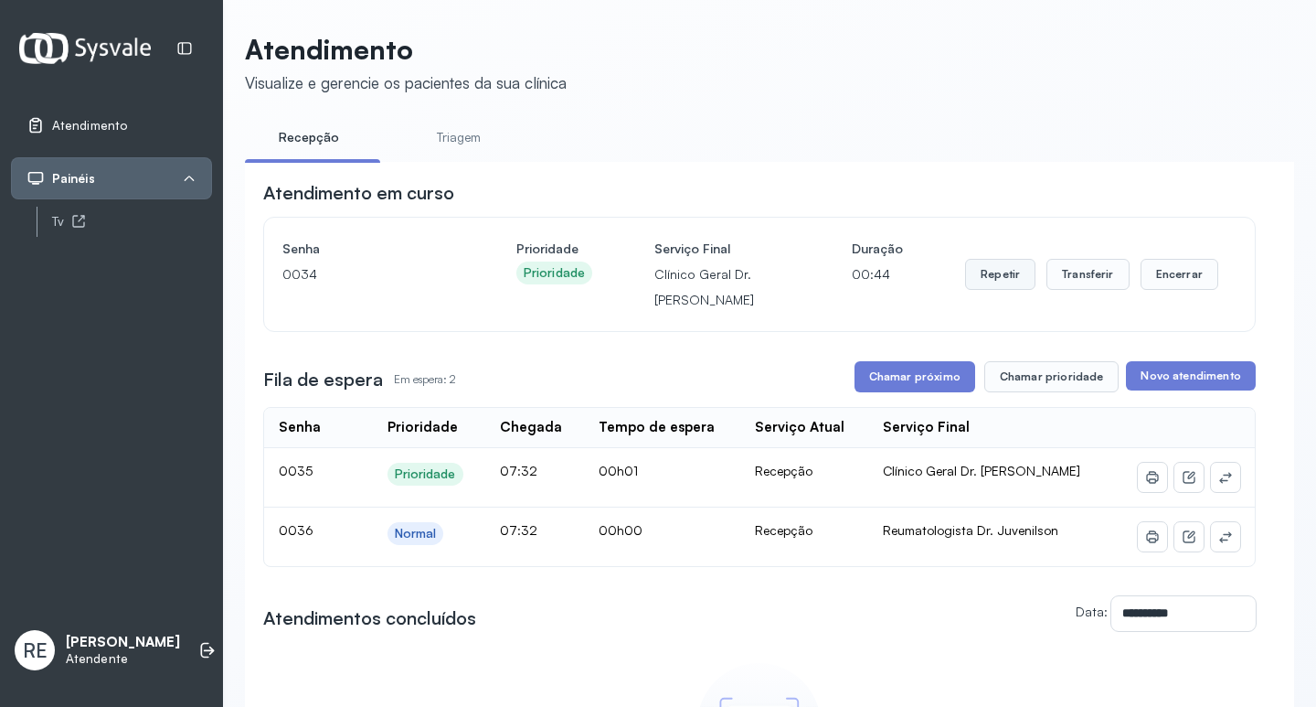
click at [1006, 277] on button "Repetir" at bounding box center [1000, 274] width 70 height 31
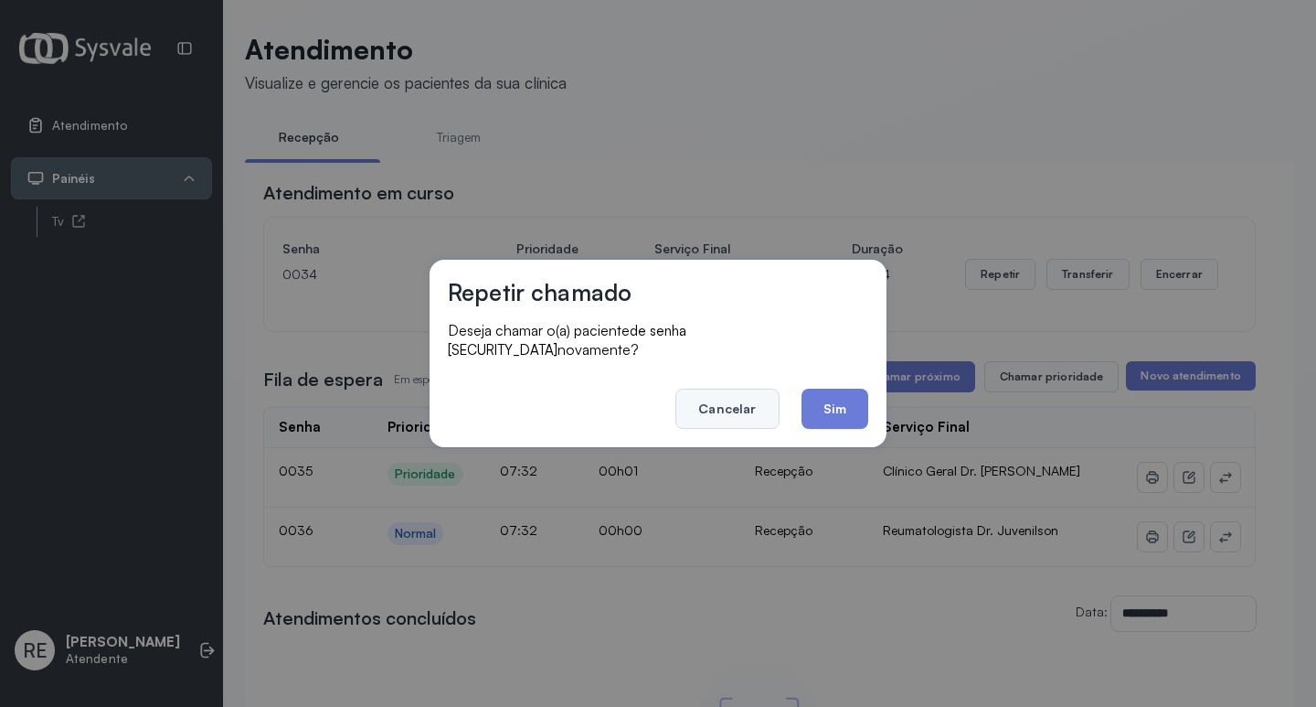
click at [730, 399] on button "Cancelar" at bounding box center [727, 408] width 103 height 40
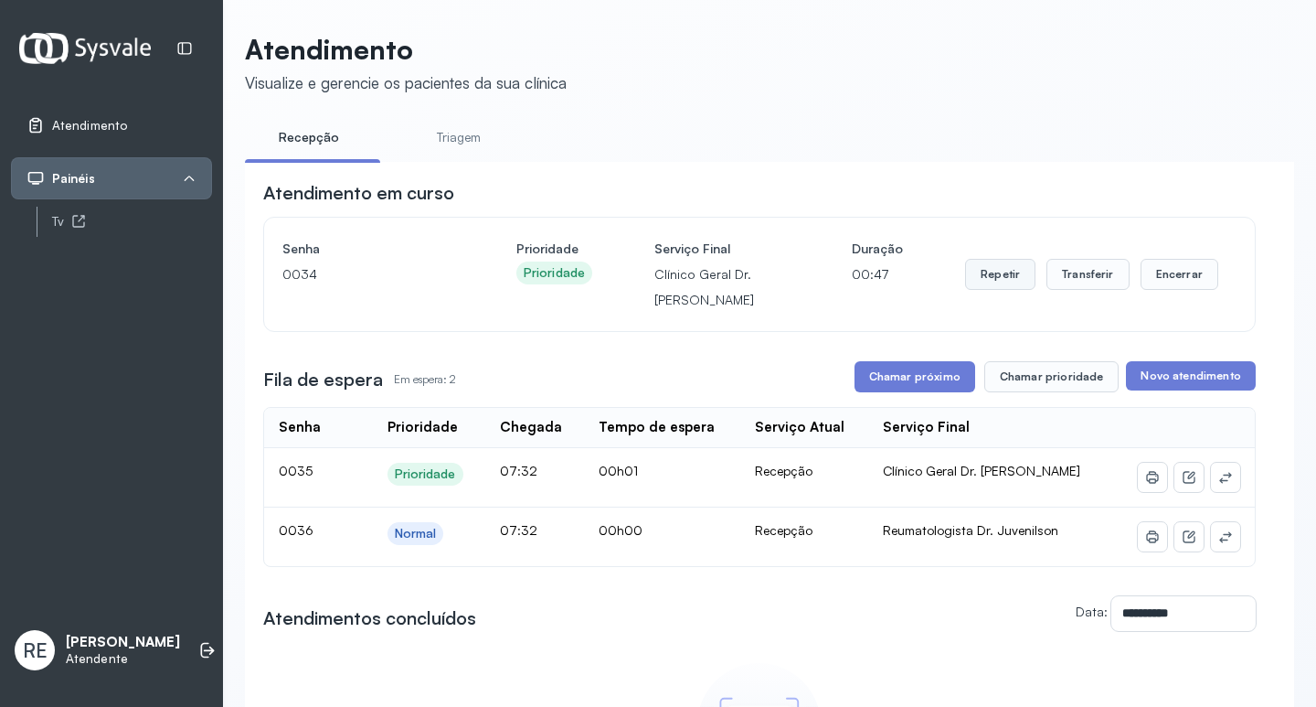
click at [996, 277] on button "Repetir" at bounding box center [1000, 274] width 70 height 31
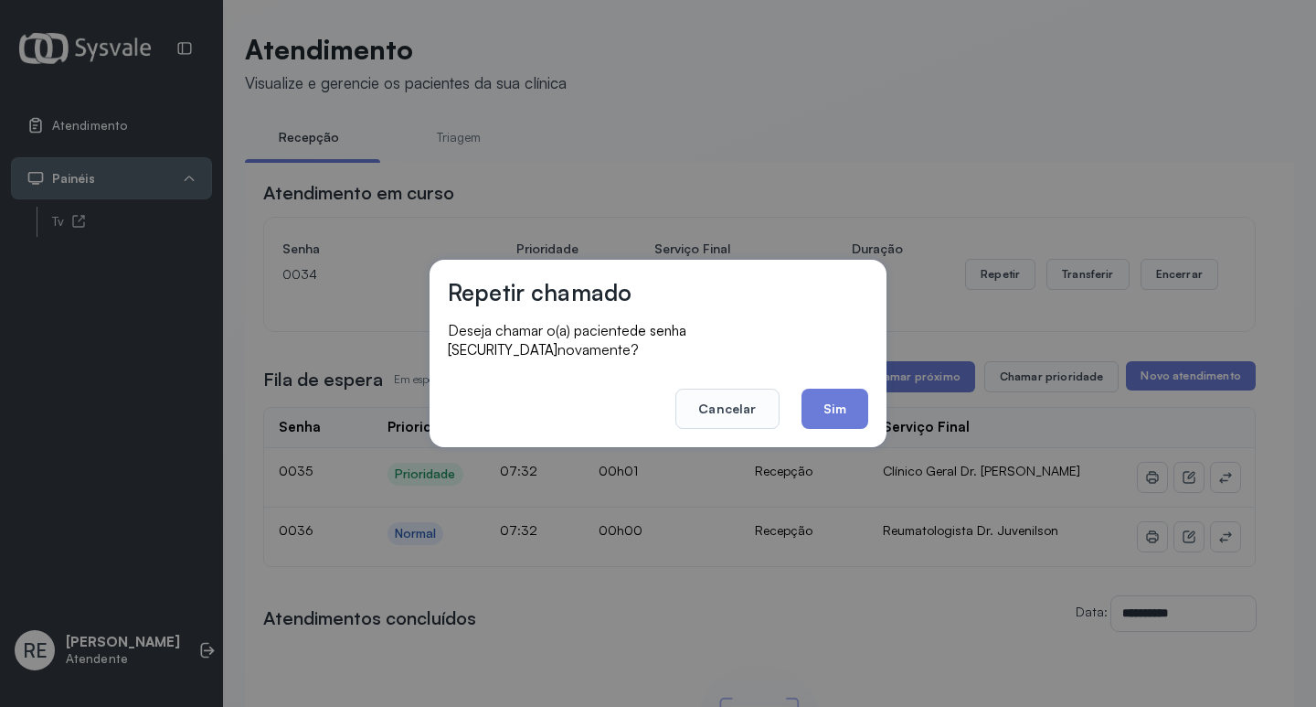
drag, startPoint x: 725, startPoint y: 389, endPoint x: 744, endPoint y: 377, distance: 23.1
click at [727, 389] on button "Cancelar" at bounding box center [727, 408] width 103 height 40
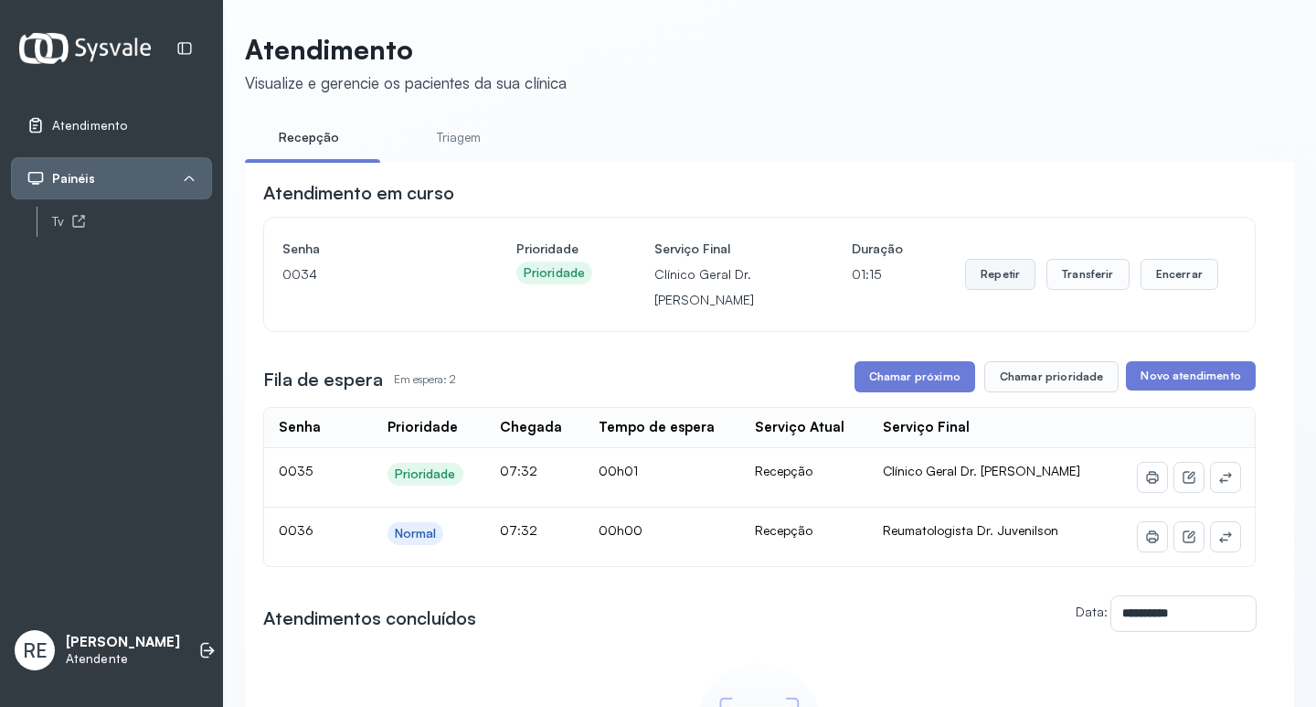
click at [1001, 279] on button "Repetir" at bounding box center [1000, 274] width 70 height 31
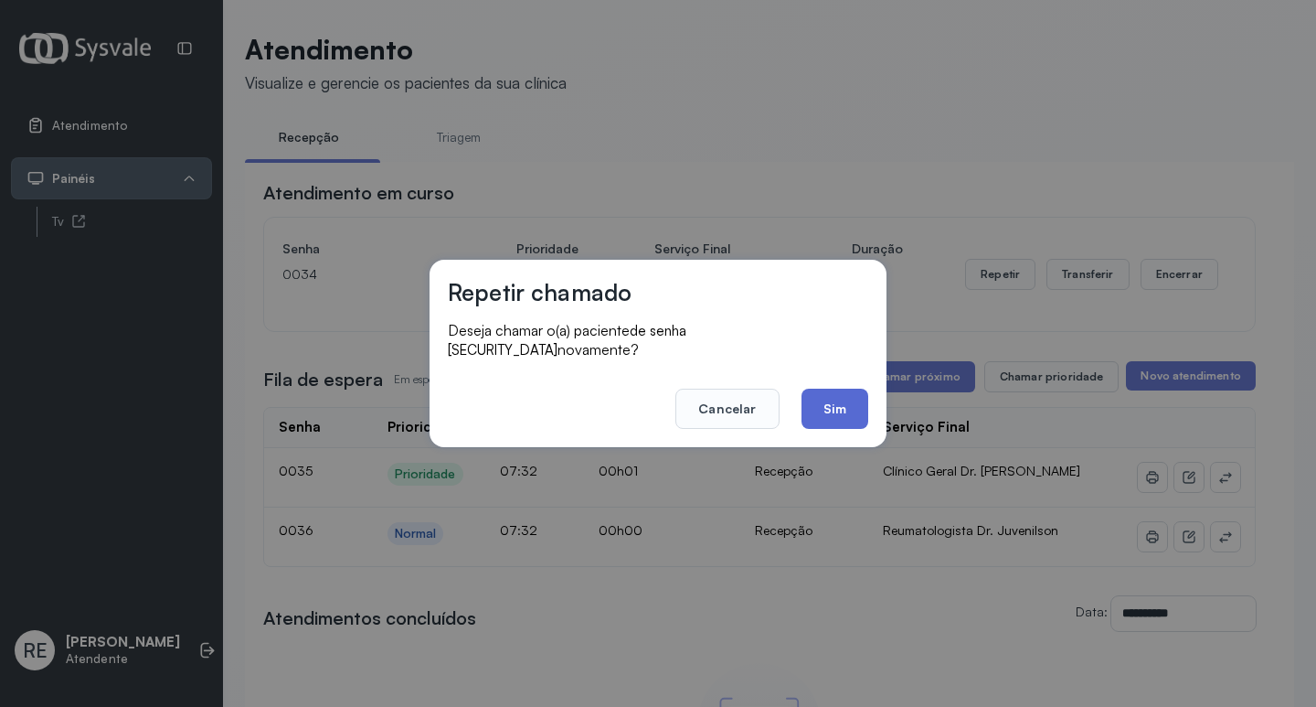
click at [856, 388] on button "Sim" at bounding box center [835, 408] width 67 height 40
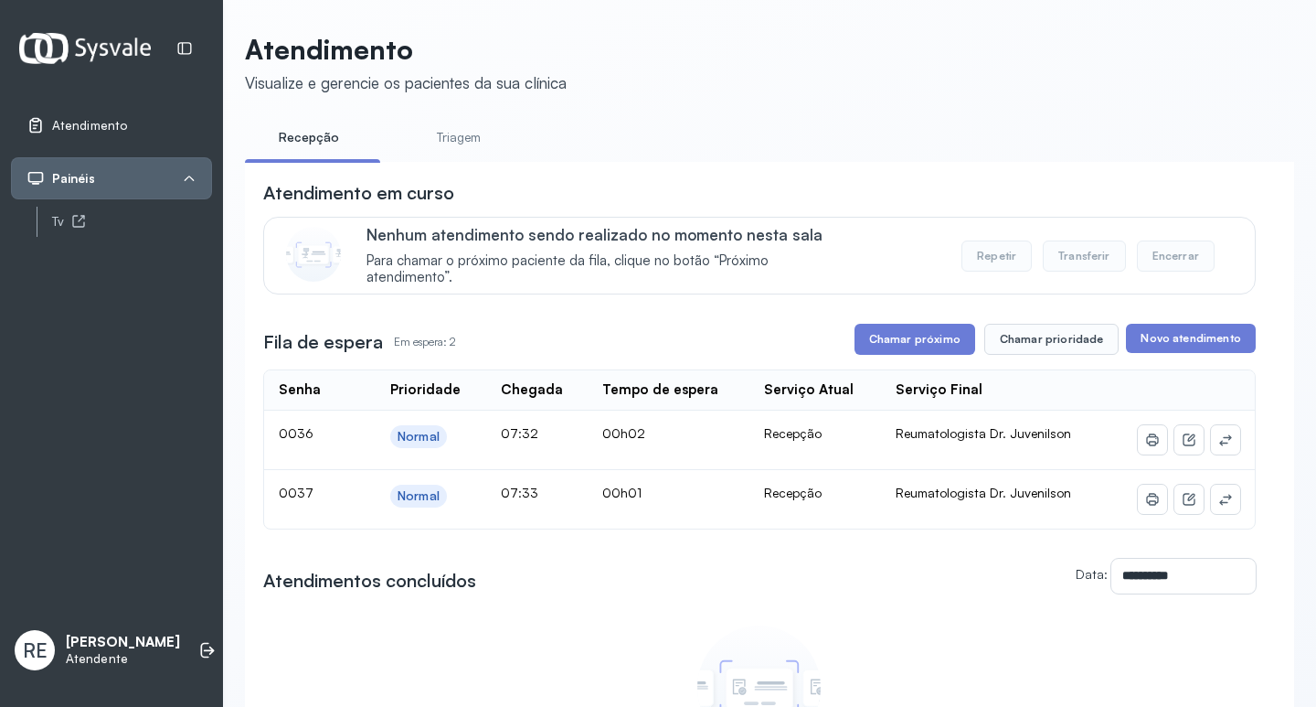
click at [931, 348] on button "Chamar próximo" at bounding box center [915, 339] width 121 height 31
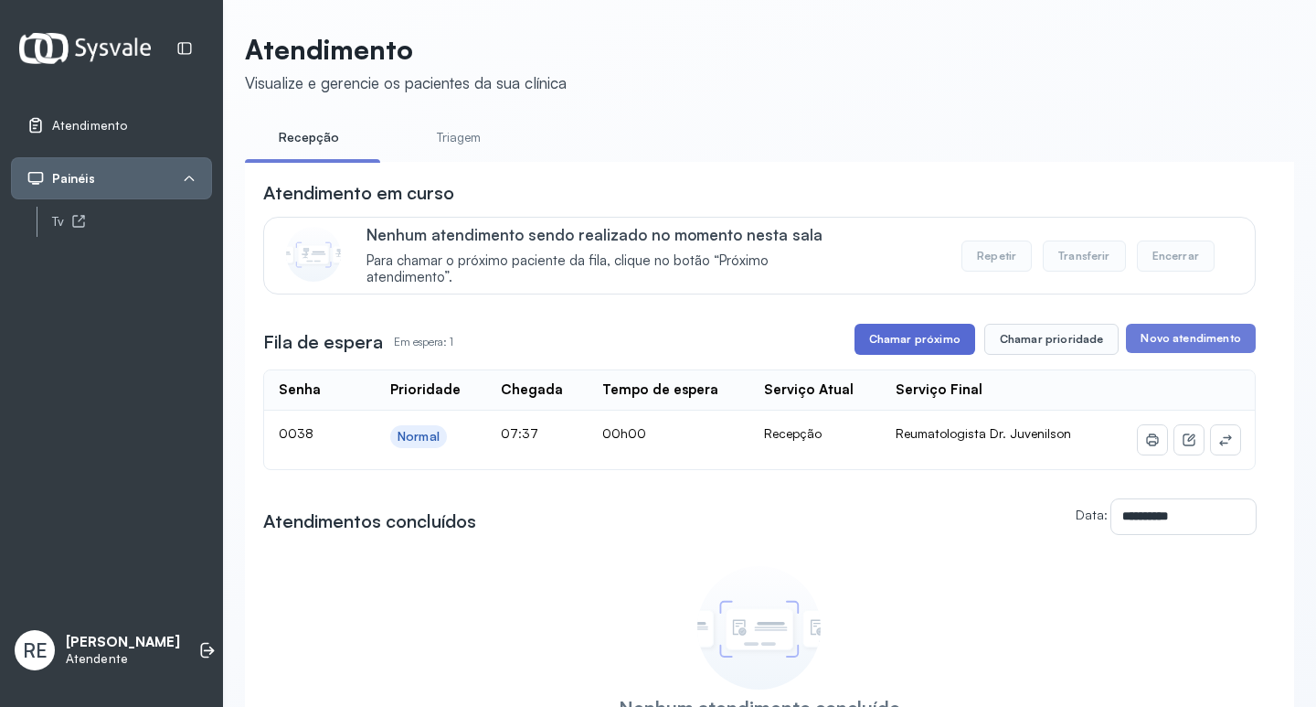
click at [880, 339] on button "Chamar próximo" at bounding box center [915, 339] width 121 height 31
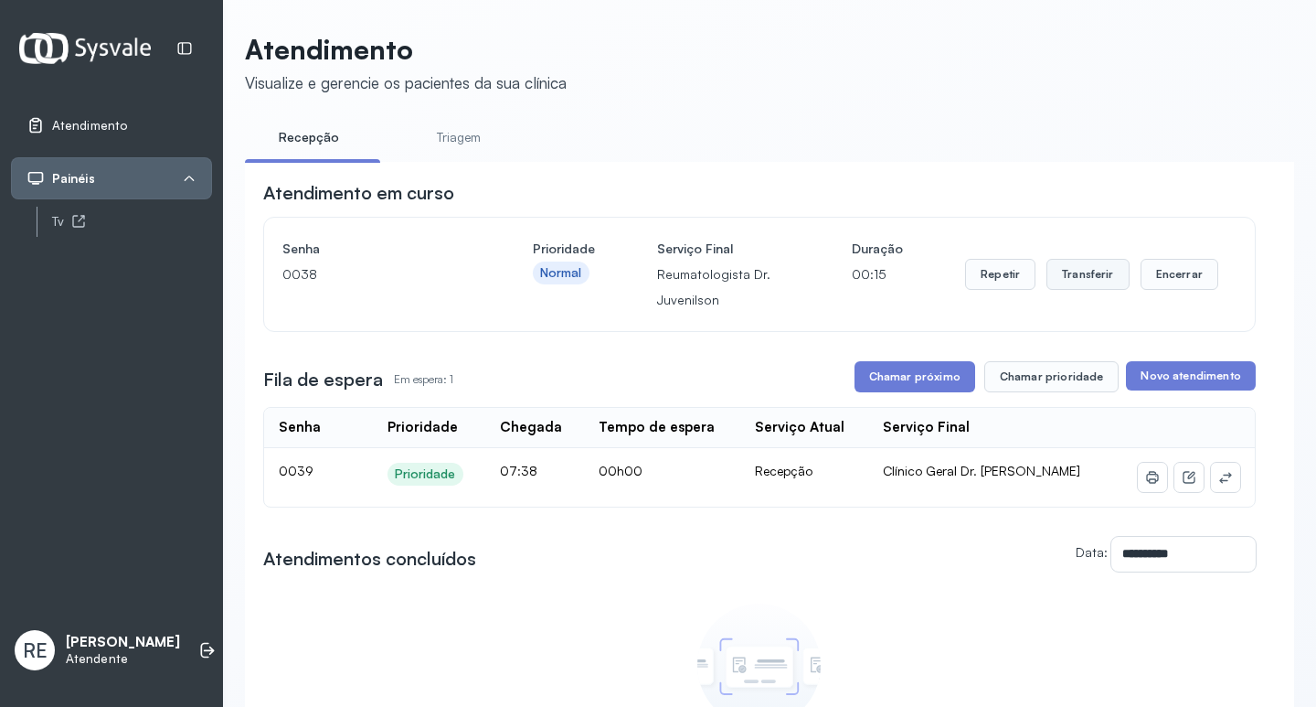
click at [1084, 273] on button "Transferir" at bounding box center [1088, 274] width 83 height 31
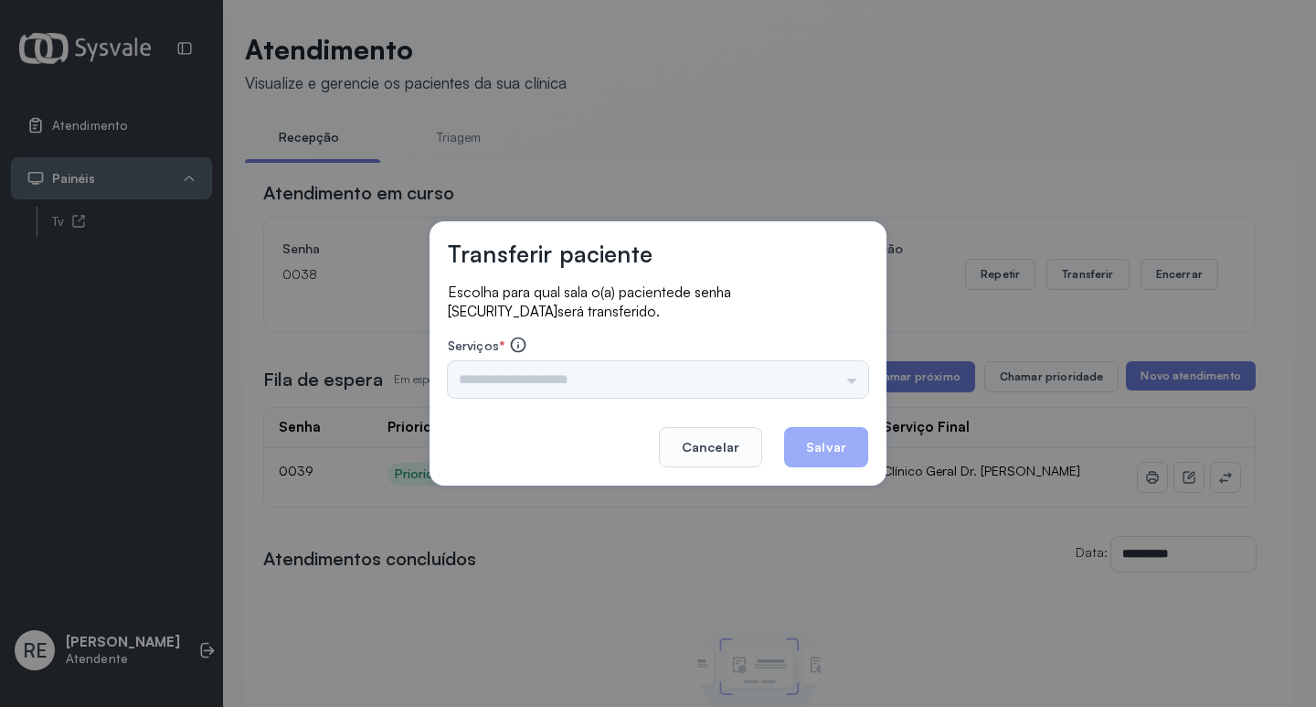
click at [533, 393] on div "Triagem Ortopedista Dr. [PERSON_NAME] Dr. [PERSON_NAME] Dr. [PERSON_NAME] Dra. …" at bounding box center [658, 379] width 420 height 37
click at [531, 392] on input "text" at bounding box center [658, 379] width 420 height 37
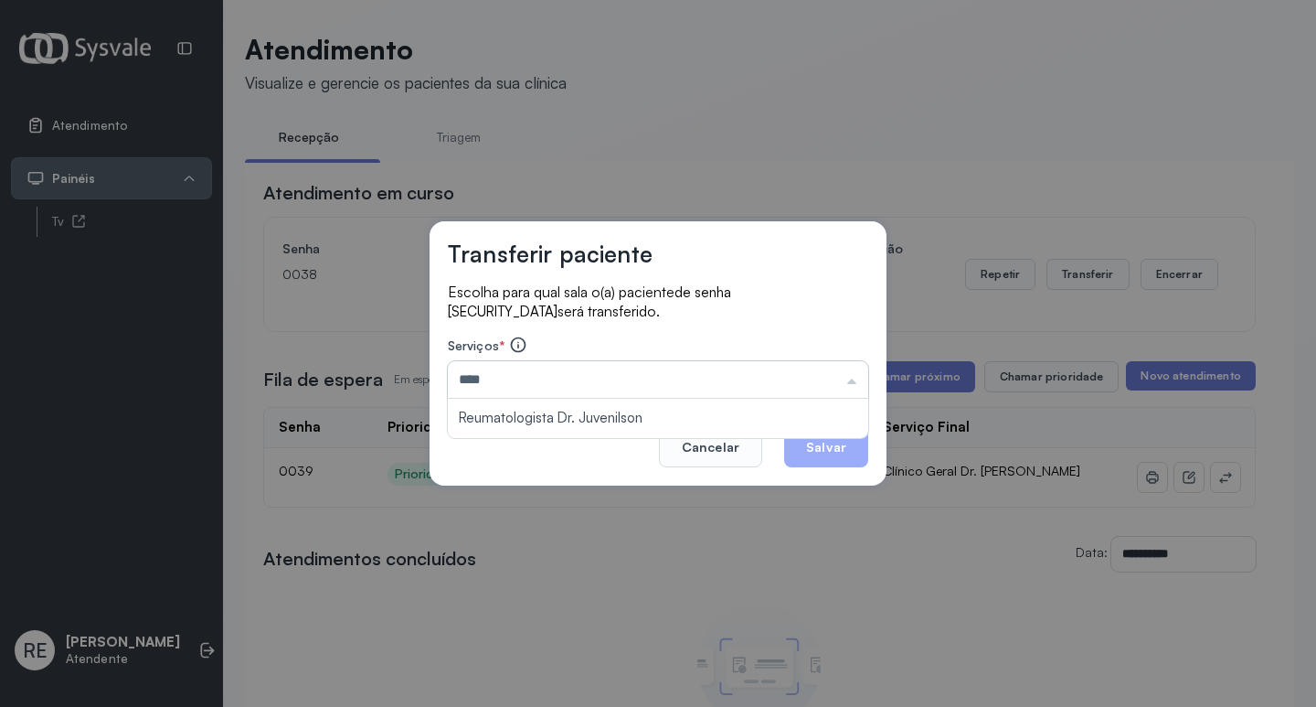
type input "**********"
click at [853, 444] on button "Salvar" at bounding box center [826, 447] width 84 height 40
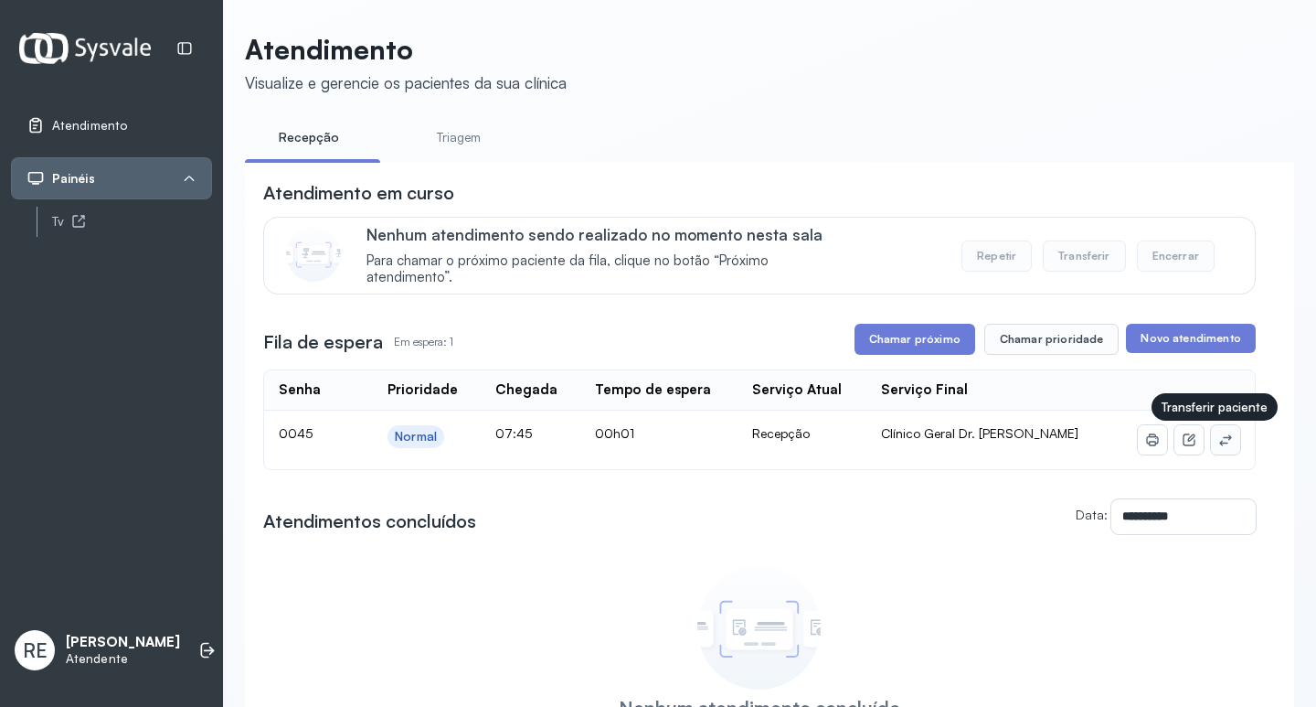
click at [1218, 441] on icon at bounding box center [1225, 439] width 15 height 15
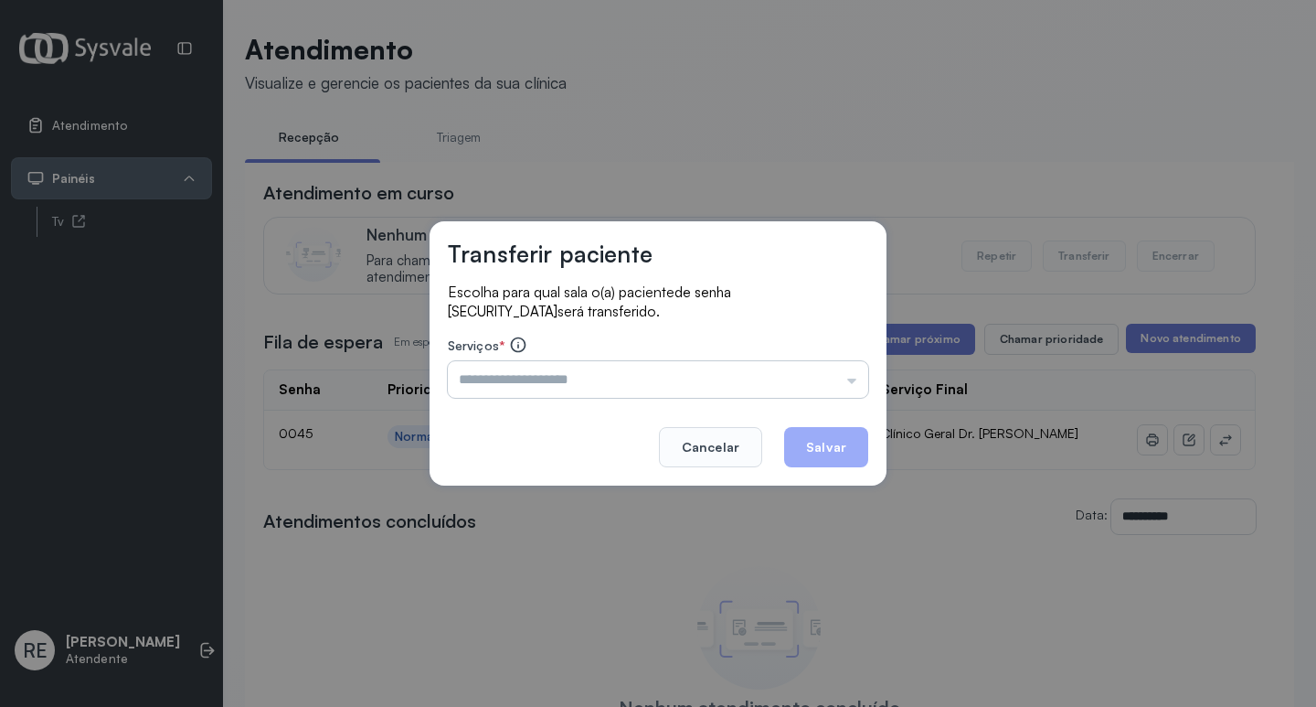
click at [484, 368] on input "text" at bounding box center [658, 379] width 420 height 37
type input "**********"
click at [835, 441] on button "Salvar" at bounding box center [826, 447] width 84 height 40
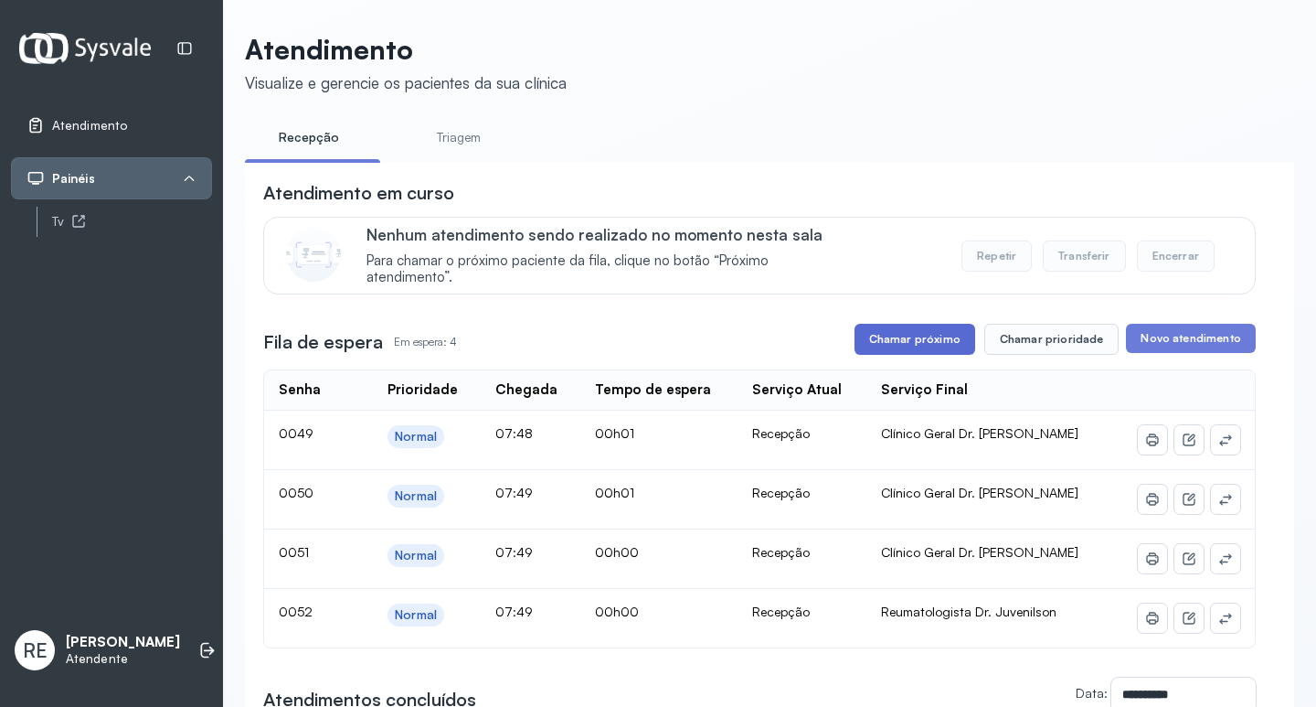
click at [920, 341] on button "Chamar próximo" at bounding box center [915, 339] width 121 height 31
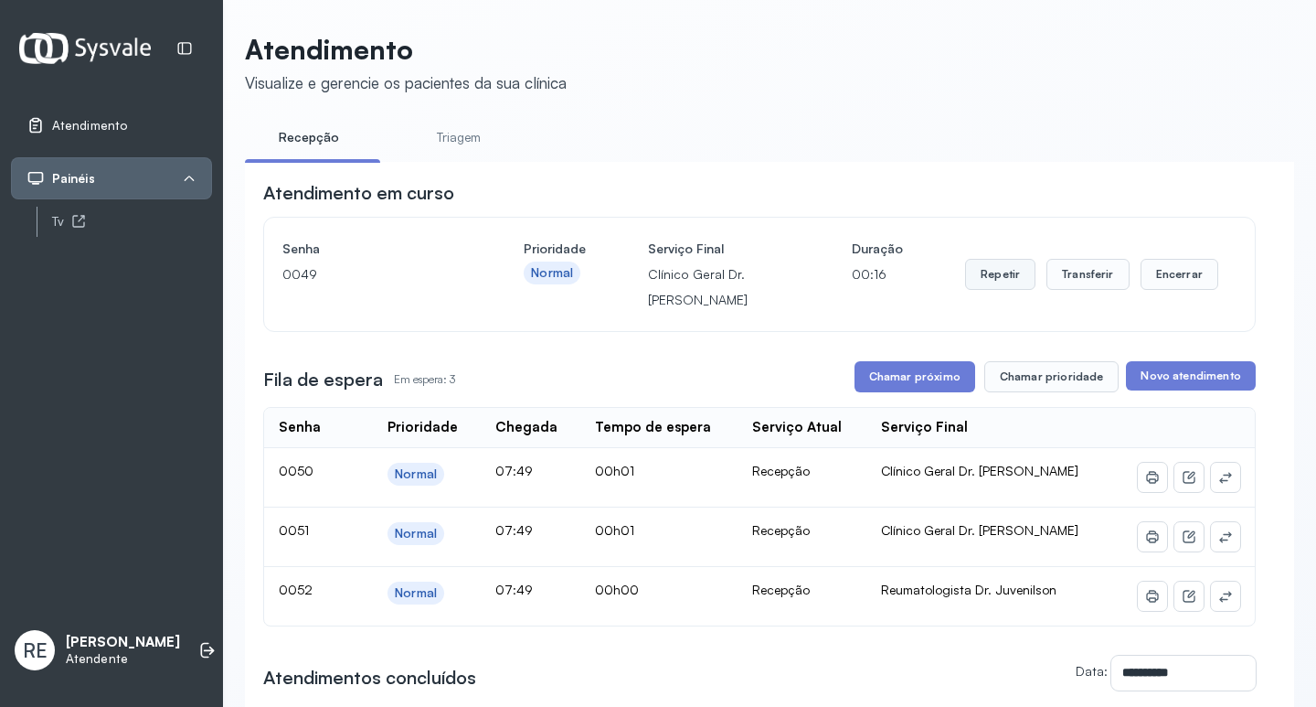
click at [965, 272] on button "Repetir" at bounding box center [1000, 274] width 70 height 31
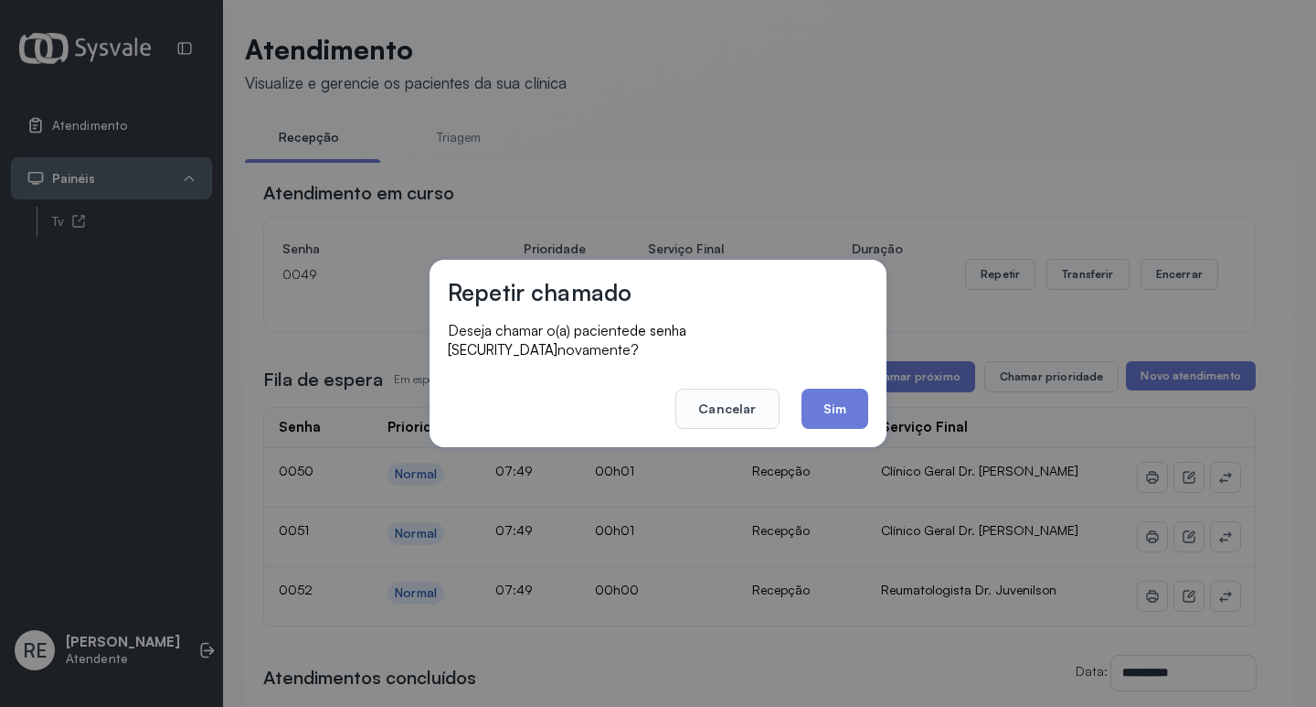
click at [819, 406] on button "Sim" at bounding box center [835, 408] width 67 height 40
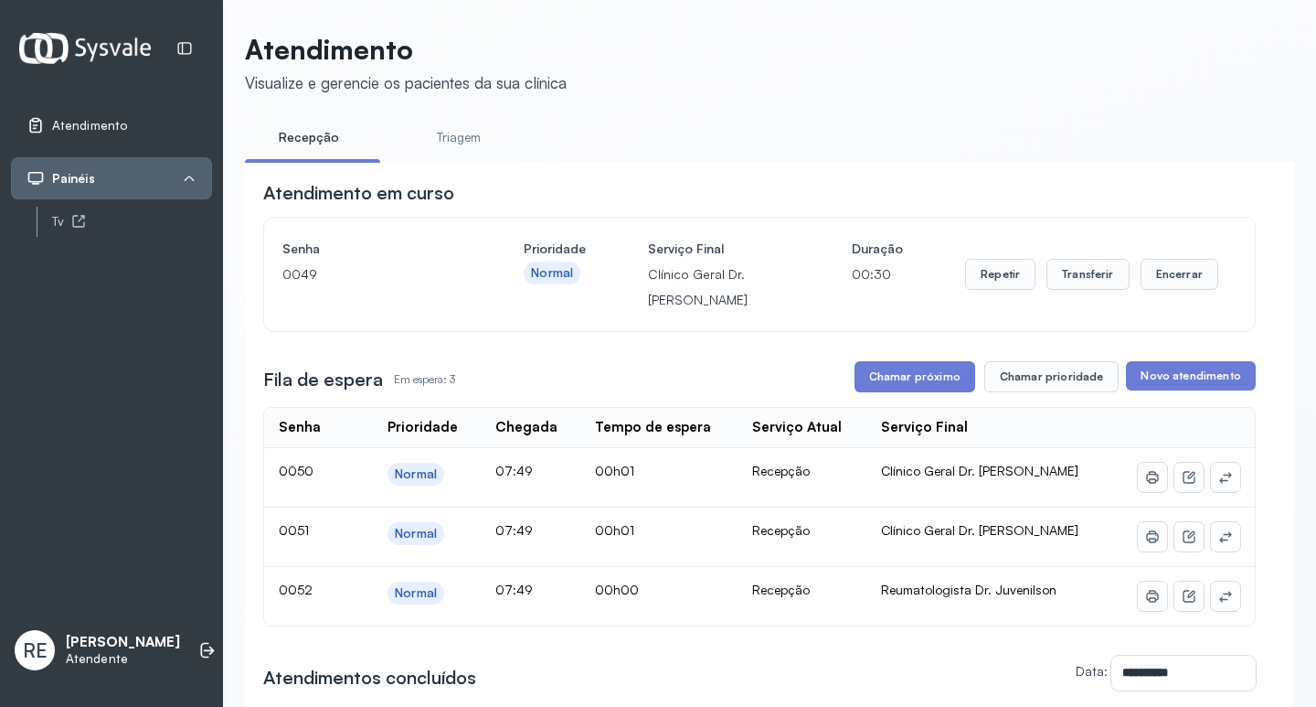
click at [984, 282] on button "Repetir" at bounding box center [1000, 274] width 70 height 31
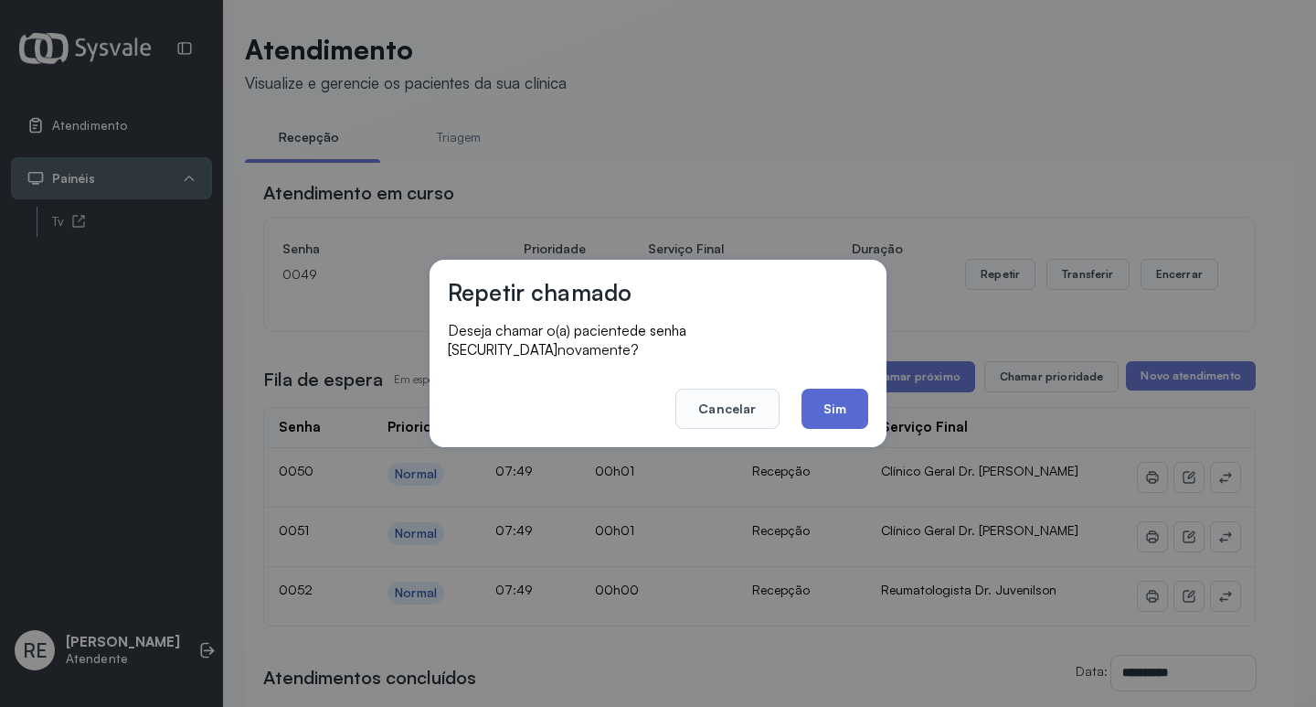
click at [864, 391] on button "Sim" at bounding box center [835, 408] width 67 height 40
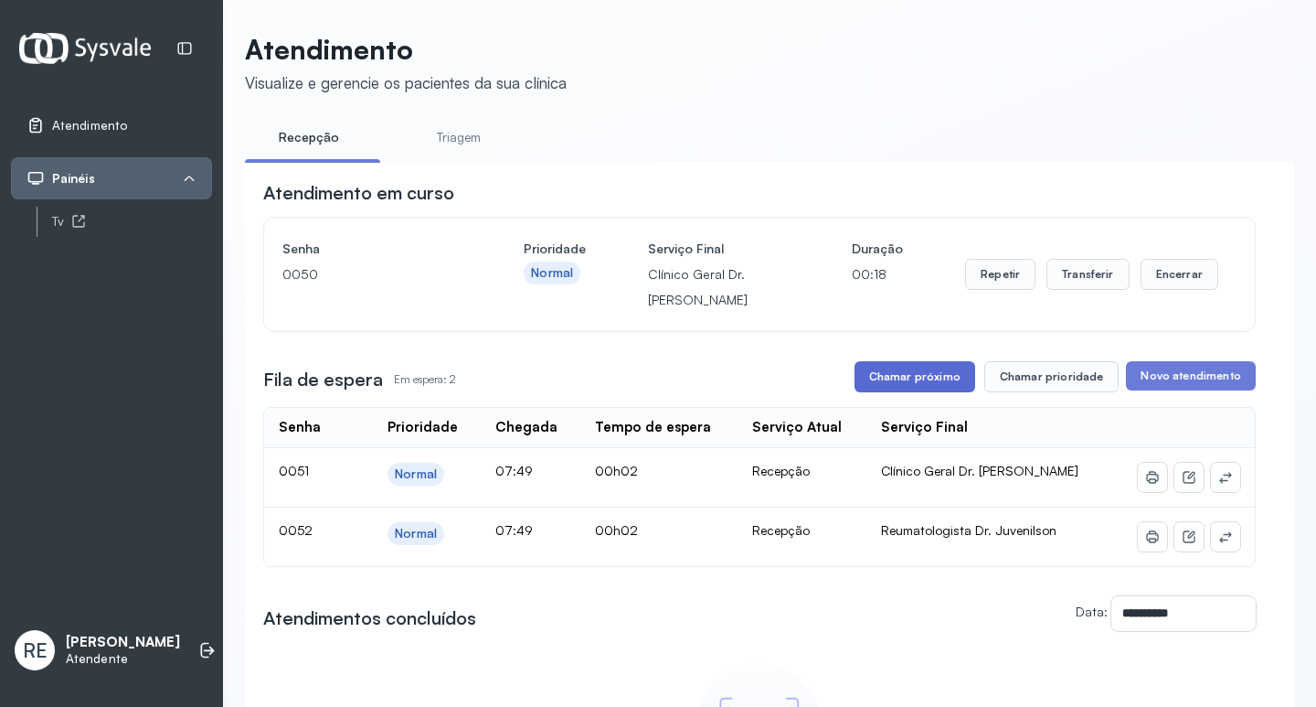
click at [880, 386] on button "Chamar próximo" at bounding box center [915, 376] width 121 height 31
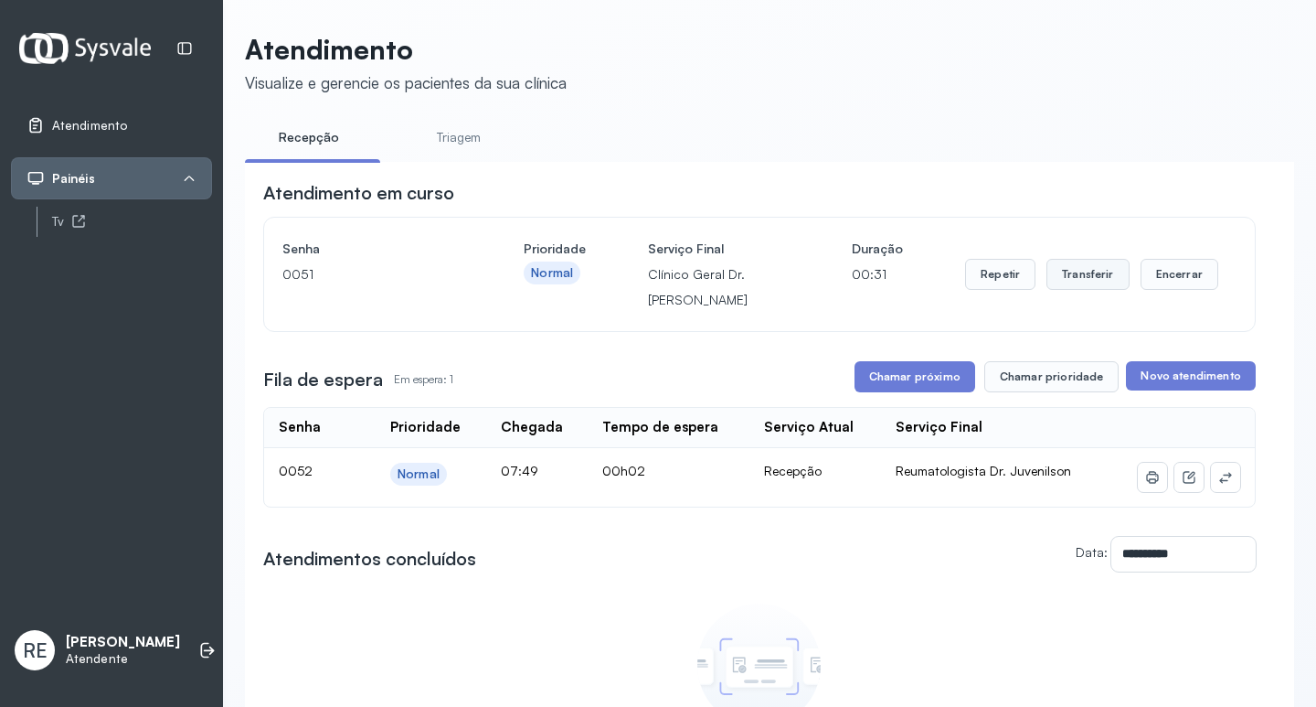
click at [1065, 272] on button "Transferir" at bounding box center [1088, 274] width 83 height 31
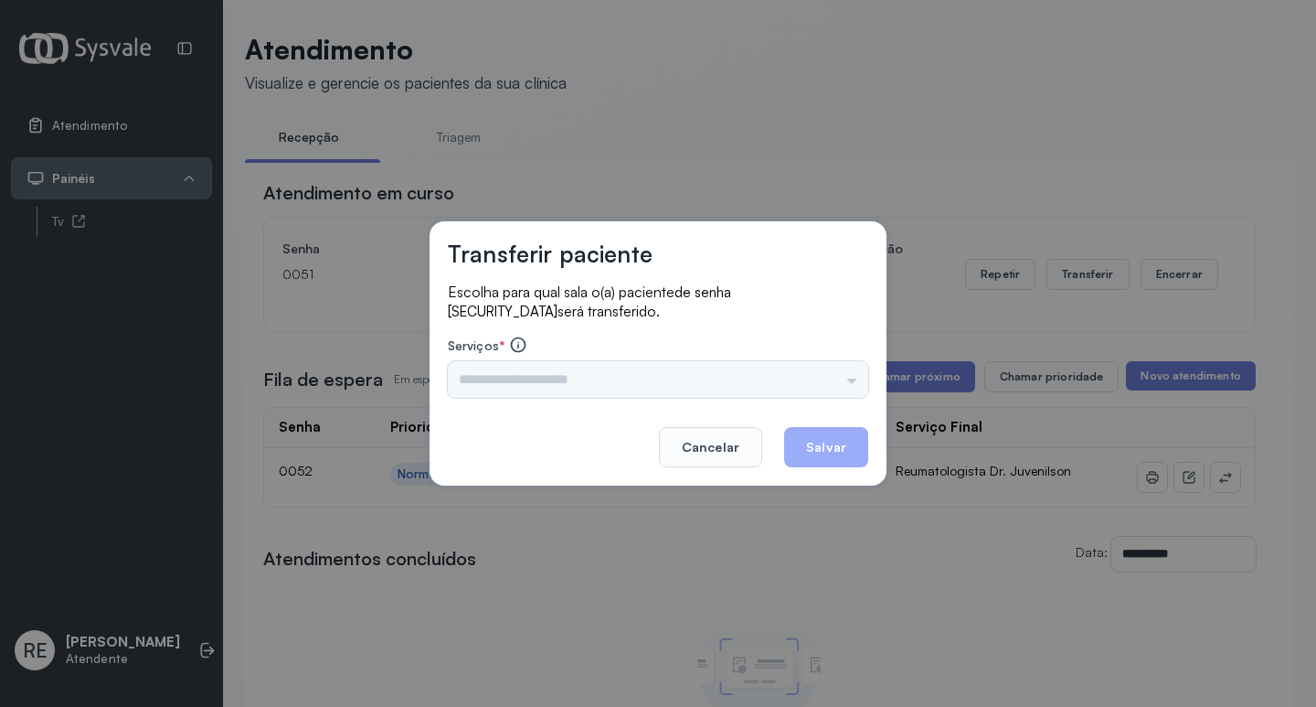
click at [568, 371] on div "Triagem Ortopedista Dr. [PERSON_NAME] Dr. [PERSON_NAME] Dr. [PERSON_NAME] Dra. …" at bounding box center [658, 379] width 420 height 37
click at [355, 537] on div "Transferir paciente Escolha para qual sala o(a) paciente de senha 0051 será tra…" at bounding box center [658, 353] width 1316 height 707
click at [698, 449] on button "Cancelar" at bounding box center [710, 447] width 103 height 40
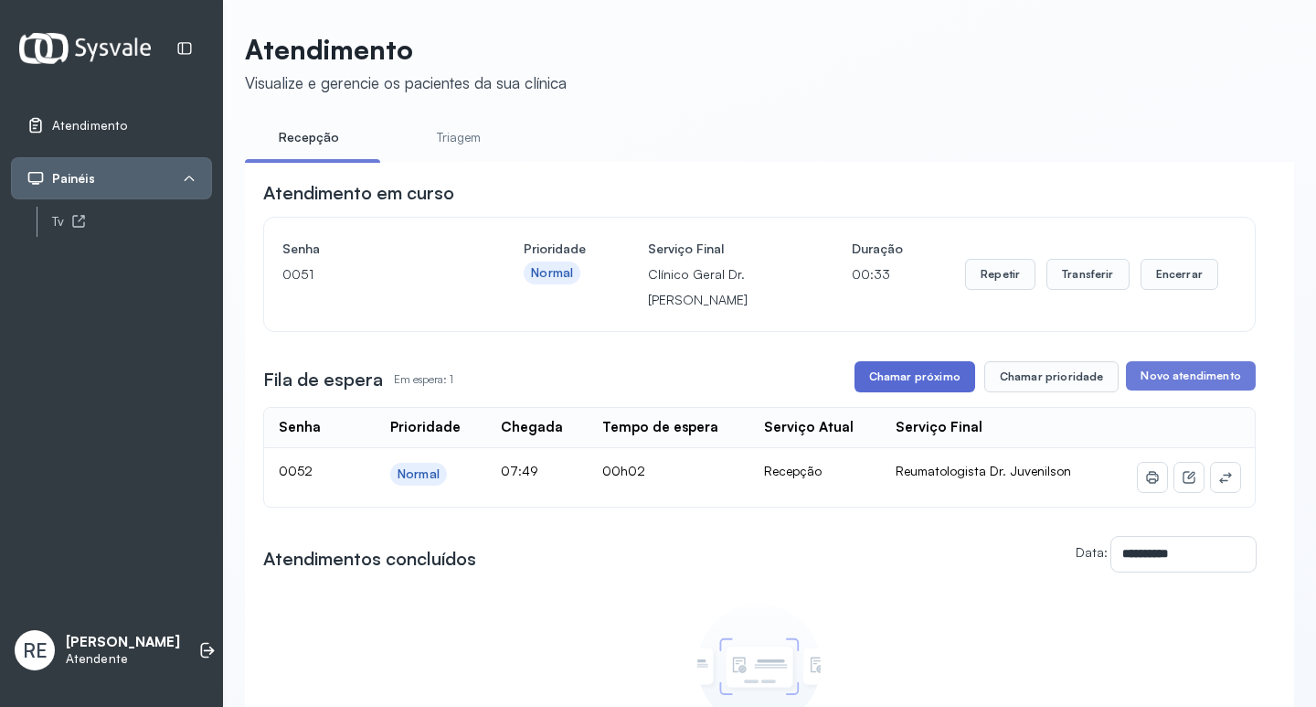
click at [931, 378] on button "Chamar próximo" at bounding box center [915, 376] width 121 height 31
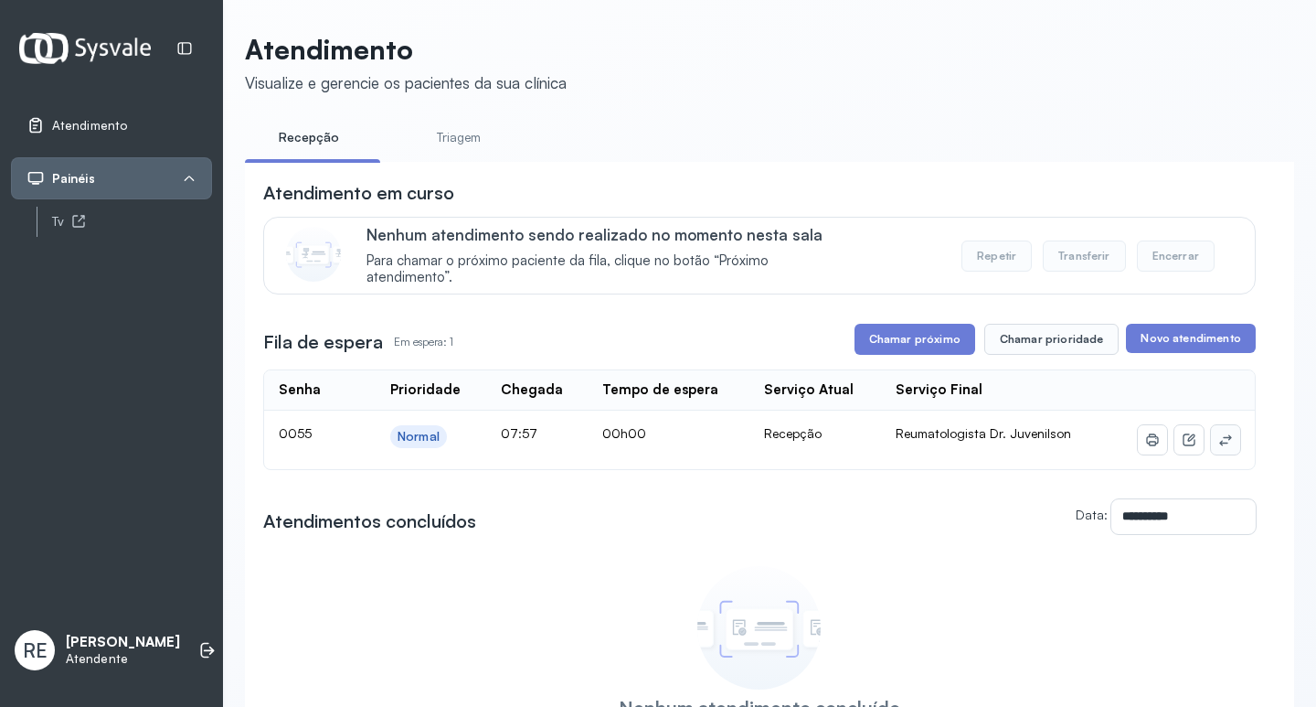
click at [1218, 439] on icon at bounding box center [1225, 439] width 15 height 15
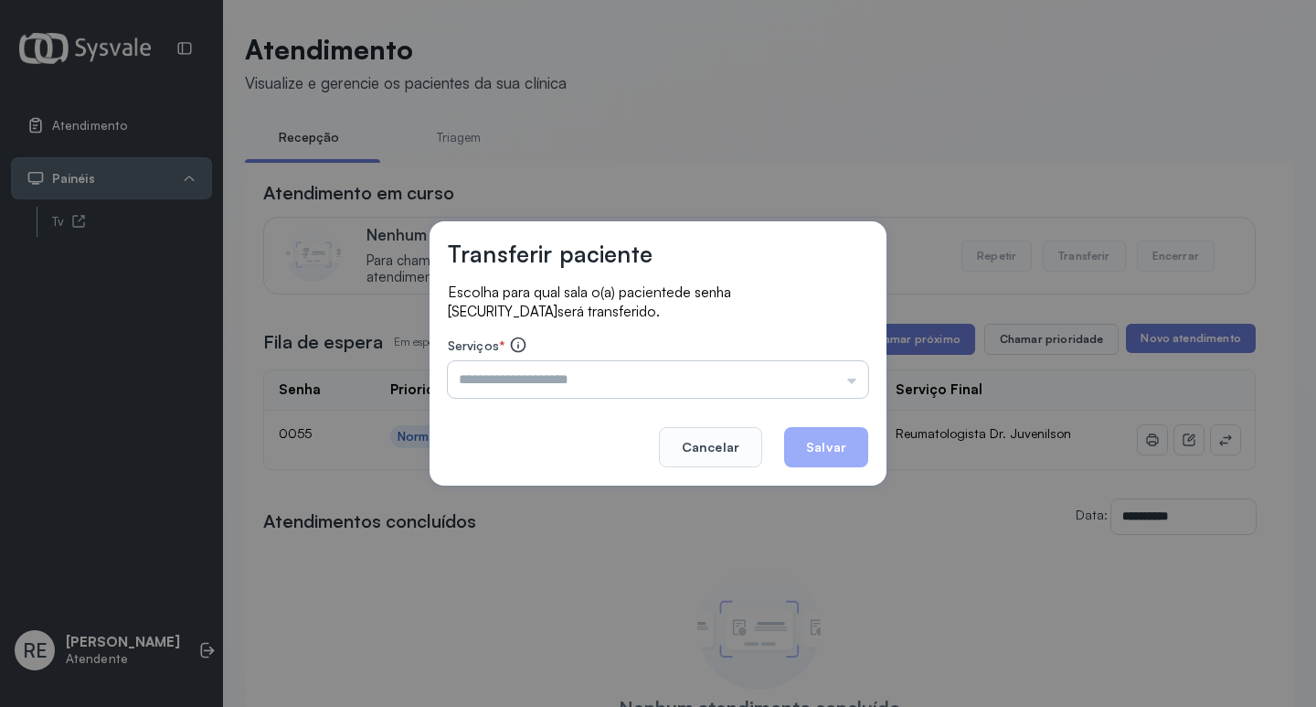
click at [583, 368] on input "text" at bounding box center [658, 379] width 420 height 37
type input "**********"
click at [850, 452] on button "Salvar" at bounding box center [826, 447] width 84 height 40
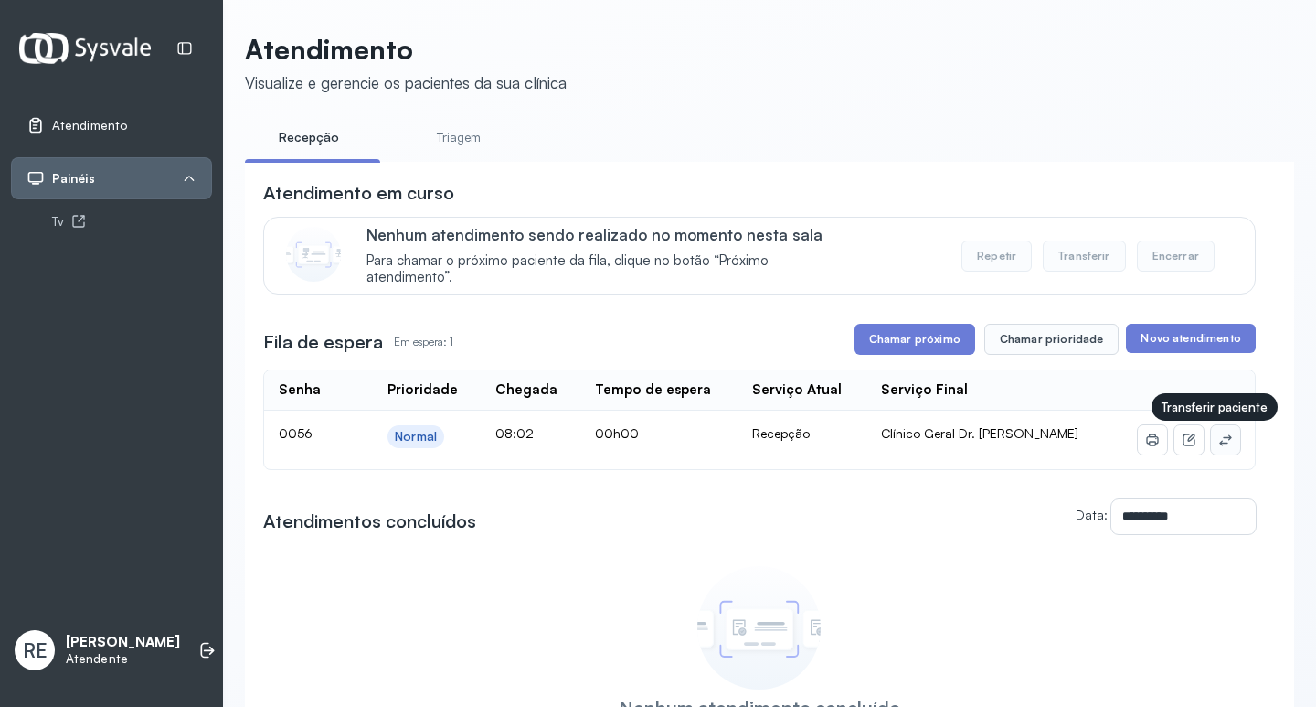
click at [1218, 445] on icon at bounding box center [1225, 439] width 15 height 15
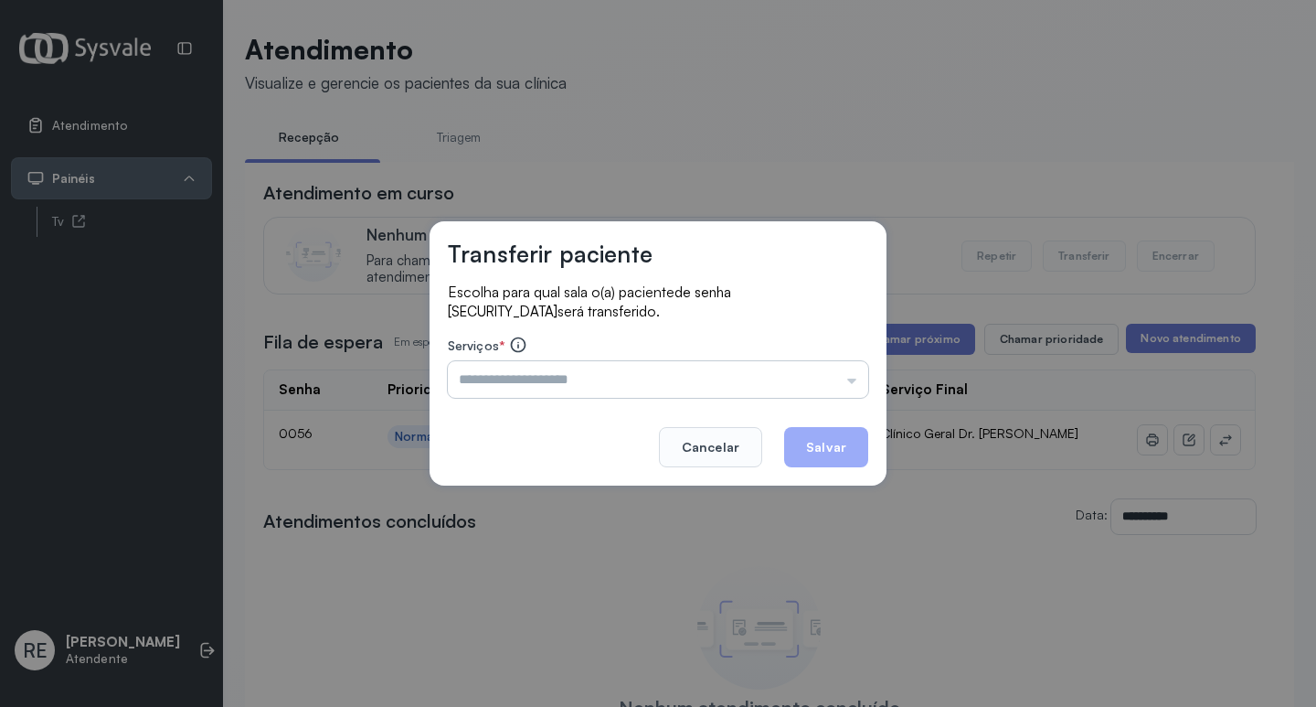
click at [595, 378] on input "text" at bounding box center [658, 379] width 420 height 37
type input "**********"
click at [798, 451] on button "Salvar" at bounding box center [826, 447] width 84 height 40
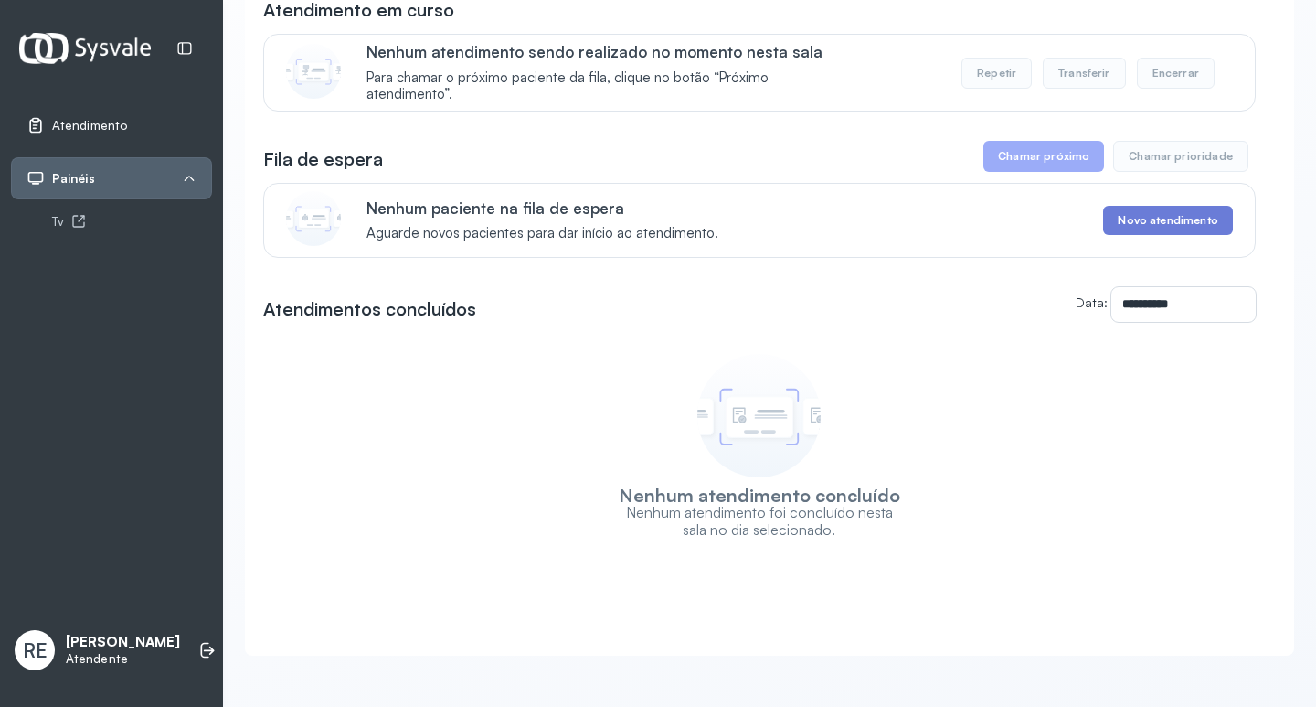
click at [619, 446] on div "Nenhum atendimento concluído Nenhum atendimento foi concluído nesta sala no dia…" at bounding box center [759, 442] width 993 height 194
drag, startPoint x: 619, startPoint y: 447, endPoint x: 607, endPoint y: 420, distance: 29.0
click at [616, 436] on div "Nenhum atendimento concluído Nenhum atendimento foi concluído nesta sala no dia…" at bounding box center [759, 442] width 288 height 194
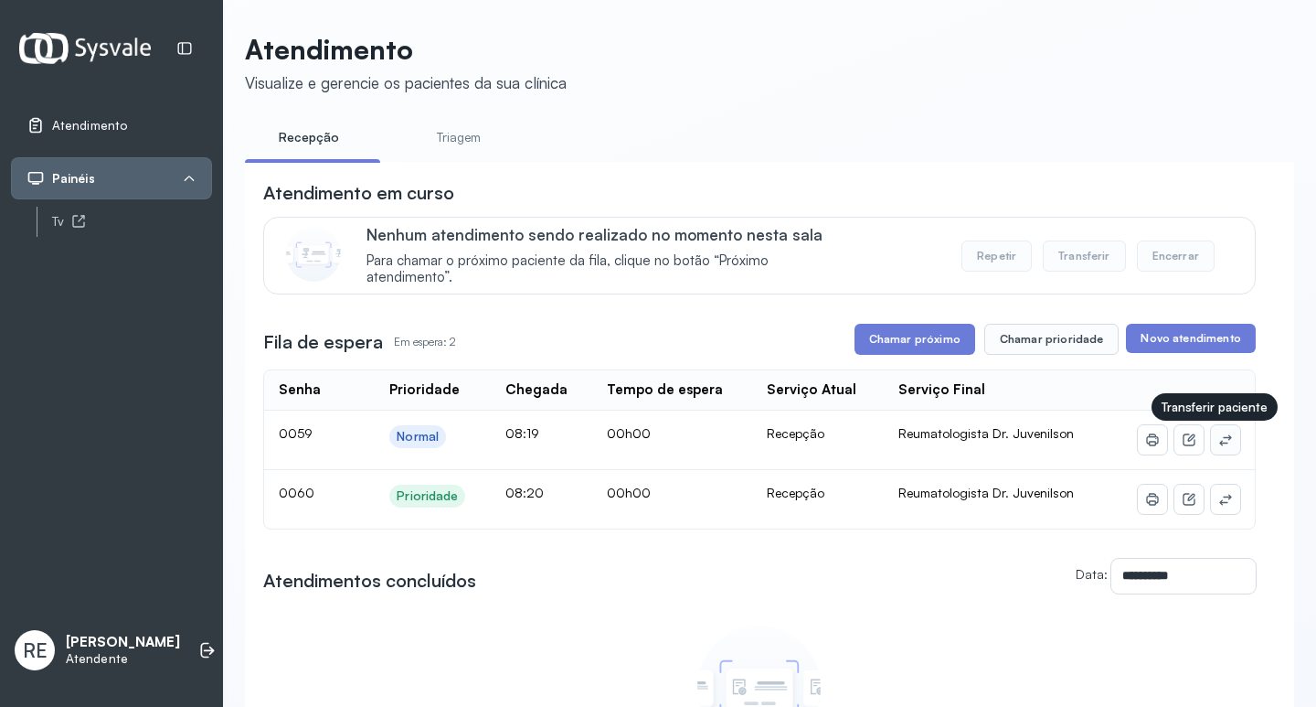
click at [1218, 441] on icon at bounding box center [1225, 439] width 15 height 15
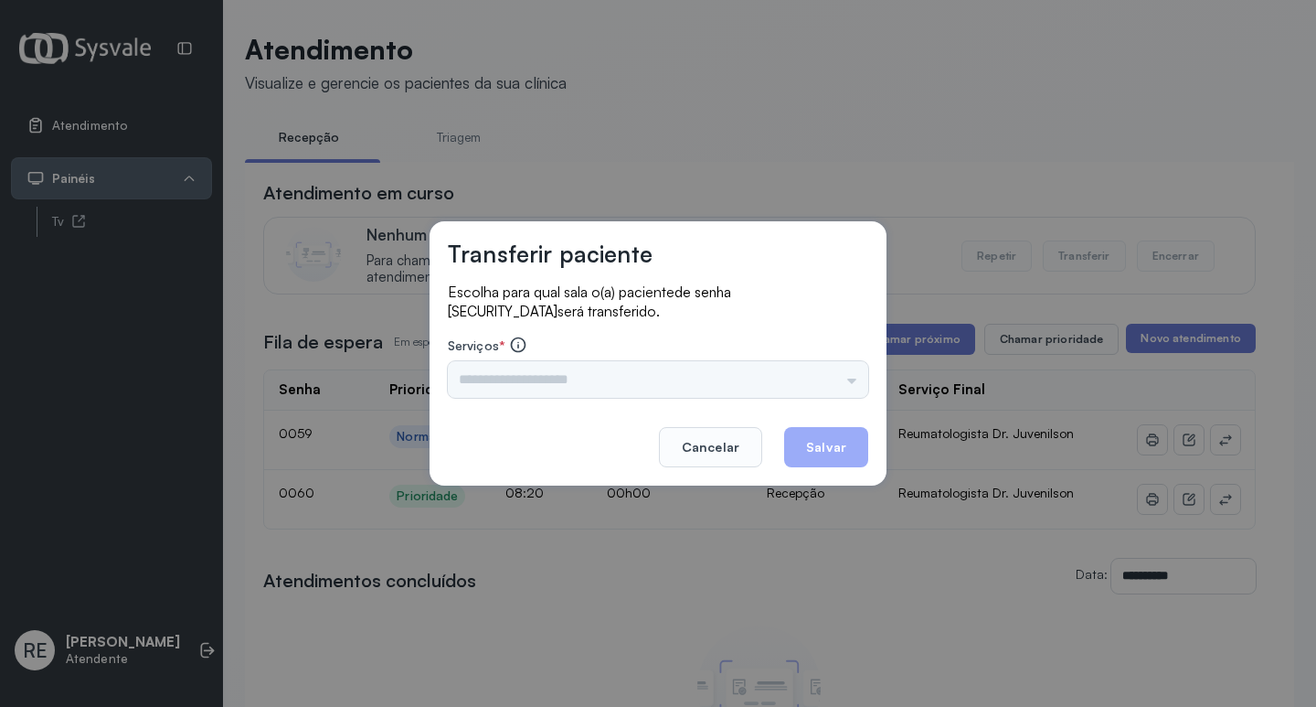
click at [670, 381] on div "Triagem Ortopedista Dr. [PERSON_NAME] Dr. [PERSON_NAME] Dr. [PERSON_NAME] Dra. …" at bounding box center [658, 379] width 420 height 37
click at [549, 388] on input "text" at bounding box center [658, 379] width 420 height 37
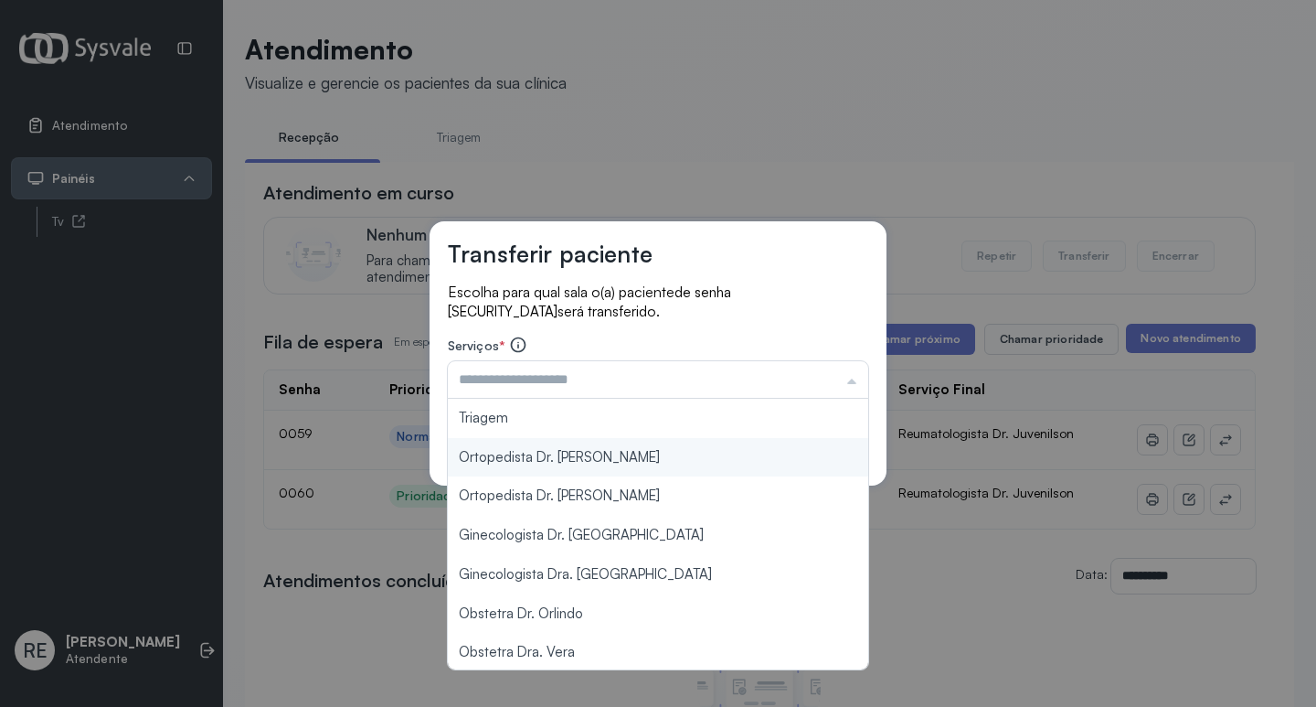
type input "**********"
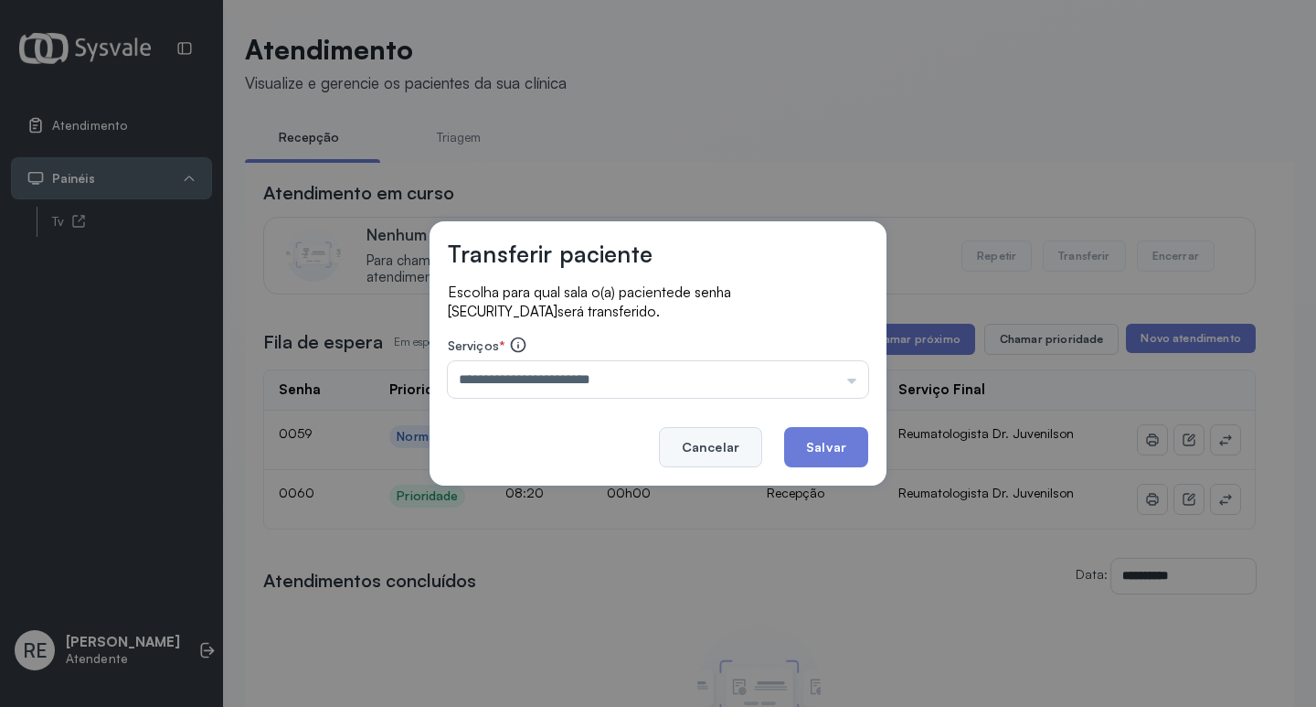
drag, startPoint x: 562, startPoint y: 452, endPoint x: 738, endPoint y: 452, distance: 175.5
click at [563, 453] on div "**********" at bounding box center [658, 353] width 457 height 264
click at [847, 453] on button "Salvar" at bounding box center [826, 447] width 84 height 40
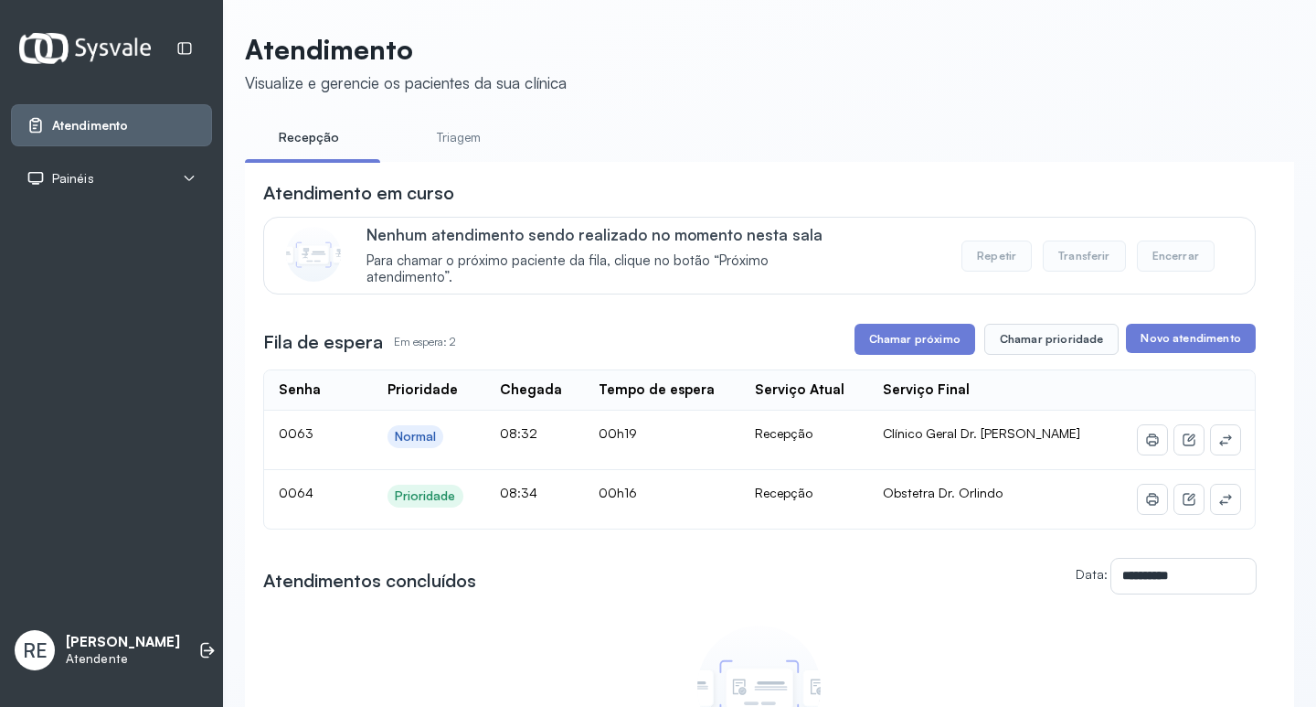
click at [887, 322] on div "**********" at bounding box center [759, 495] width 993 height 630
click at [896, 337] on button "Chamar próximo" at bounding box center [915, 339] width 121 height 31
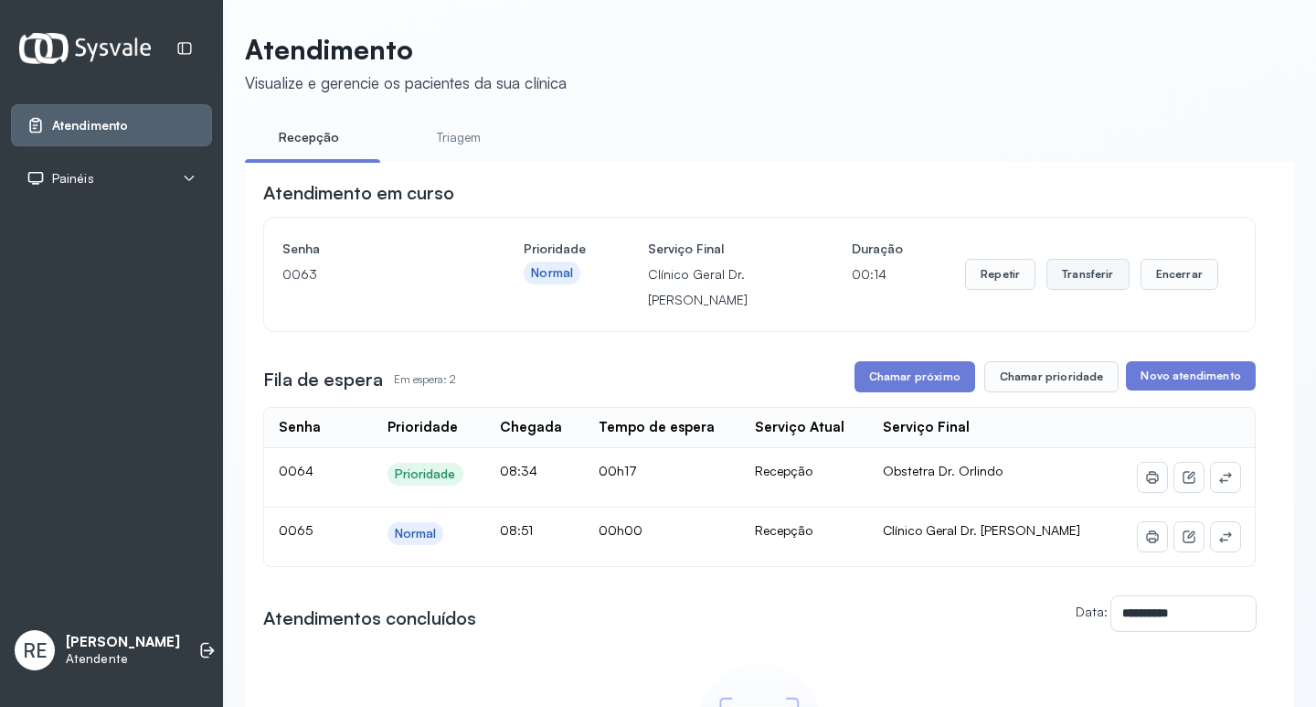
click at [1075, 283] on button "Transferir" at bounding box center [1088, 274] width 83 height 31
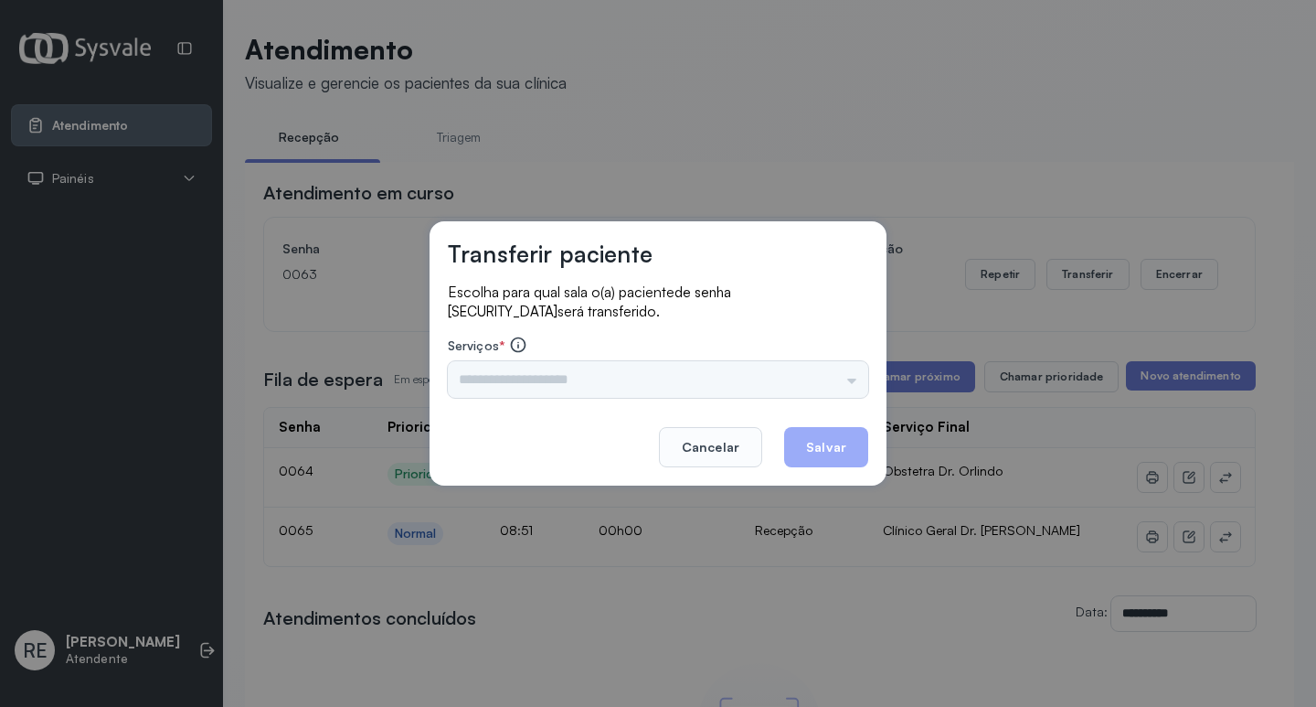
drag, startPoint x: 559, startPoint y: 403, endPoint x: 546, endPoint y: 388, distance: 19.4
click at [557, 403] on footer "Cancelar Salvar" at bounding box center [658, 434] width 420 height 66
click at [546, 388] on div "Nenhuma opção encontrada" at bounding box center [658, 379] width 420 height 37
click at [551, 388] on div "Nenhuma opção encontrada" at bounding box center [658, 379] width 420 height 37
click at [529, 379] on div "Nenhuma opção encontrada" at bounding box center [658, 379] width 420 height 37
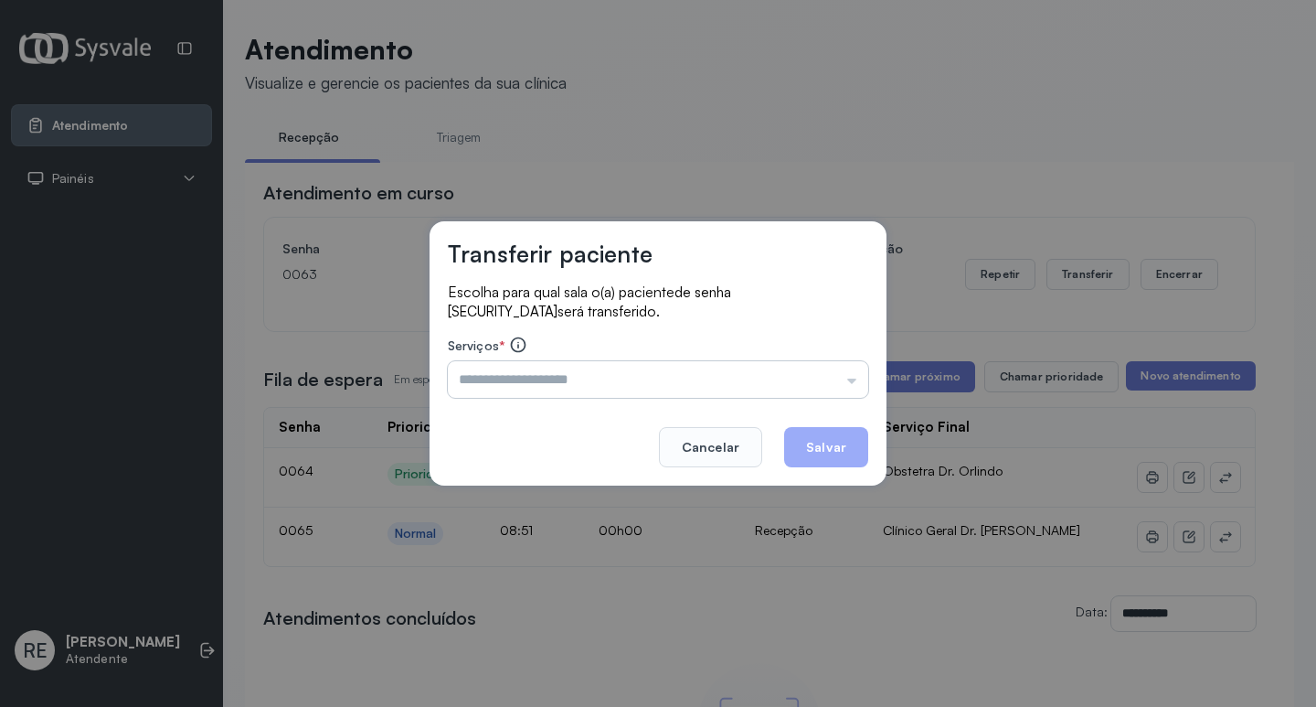
click at [533, 377] on input "text" at bounding box center [658, 379] width 420 height 37
type input "**********"
click at [837, 443] on button "Salvar" at bounding box center [826, 447] width 84 height 40
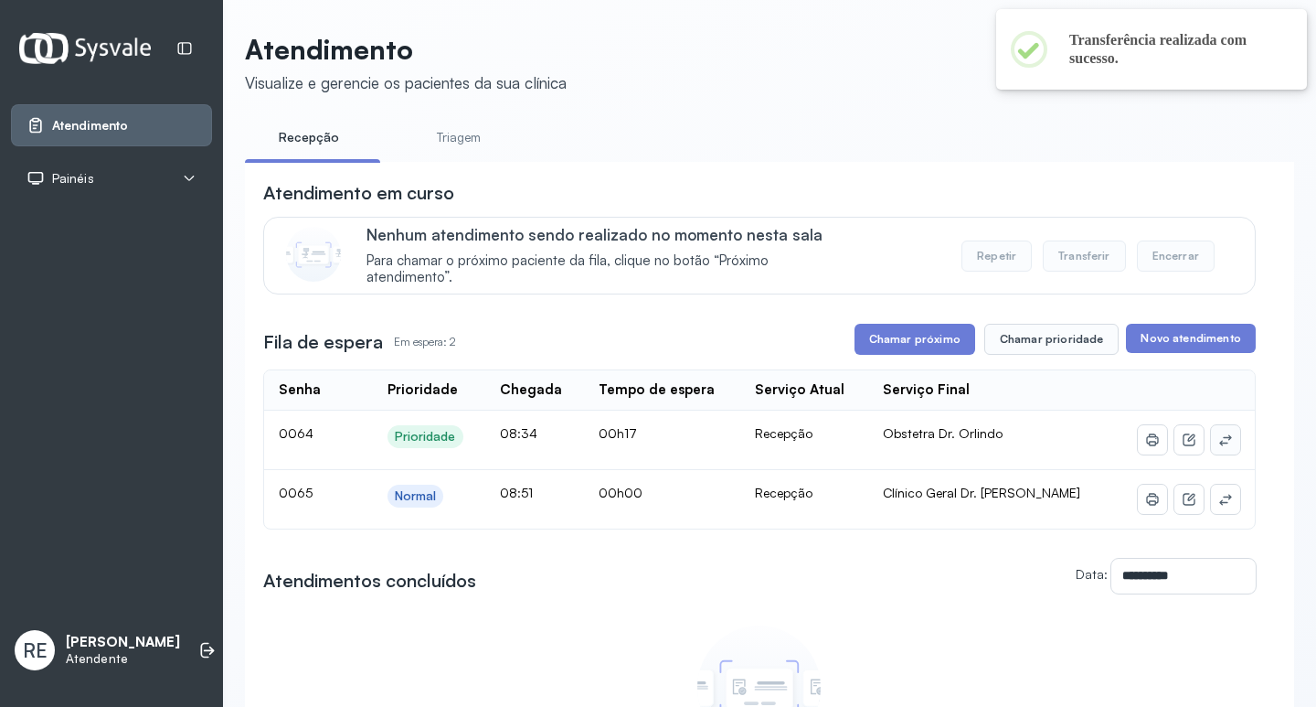
click at [1218, 436] on icon at bounding box center [1225, 439] width 15 height 15
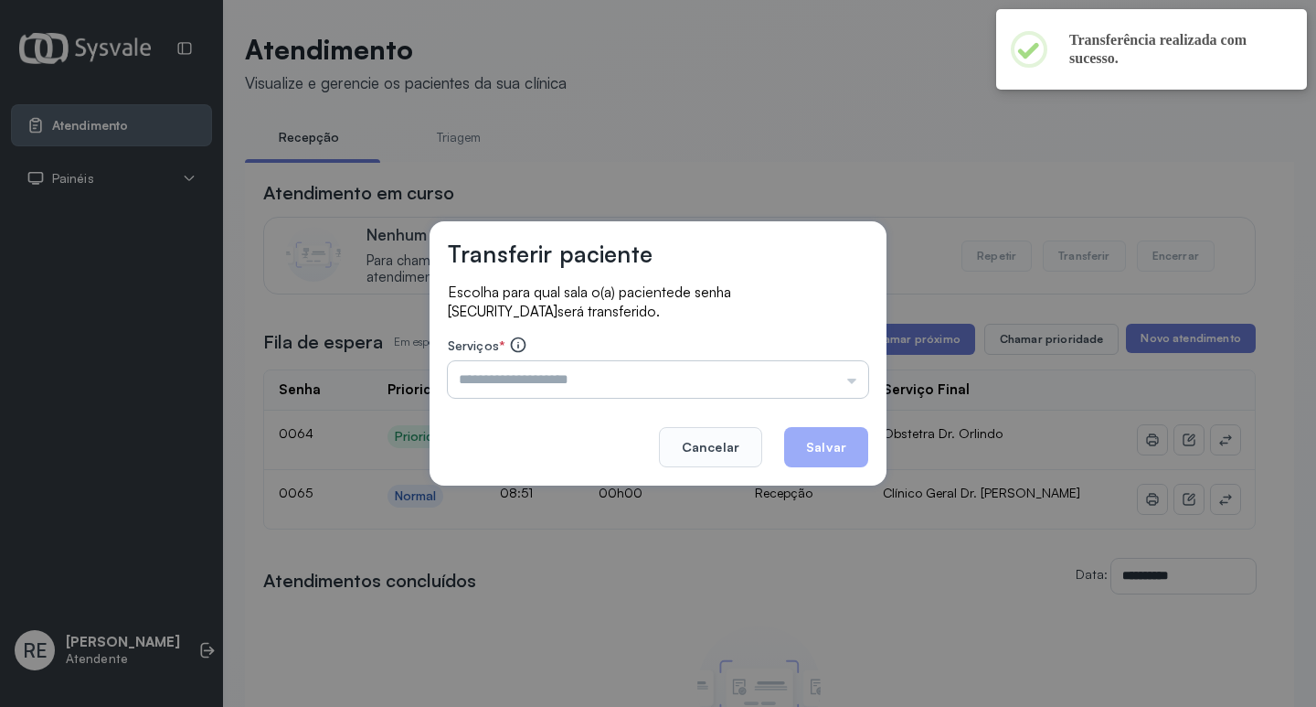
click at [599, 376] on input "text" at bounding box center [658, 379] width 420 height 37
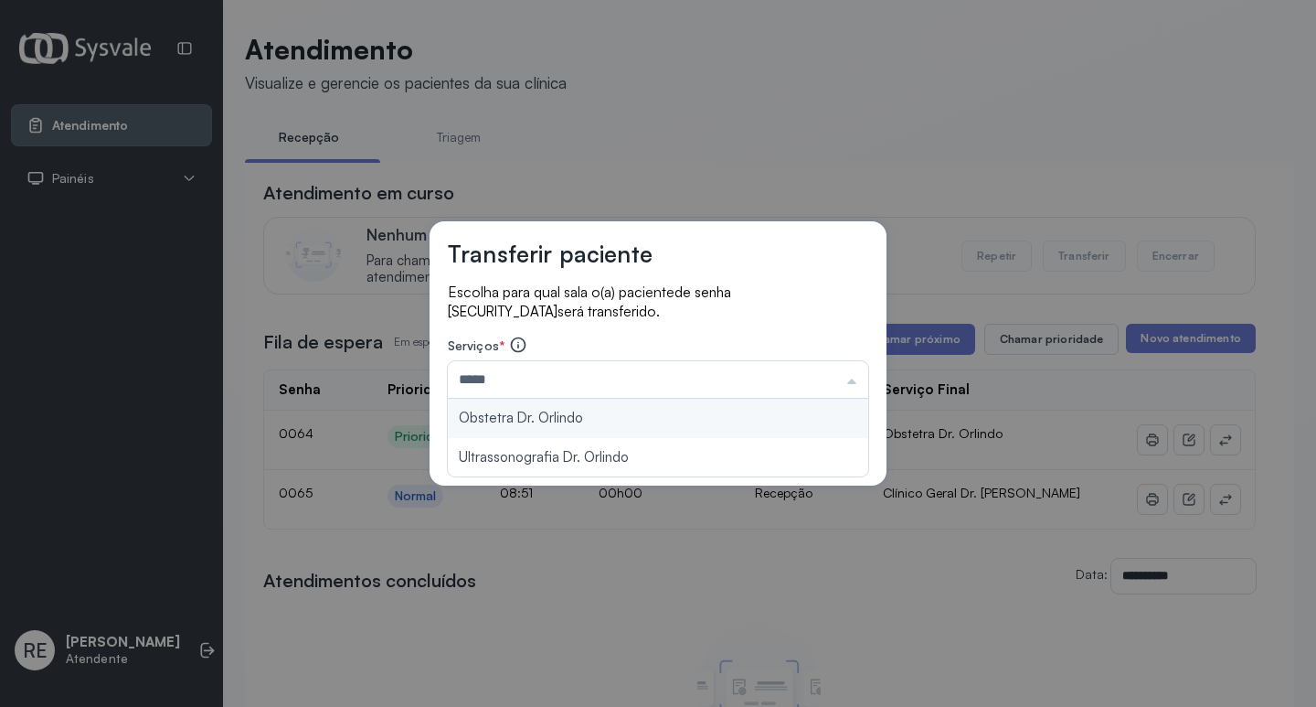
type input "**********"
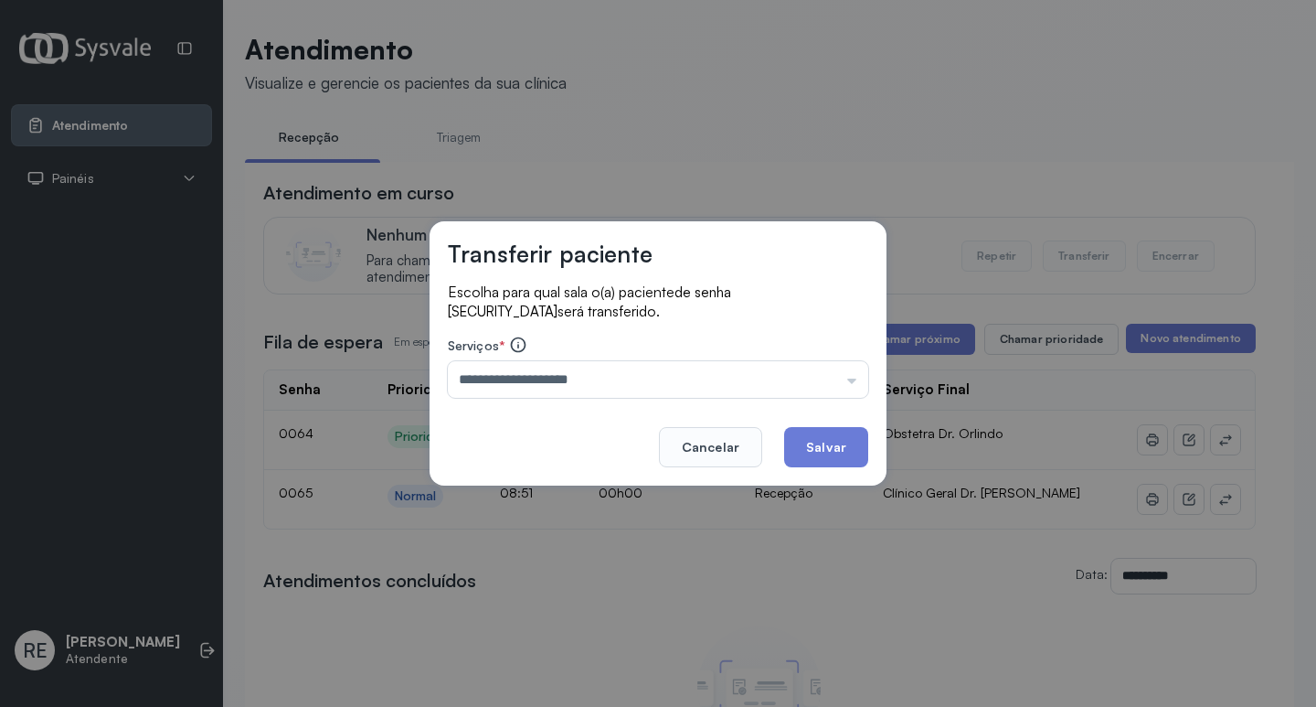
click at [512, 423] on div "**********" at bounding box center [658, 353] width 457 height 264
click at [816, 437] on button "Salvar" at bounding box center [826, 447] width 84 height 40
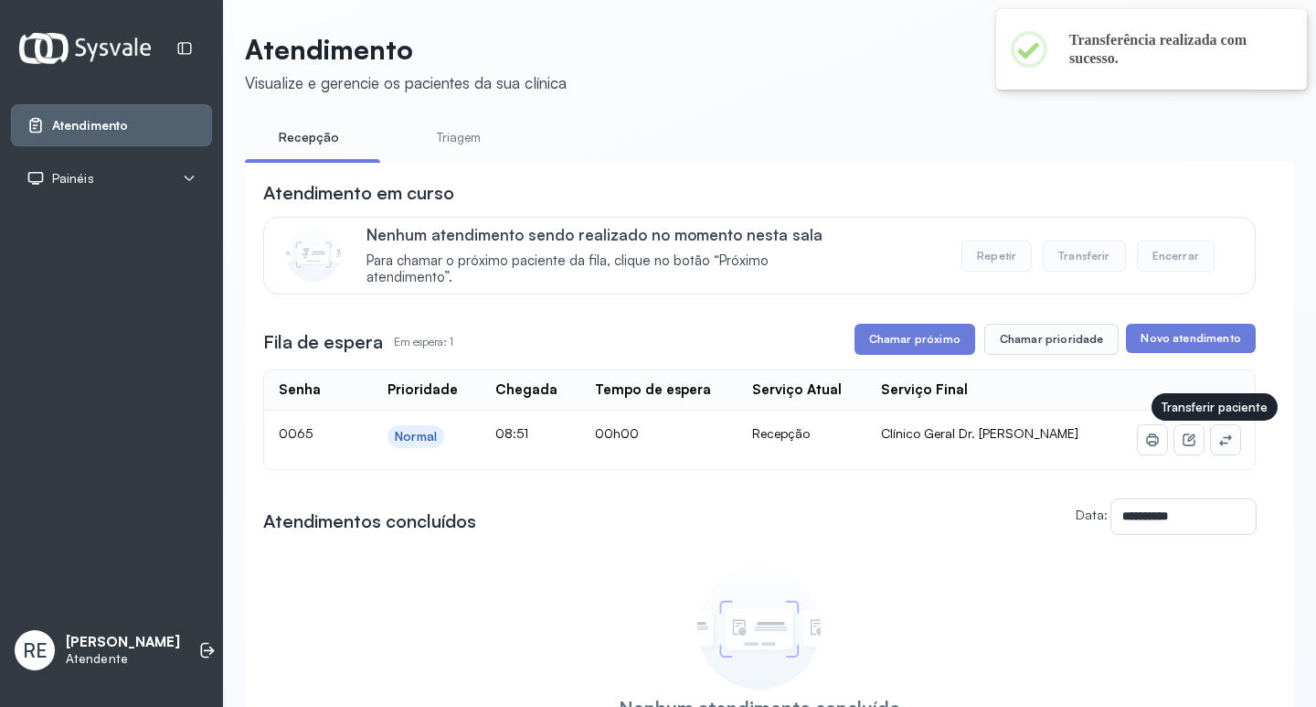
click at [1218, 441] on icon at bounding box center [1225, 439] width 15 height 15
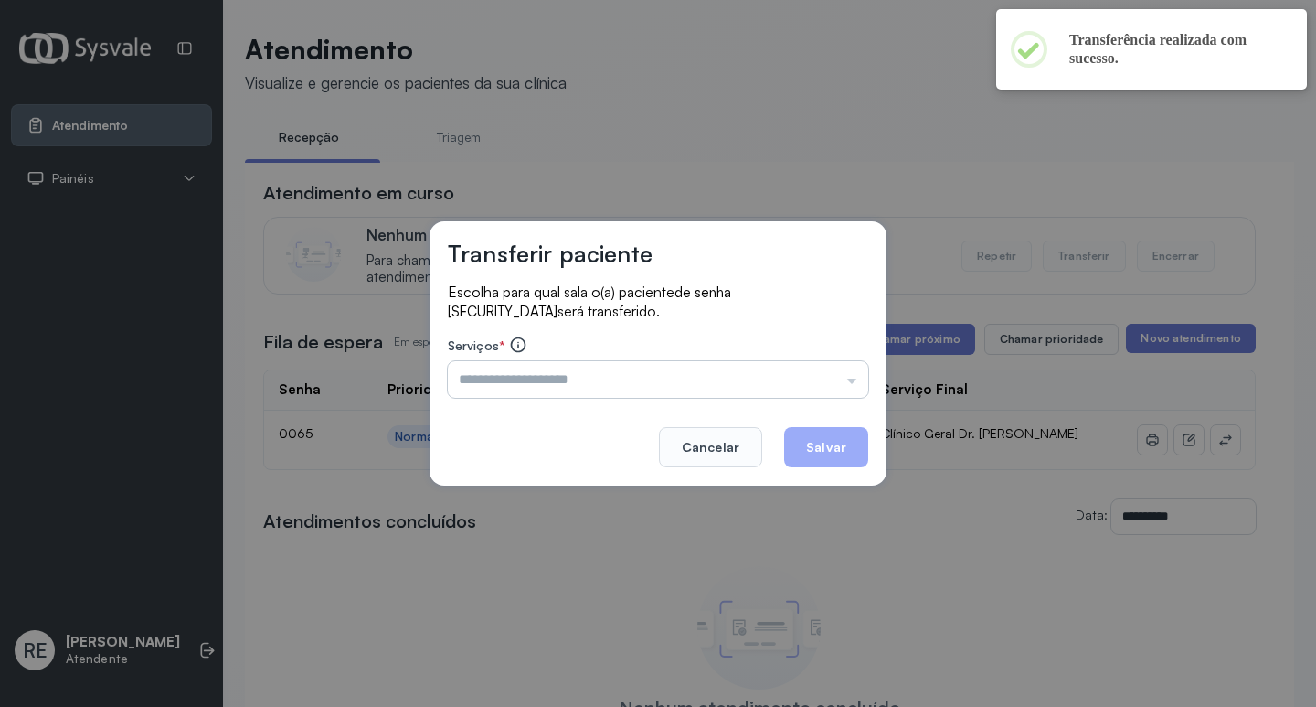
click at [620, 374] on input "text" at bounding box center [658, 379] width 420 height 37
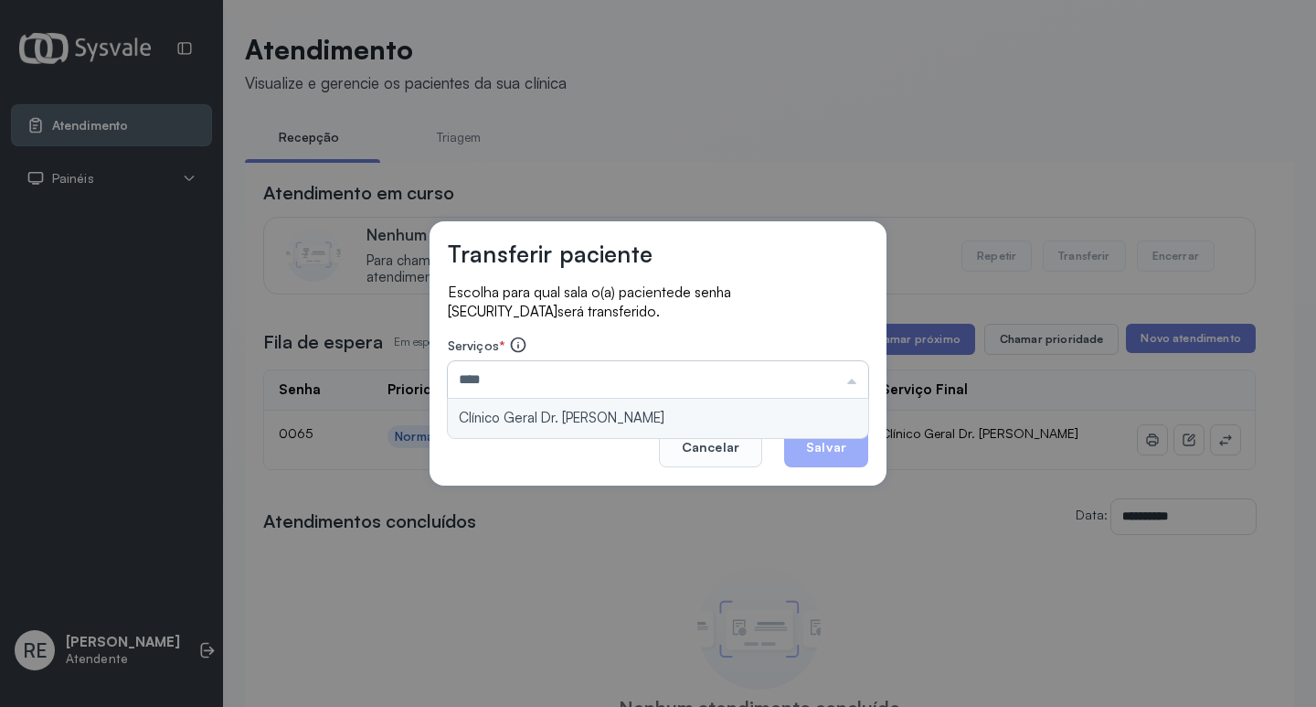
type input "**********"
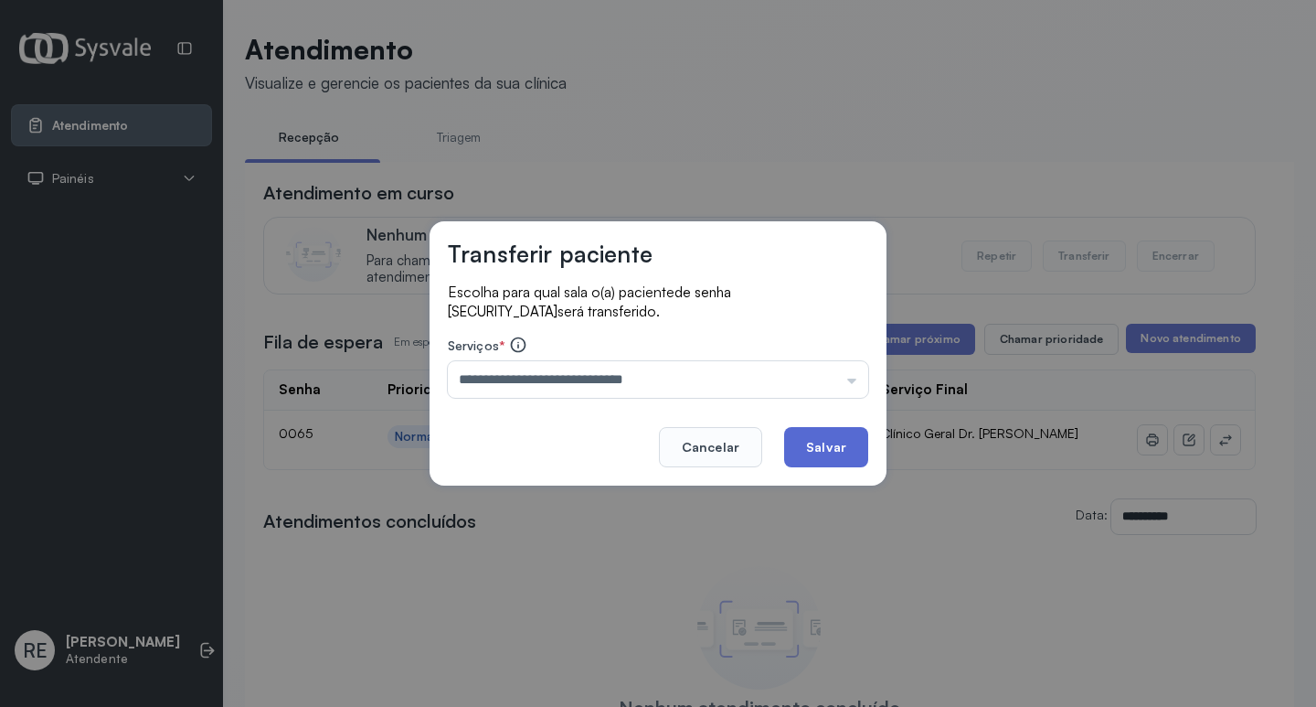
click at [809, 440] on button "Salvar" at bounding box center [826, 447] width 84 height 40
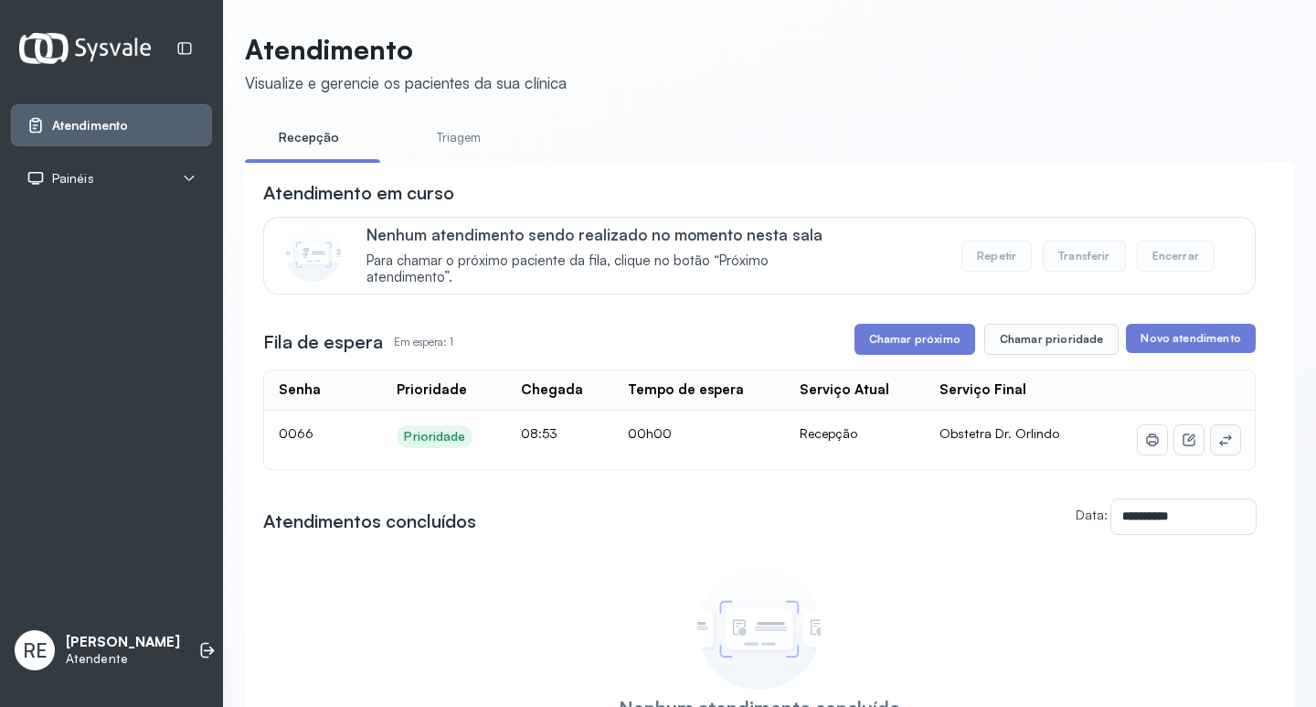
click at [1218, 446] on icon at bounding box center [1225, 439] width 15 height 15
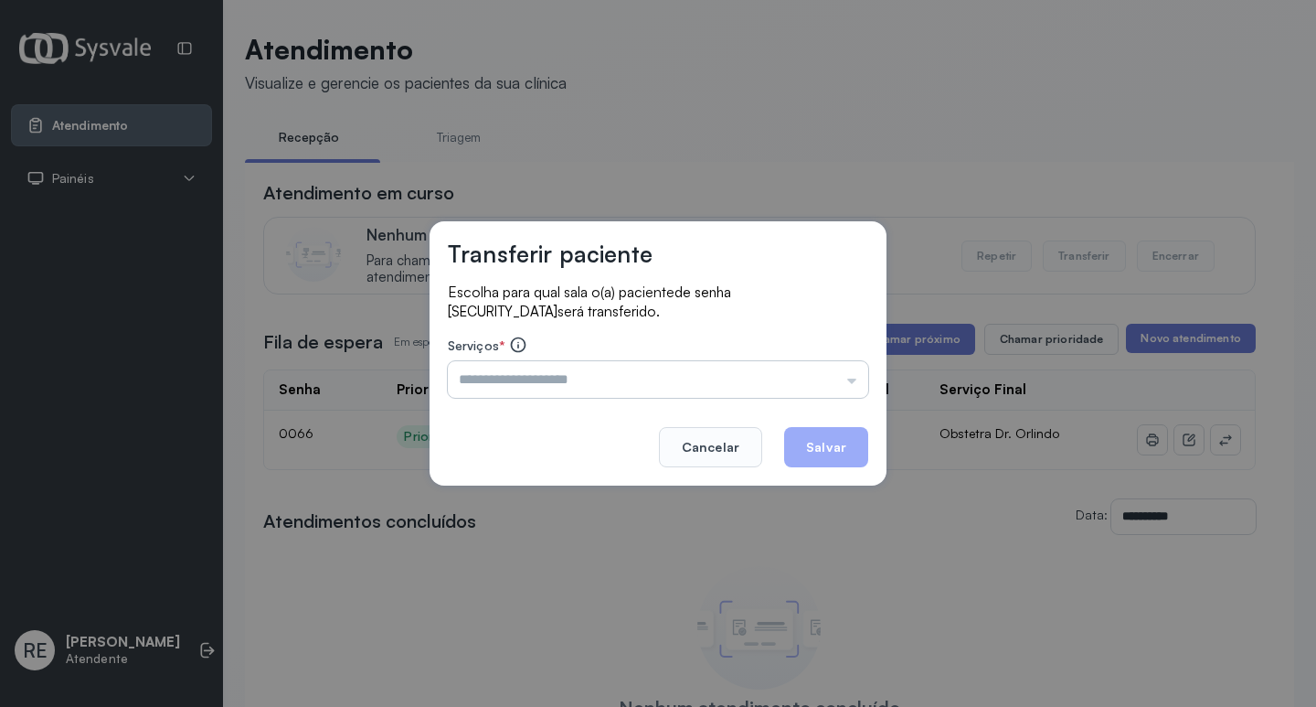
click at [536, 365] on input "text" at bounding box center [658, 379] width 420 height 37
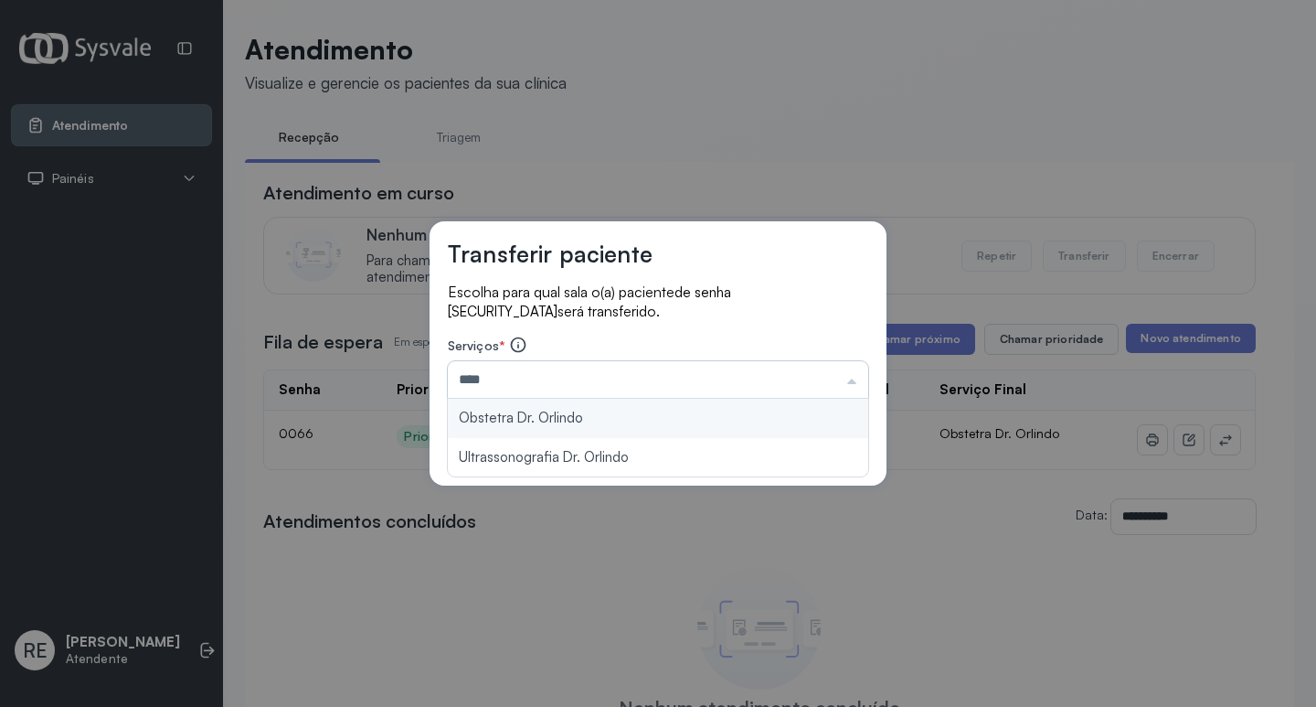
type input "**********"
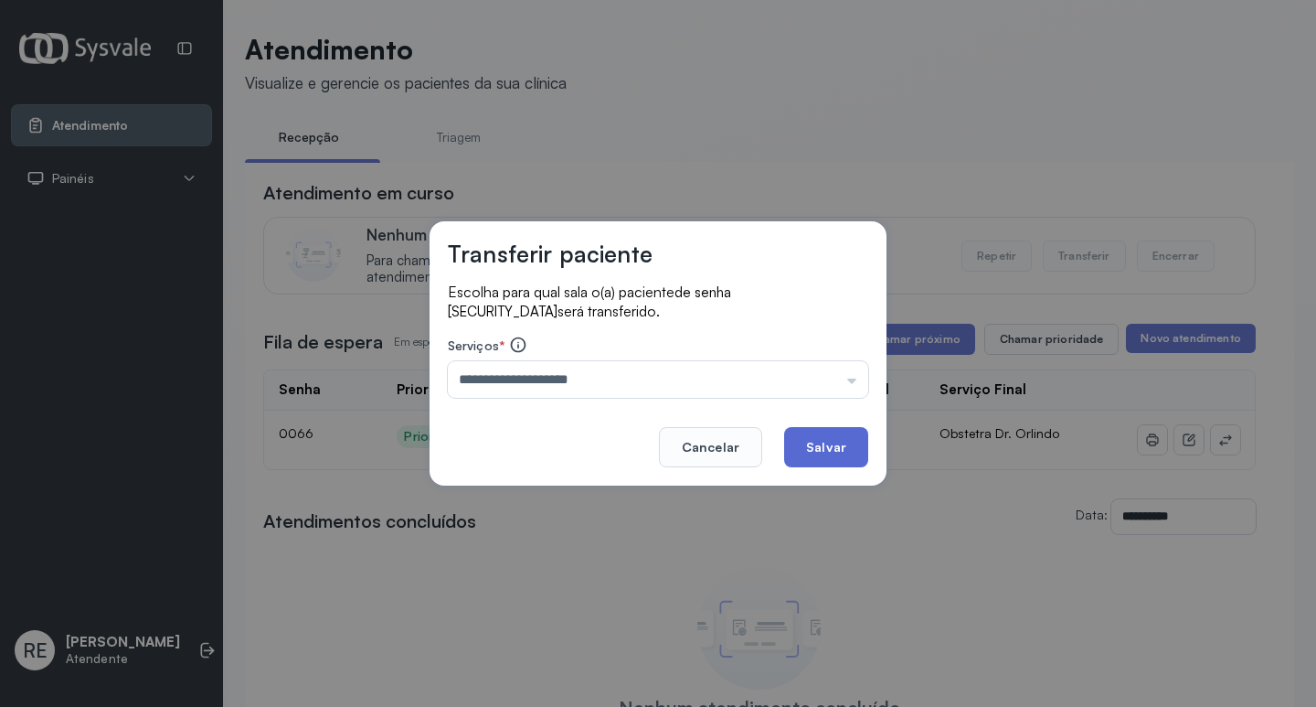
click at [831, 446] on button "Salvar" at bounding box center [826, 447] width 84 height 40
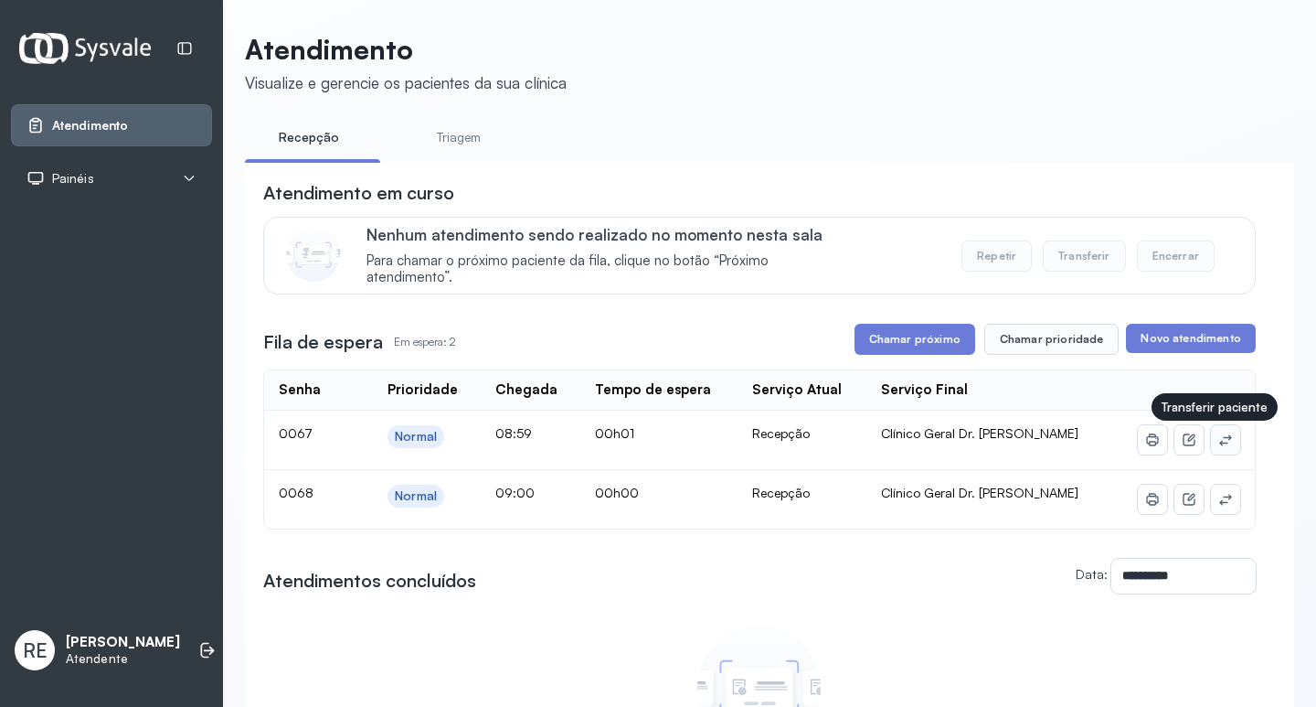
click at [1222, 445] on button at bounding box center [1225, 439] width 29 height 29
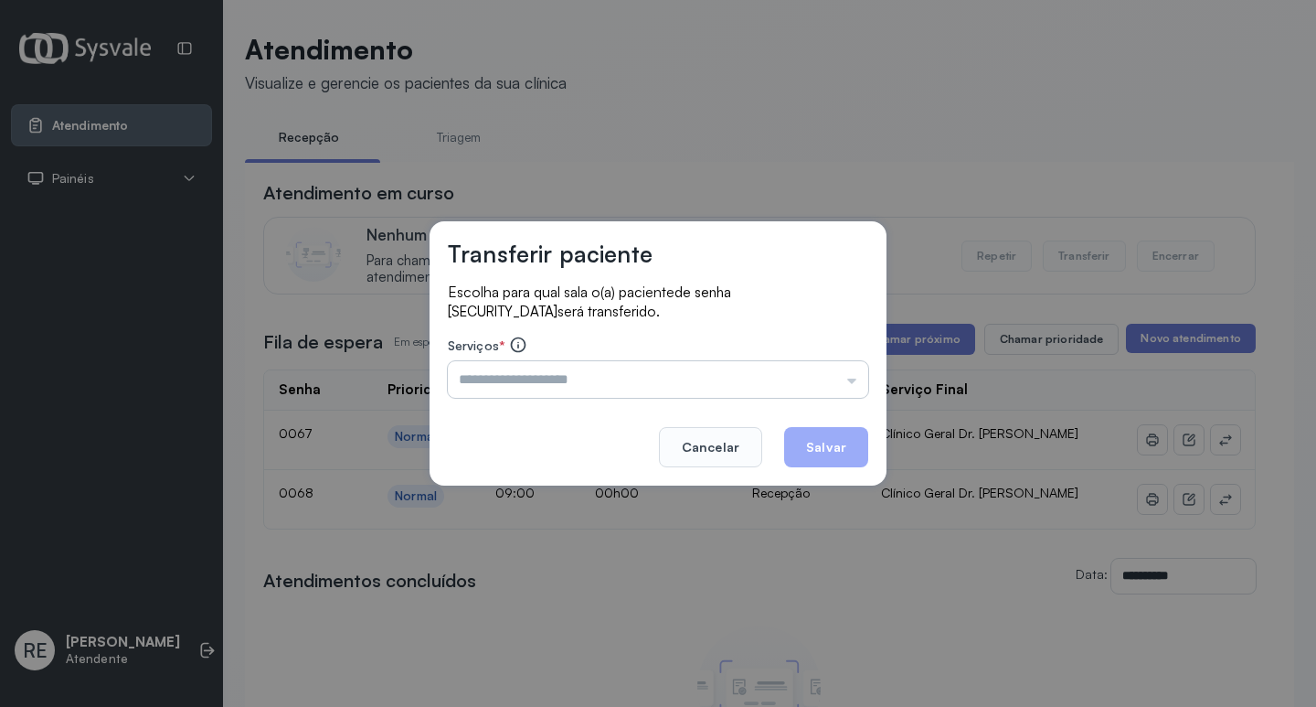
click at [638, 385] on input "text" at bounding box center [658, 379] width 420 height 37
type input "**********"
click at [830, 441] on button "Salvar" at bounding box center [826, 447] width 84 height 40
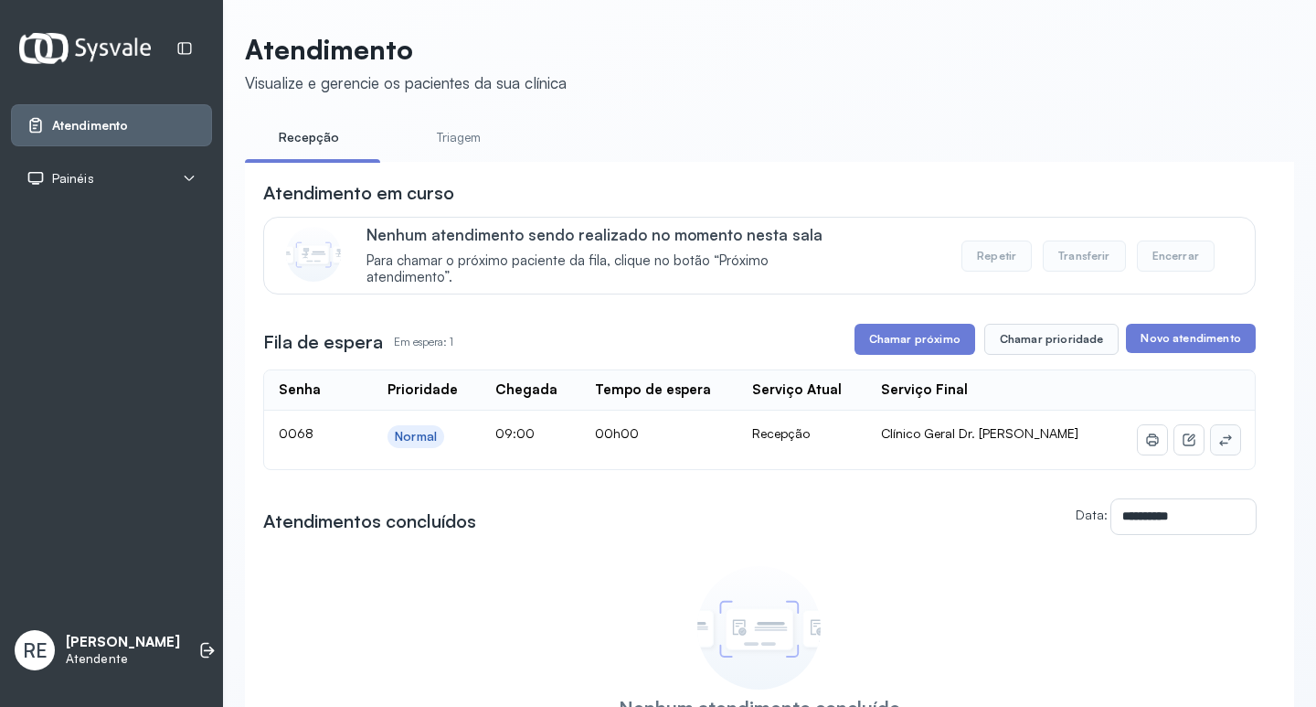
click at [1218, 444] on icon at bounding box center [1225, 439] width 15 height 15
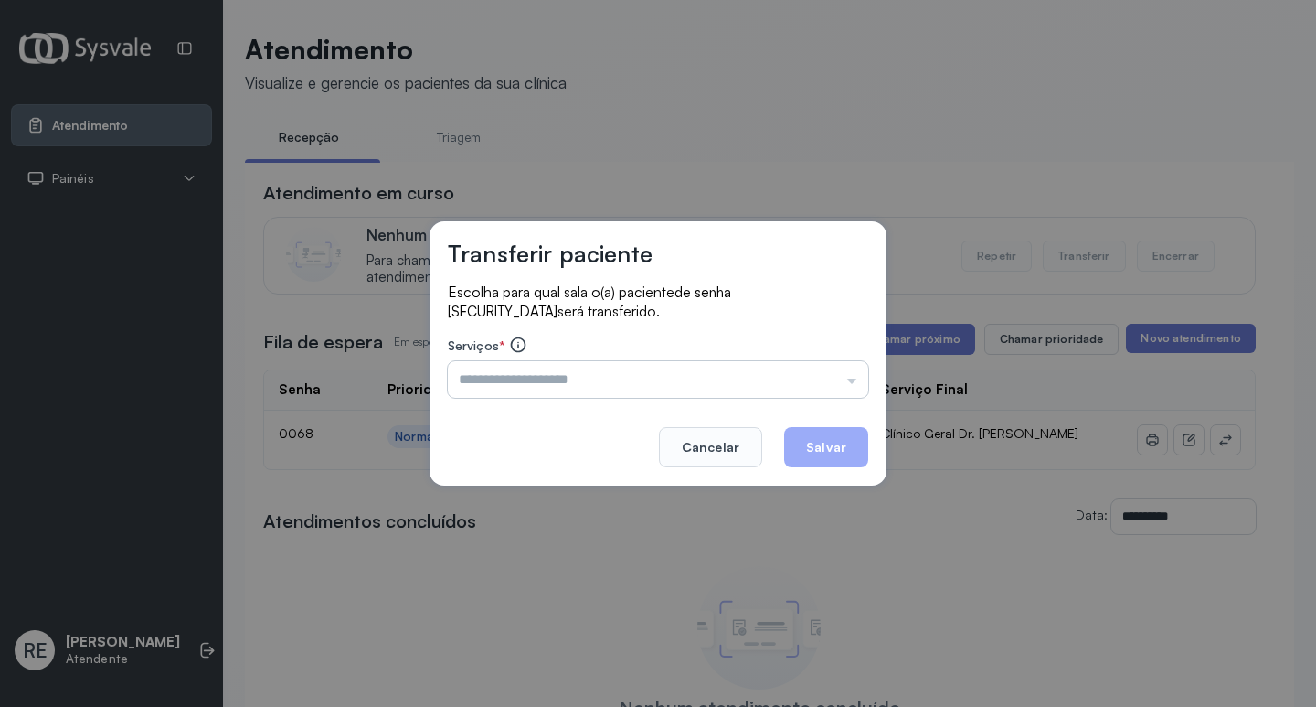
click at [587, 373] on input "text" at bounding box center [658, 379] width 420 height 37
type input "**********"
click at [818, 445] on button "Salvar" at bounding box center [826, 447] width 84 height 40
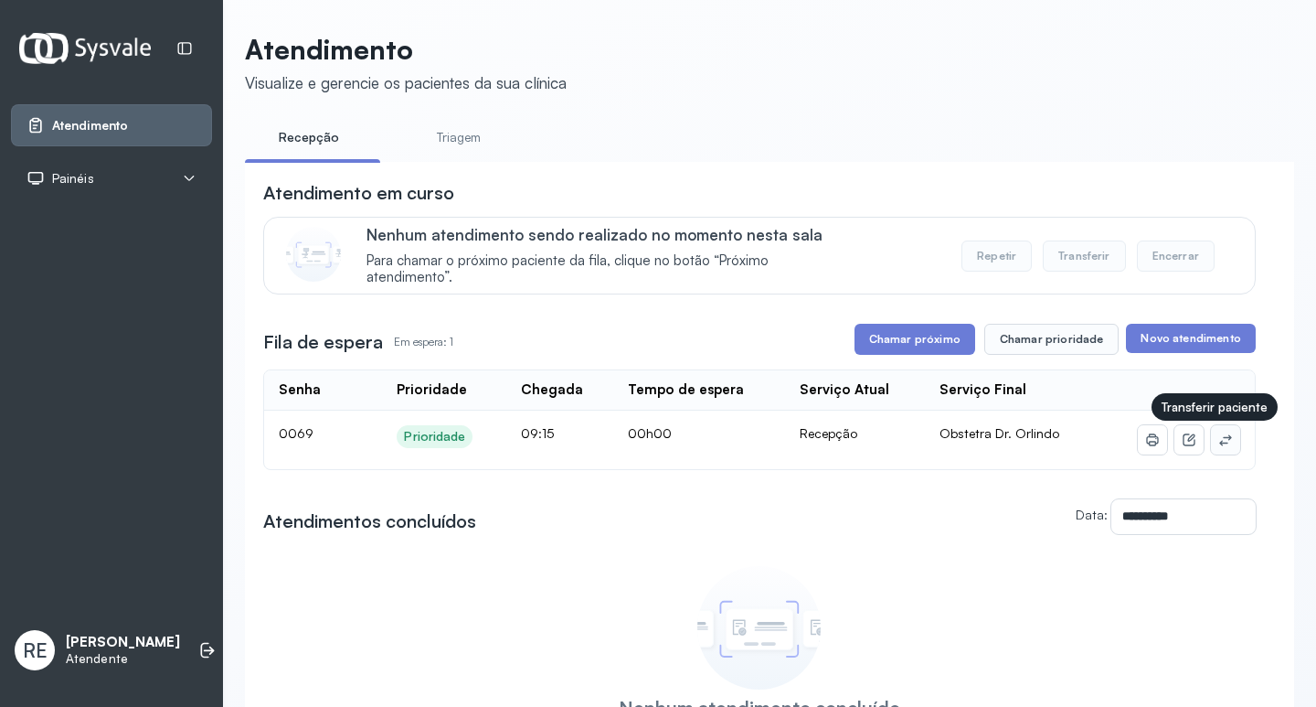
click at [1218, 441] on icon at bounding box center [1225, 439] width 15 height 15
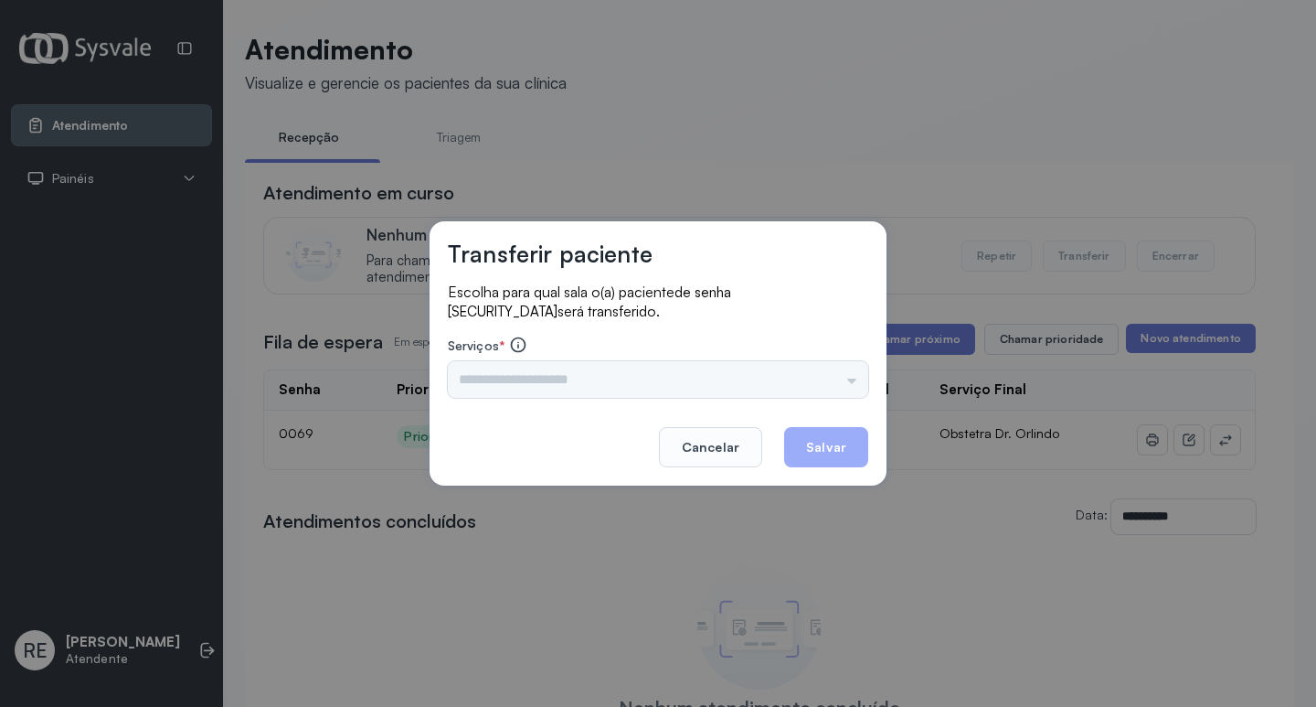
drag, startPoint x: 584, startPoint y: 359, endPoint x: 593, endPoint y: 372, distance: 15.7
click at [585, 360] on div "Serviços * Triagem Ortopedista Dr. [PERSON_NAME] Dr. [PERSON_NAME] Dr. [PERSON_…" at bounding box center [658, 366] width 420 height 62
click at [593, 372] on div "Triagem Ortopedista Dr. [PERSON_NAME] Dr. [PERSON_NAME] Dr. [PERSON_NAME] Dra. …" at bounding box center [658, 379] width 420 height 37
click at [611, 379] on div "Triagem Ortopedista Dr. [PERSON_NAME] Dr. [PERSON_NAME] Dr. [PERSON_NAME] Dra. …" at bounding box center [658, 379] width 420 height 37
click at [553, 377] on div "Triagem Ortopedista Dr. [PERSON_NAME] Dr. [PERSON_NAME] Dr. [PERSON_NAME] Dra. …" at bounding box center [658, 379] width 420 height 37
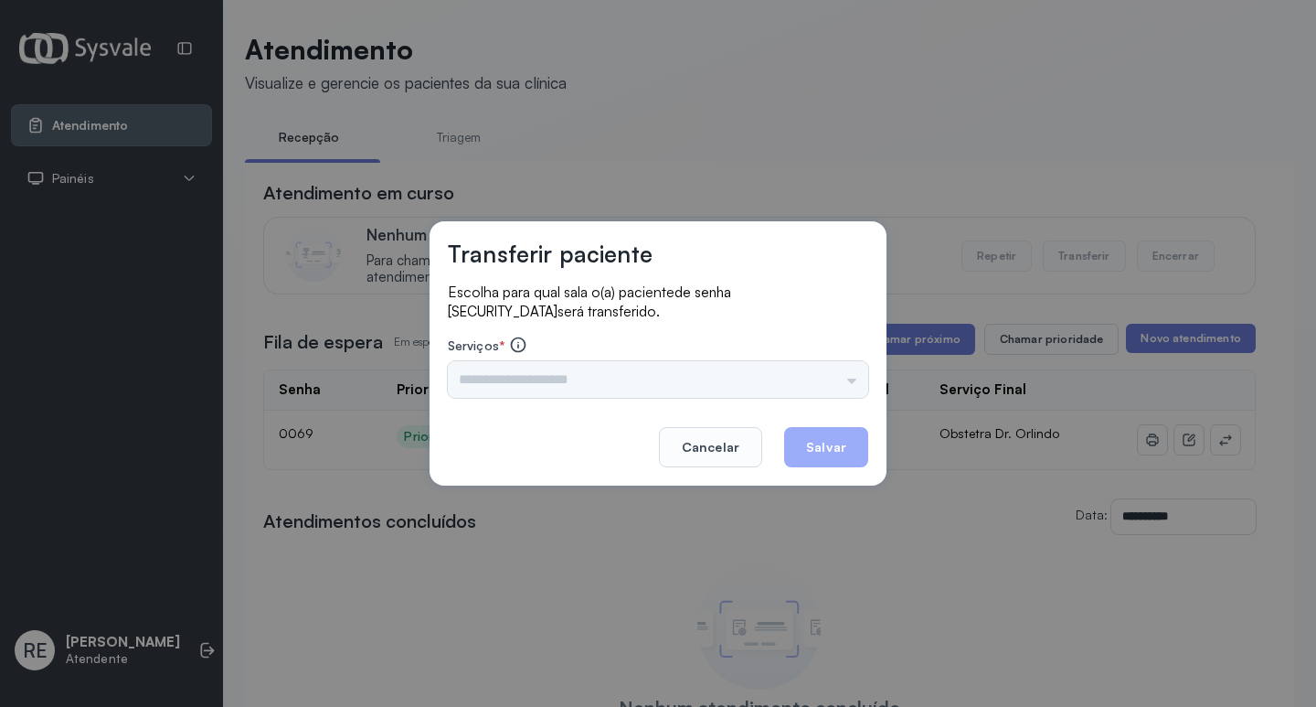
drag, startPoint x: 512, startPoint y: 378, endPoint x: 498, endPoint y: 378, distance: 13.7
click at [510, 378] on input "text" at bounding box center [658, 379] width 420 height 37
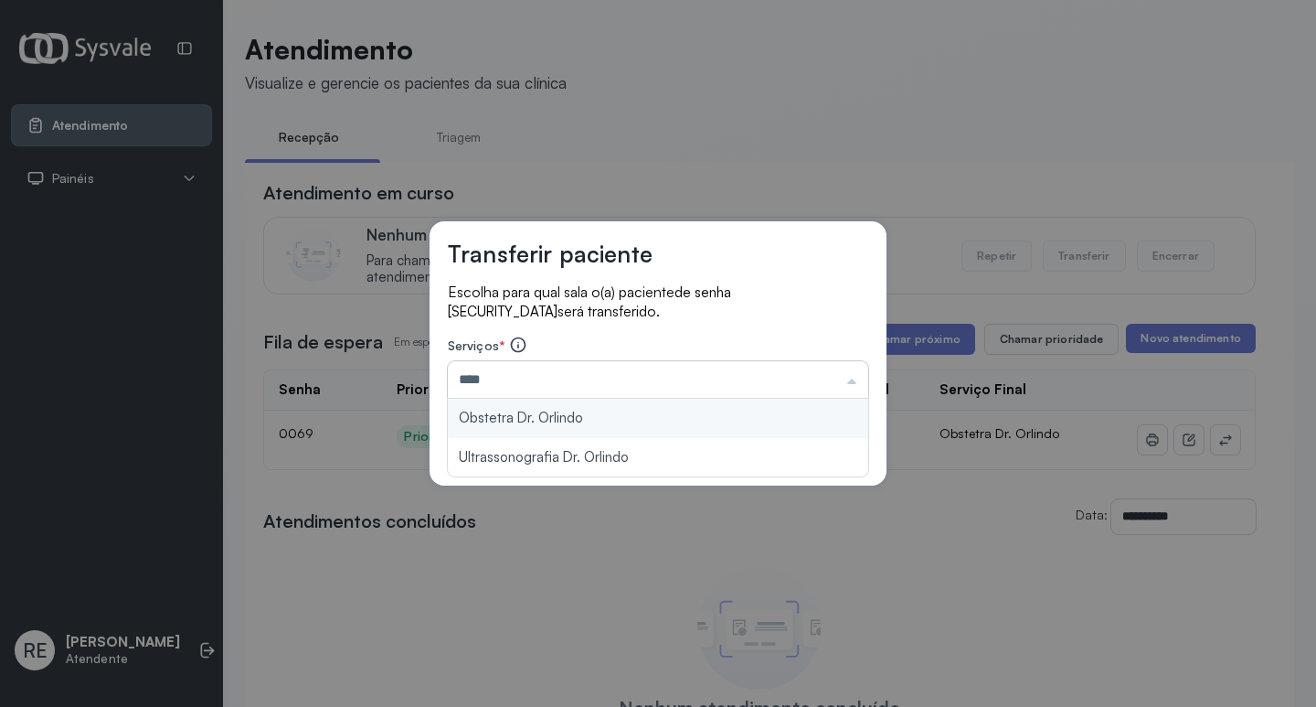
type input "**********"
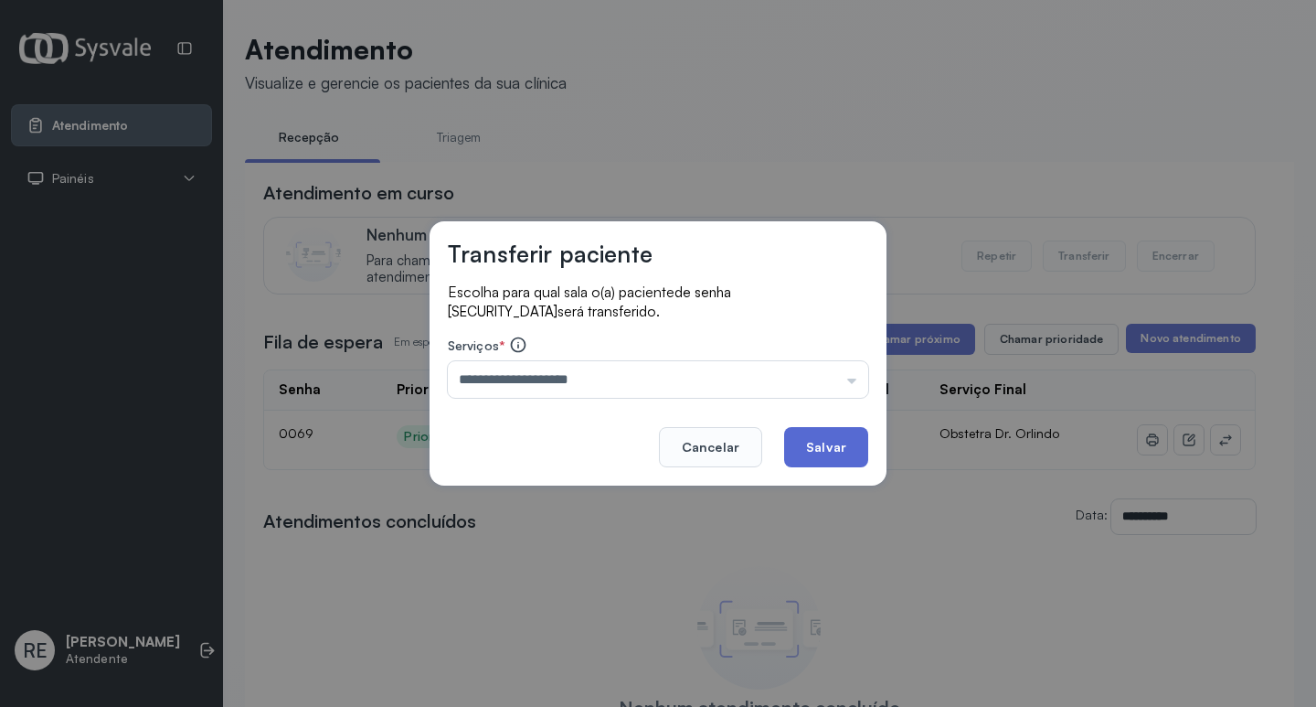
click at [835, 449] on button "Salvar" at bounding box center [826, 447] width 84 height 40
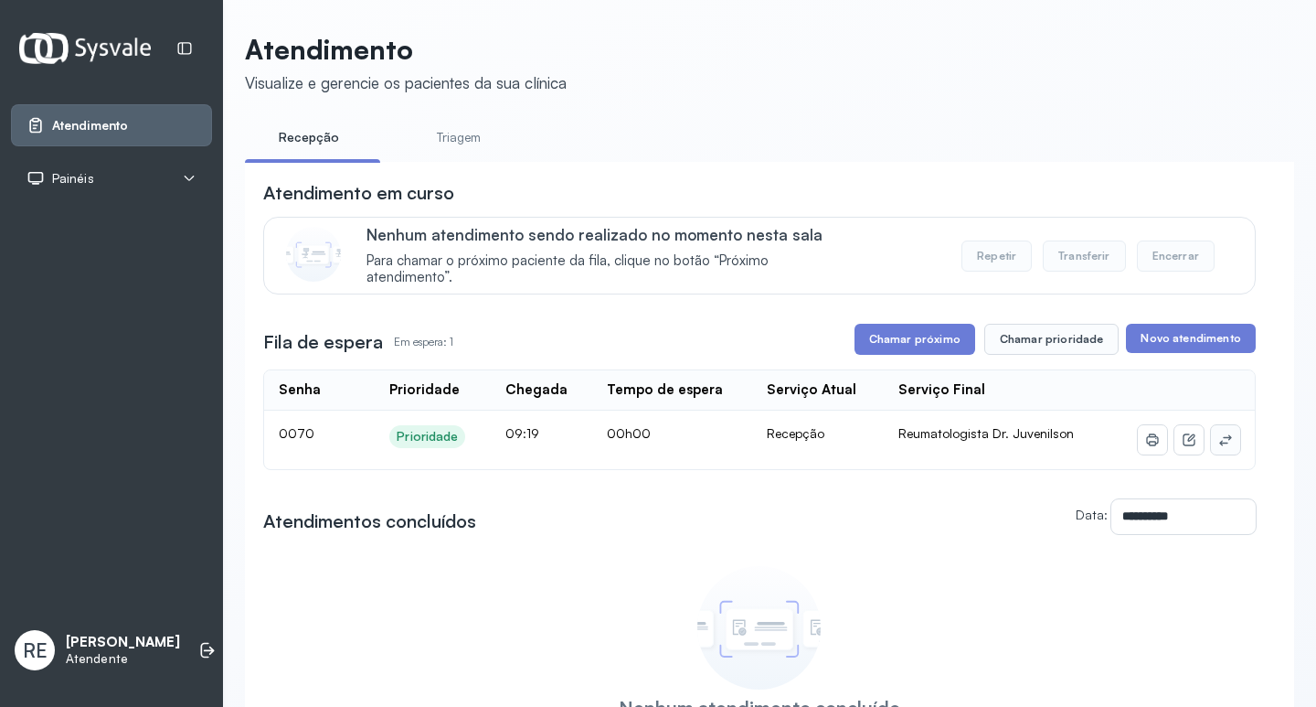
click at [1211, 443] on button at bounding box center [1225, 439] width 29 height 29
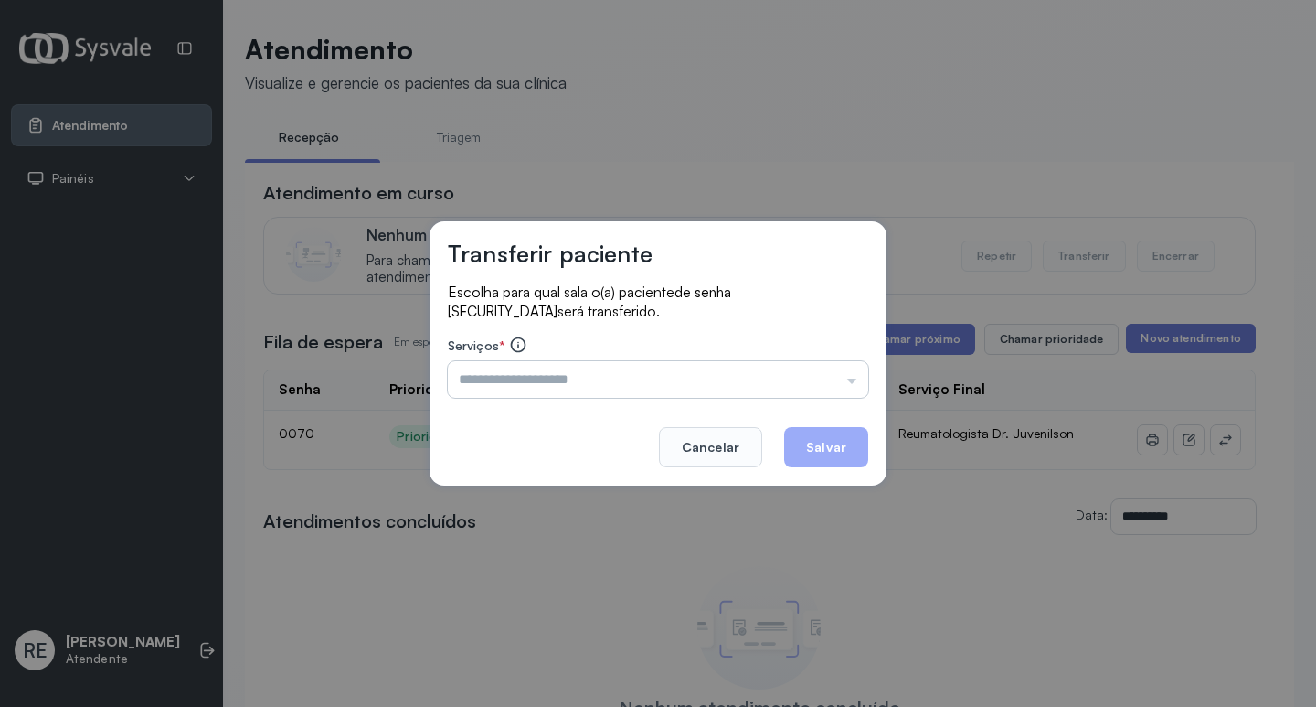
click at [590, 376] on input "text" at bounding box center [658, 379] width 420 height 37
type input "**********"
click at [838, 458] on button "Salvar" at bounding box center [826, 447] width 84 height 40
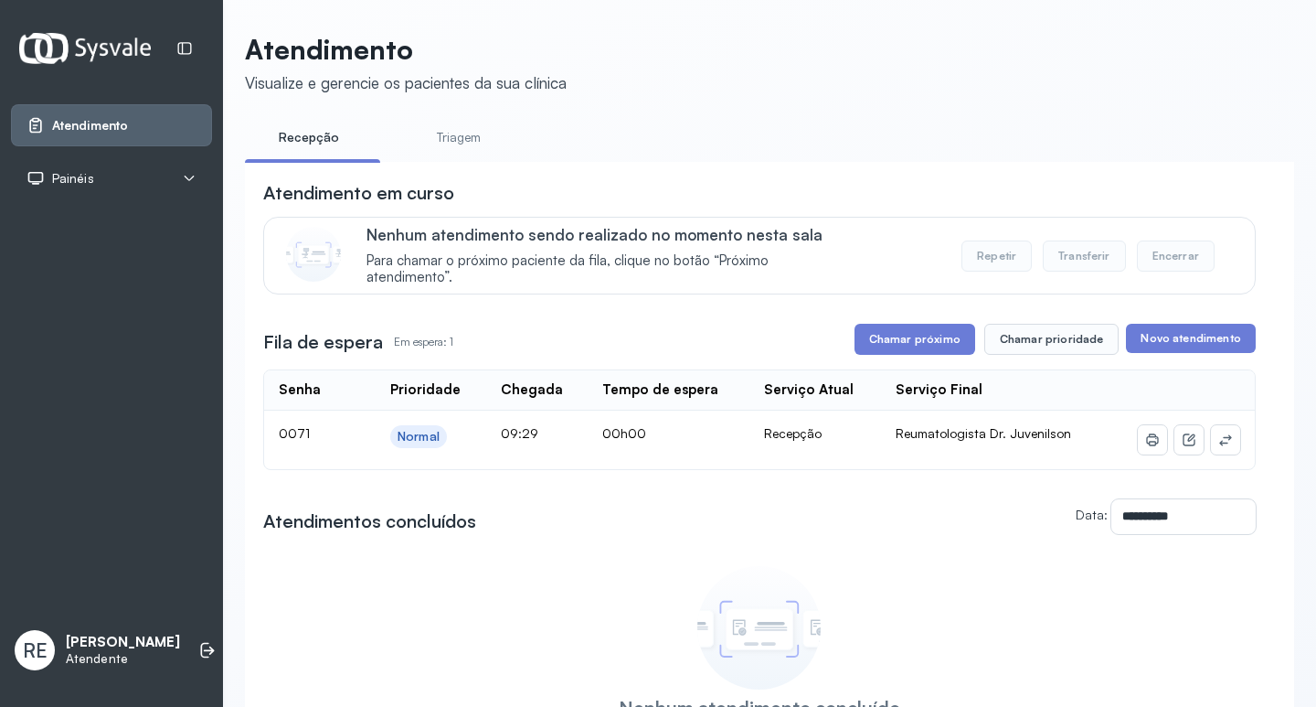
click at [1106, 185] on div "Atendimento em curso" at bounding box center [759, 193] width 993 height 26
click at [1219, 441] on icon at bounding box center [1225, 439] width 12 height 11
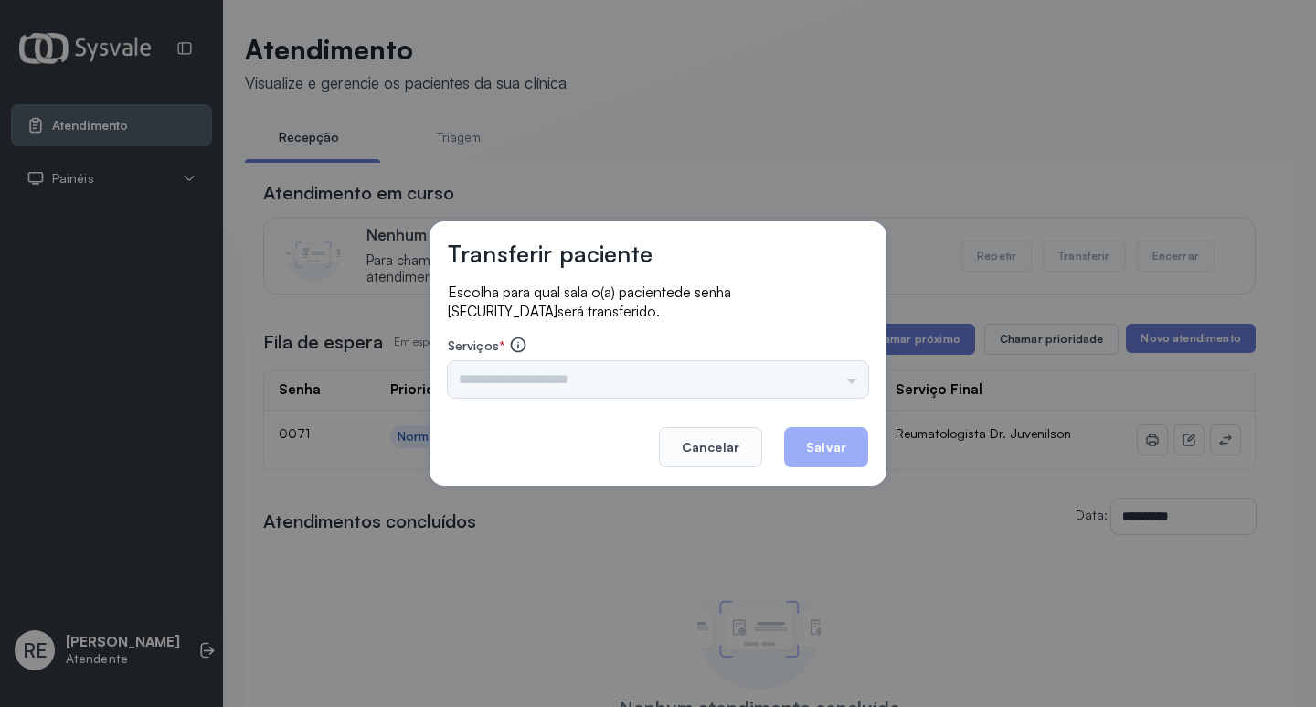
click at [612, 379] on div "Triagem Ortopedista Dr. [PERSON_NAME] Dr. [PERSON_NAME] Dr. [PERSON_NAME] Dra. …" at bounding box center [658, 379] width 420 height 37
click at [622, 380] on div "Triagem Ortopedista Dr. [PERSON_NAME] Dr. [PERSON_NAME] Dr. [PERSON_NAME] Dra. …" at bounding box center [658, 379] width 420 height 37
click at [494, 380] on input "text" at bounding box center [658, 379] width 420 height 37
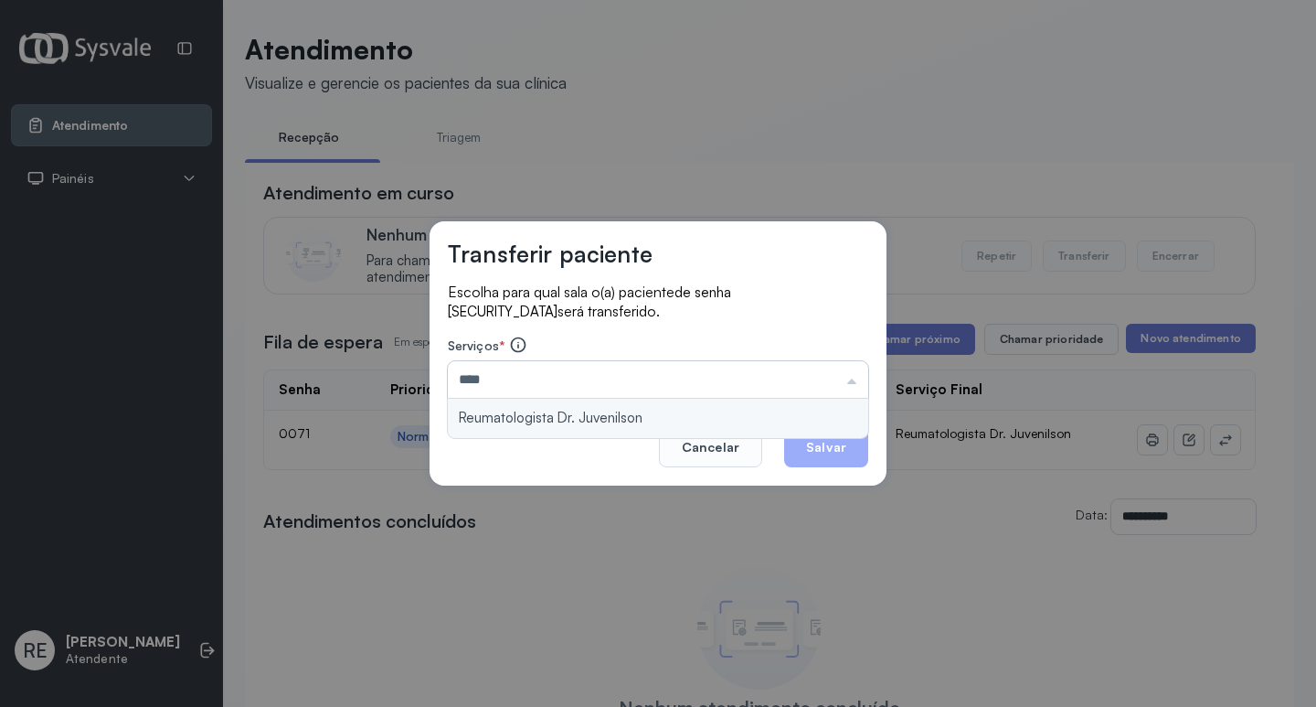
type input "**********"
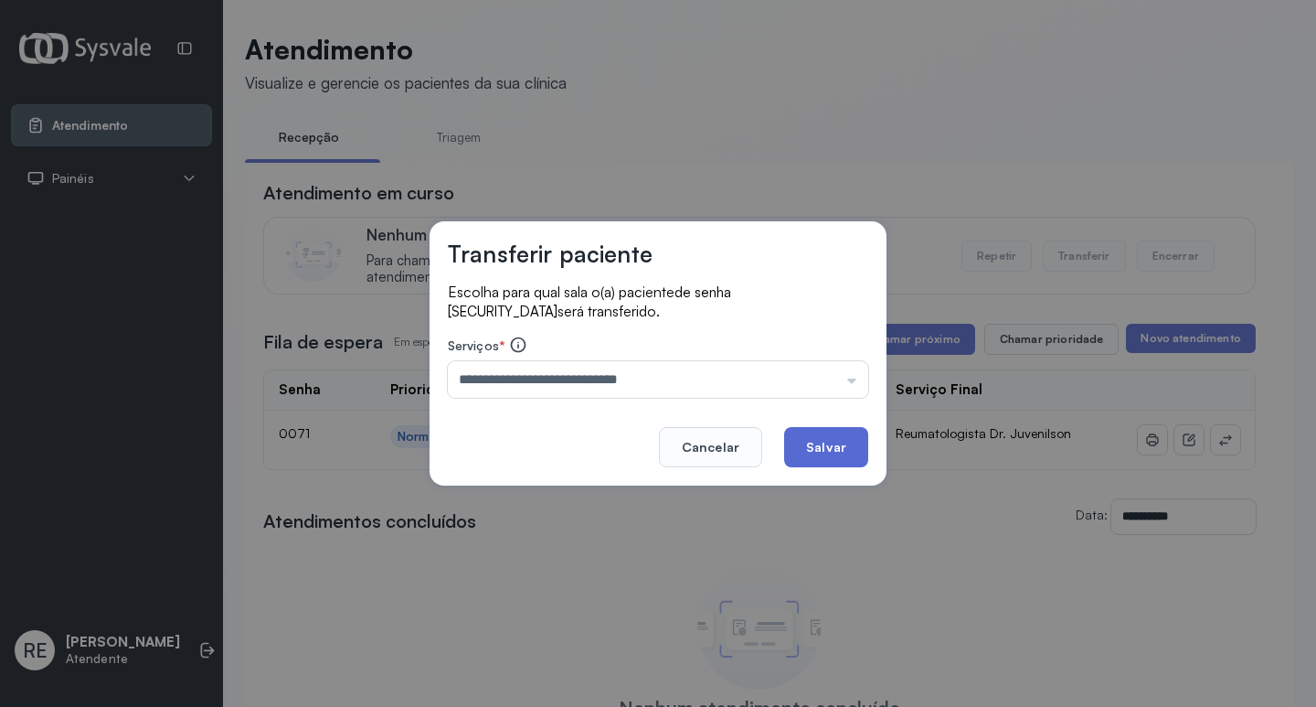
click at [846, 450] on button "Salvar" at bounding box center [826, 447] width 84 height 40
